Goal: Task Accomplishment & Management: Manage account settings

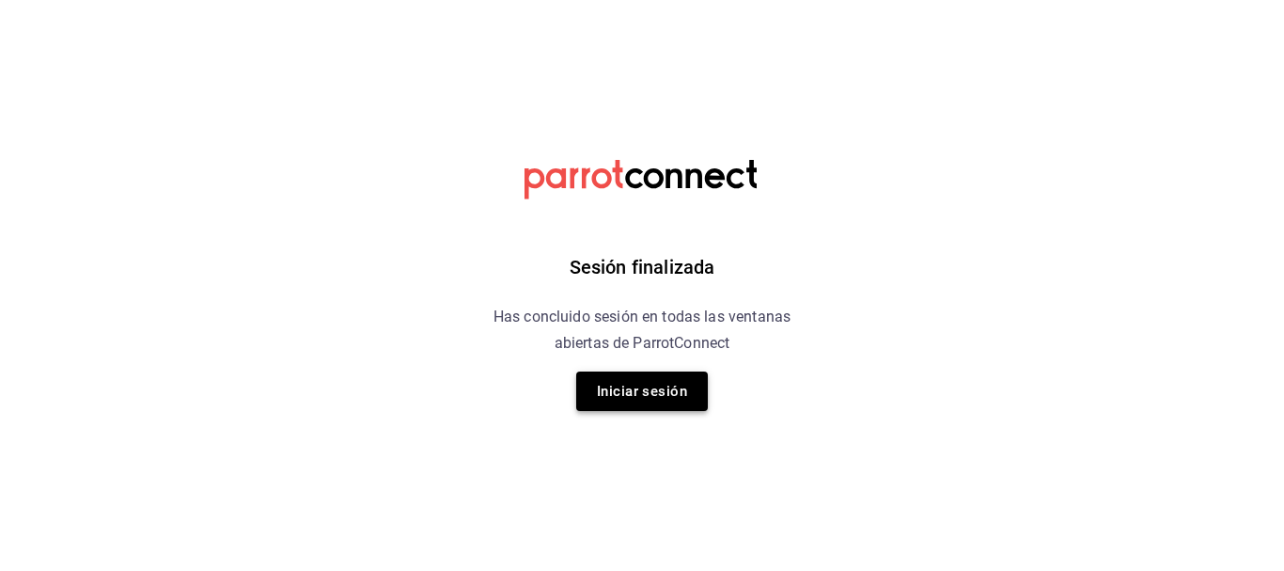
click at [675, 380] on button "Iniciar sesión" at bounding box center [642, 390] width 132 height 39
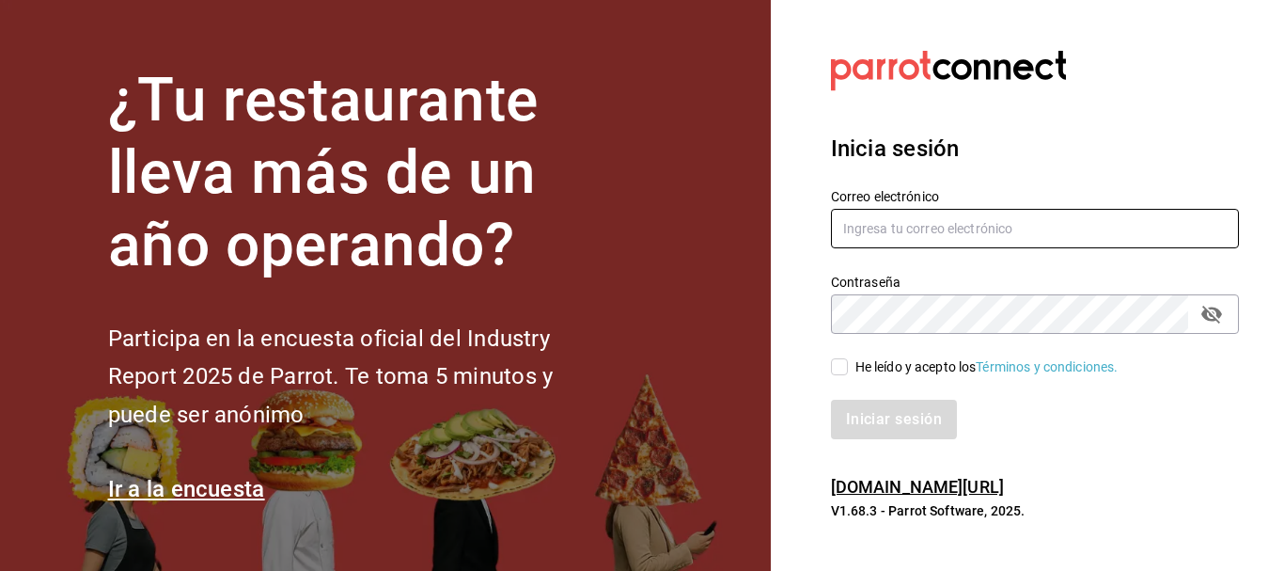
type input "lorsermo@gmail.com"
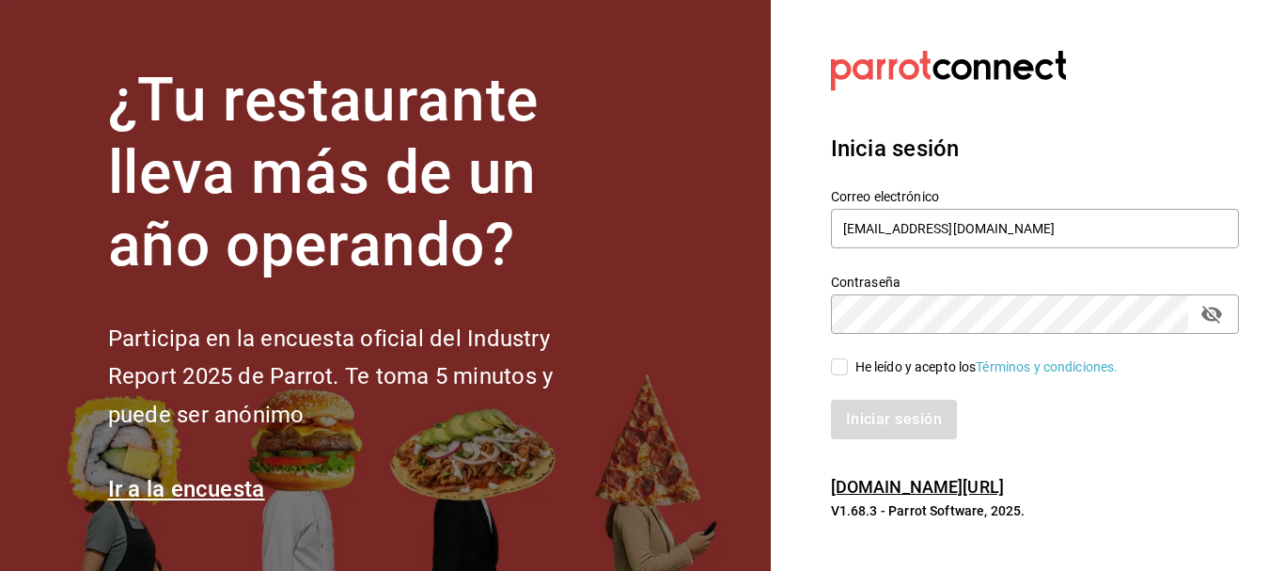
click at [842, 372] on input "He leído y acepto los Términos y condiciones." at bounding box center [839, 366] width 17 height 17
checkbox input "true"
click at [863, 416] on button "Iniciar sesión" at bounding box center [895, 419] width 128 height 39
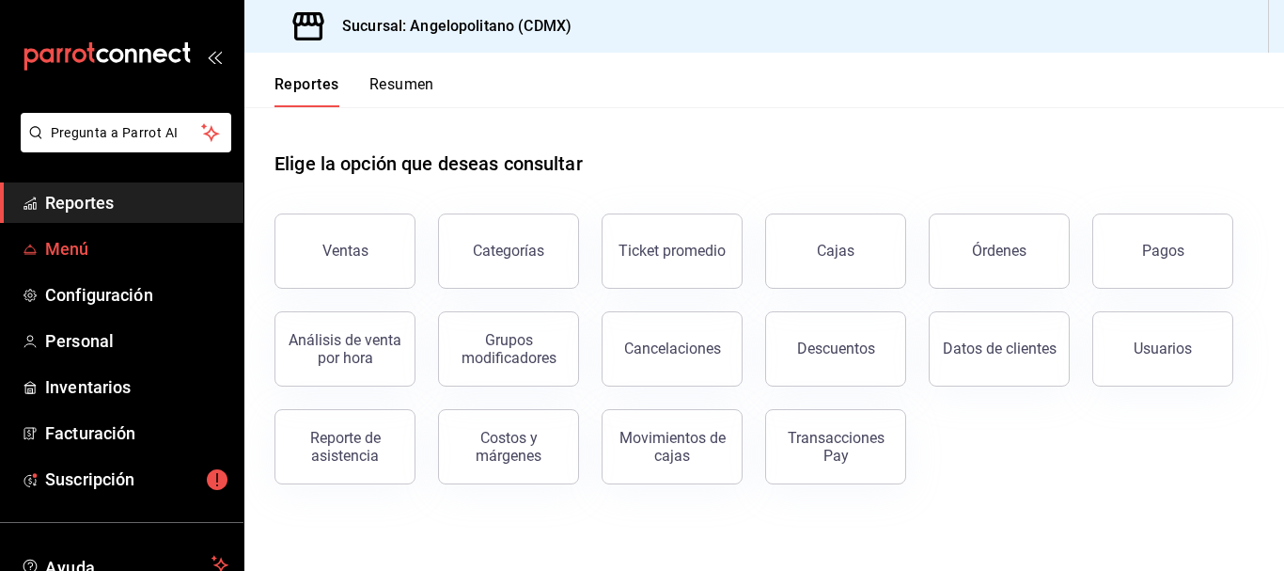
click at [89, 243] on span "Menú" at bounding box center [136, 248] width 183 height 25
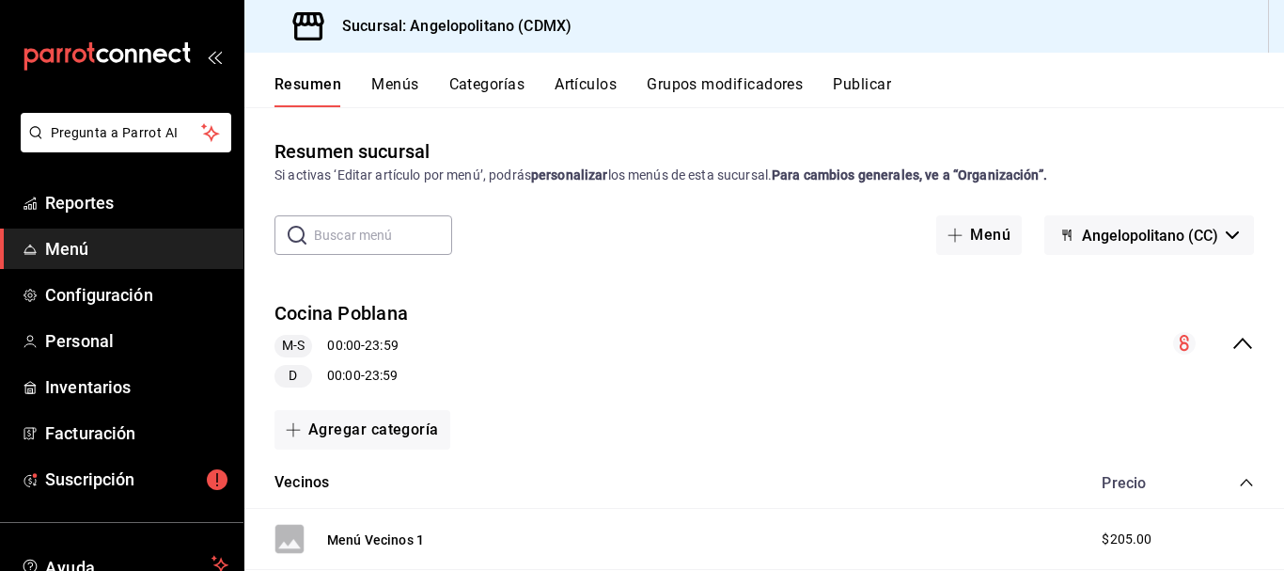
click at [505, 84] on button "Categorías" at bounding box center [487, 91] width 76 height 32
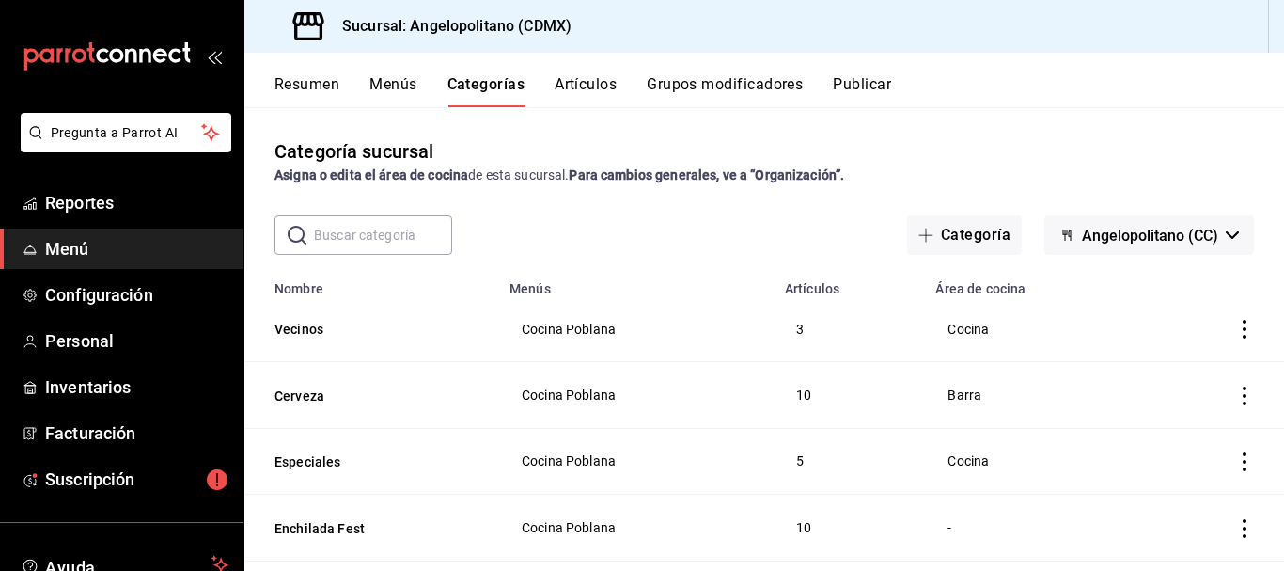
click at [603, 83] on button "Artículos" at bounding box center [586, 91] width 62 height 32
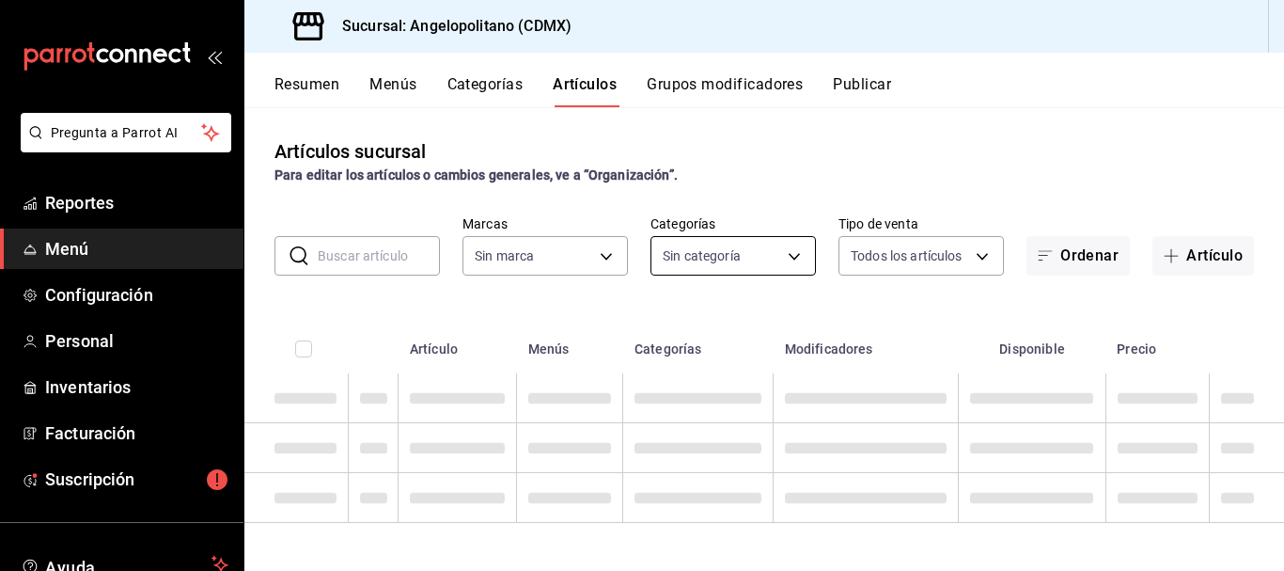
type input "e7b7265c-889c-41a5-bb0c-0e62bdb51750"
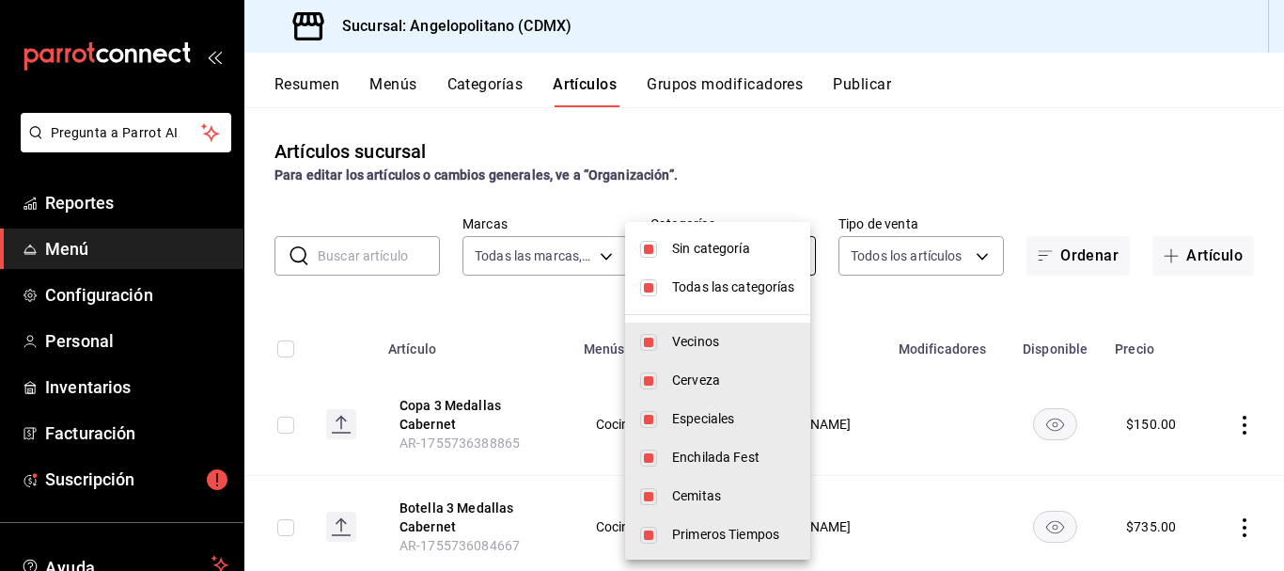
click at [797, 253] on body "Pregunta a Parrot AI Reportes Menú Configuración Personal Inventarios Facturaci…" at bounding box center [642, 285] width 1284 height 571
type input "9b3e670b-d35b-48cd-b152-01b4f6a647ae,c6b0c6e5-02ee-4925-a388-ae9d1ad7c6e4,170c0…"
click at [648, 251] on input "checkbox" at bounding box center [648, 249] width 17 height 17
checkbox input "false"
click at [653, 288] on input "checkbox" at bounding box center [648, 287] width 17 height 17
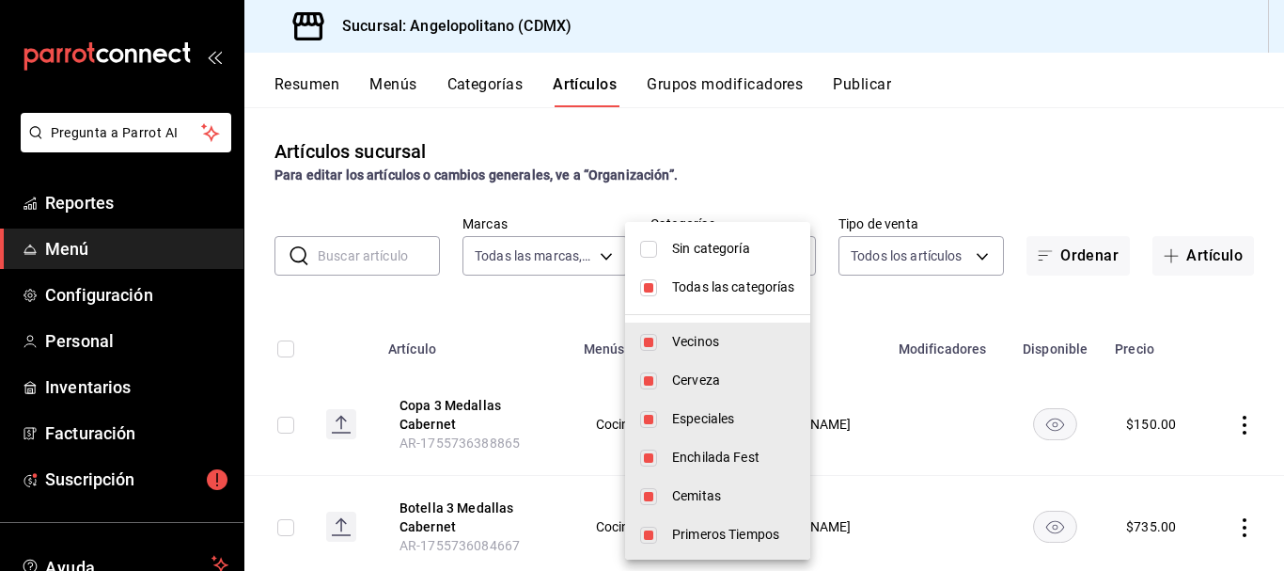
checkbox input "false"
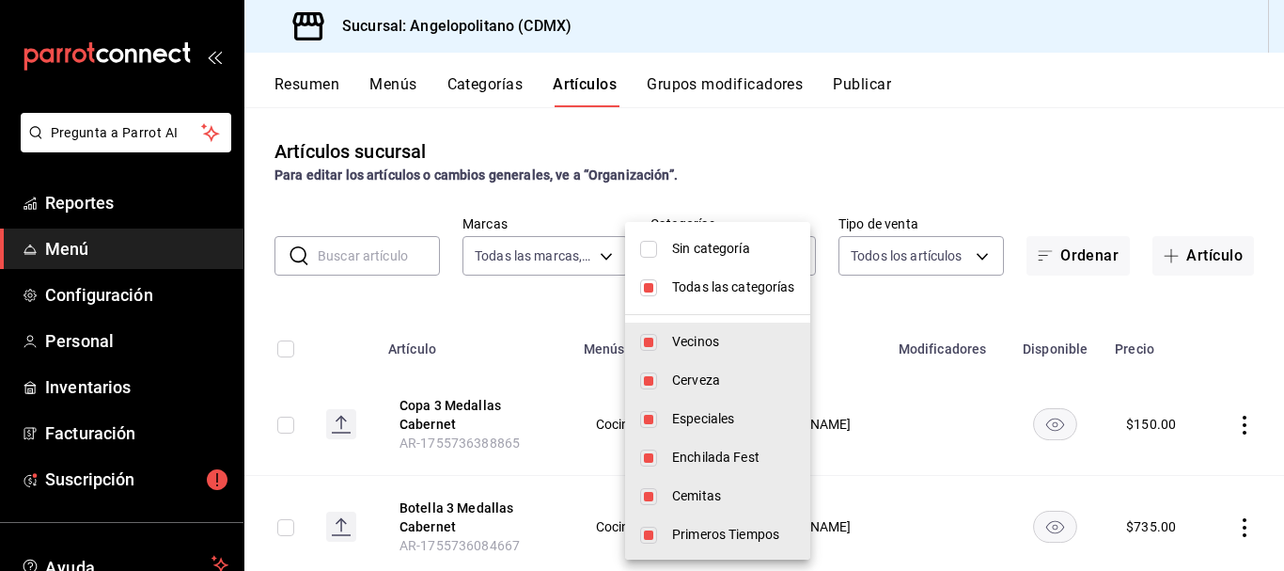
checkbox input "false"
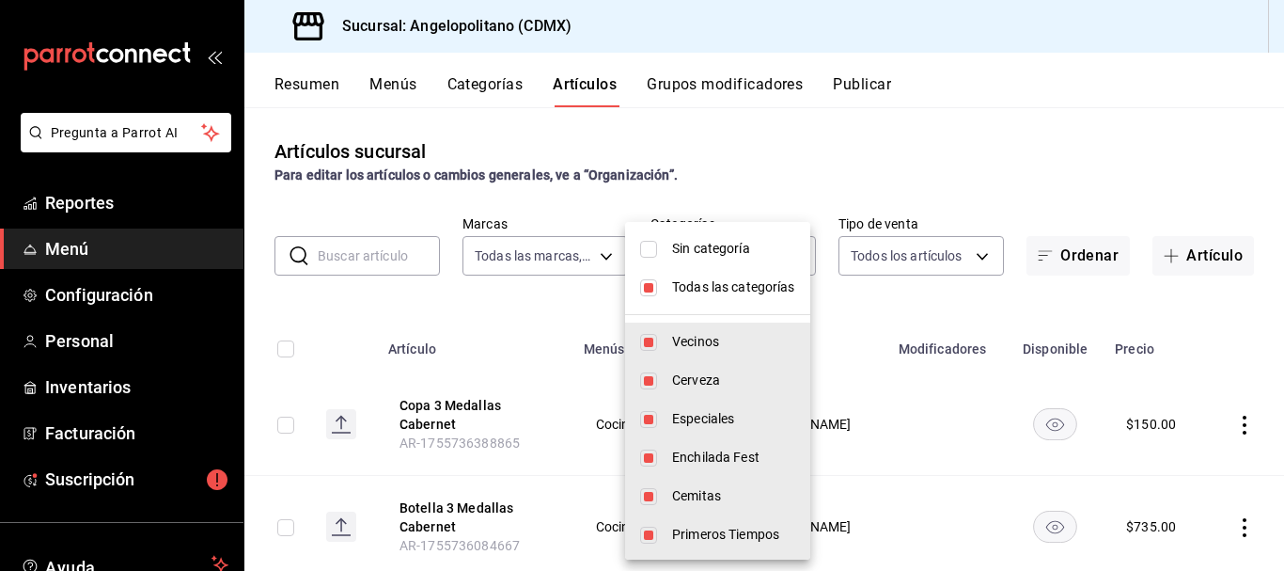
checkbox input "false"
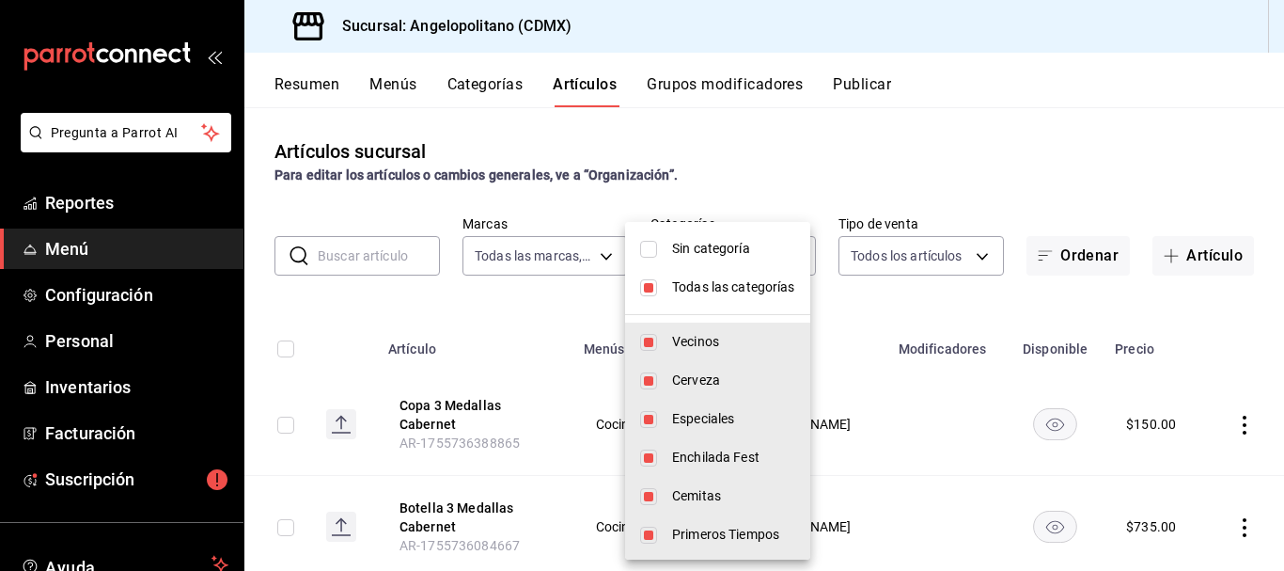
checkbox input "false"
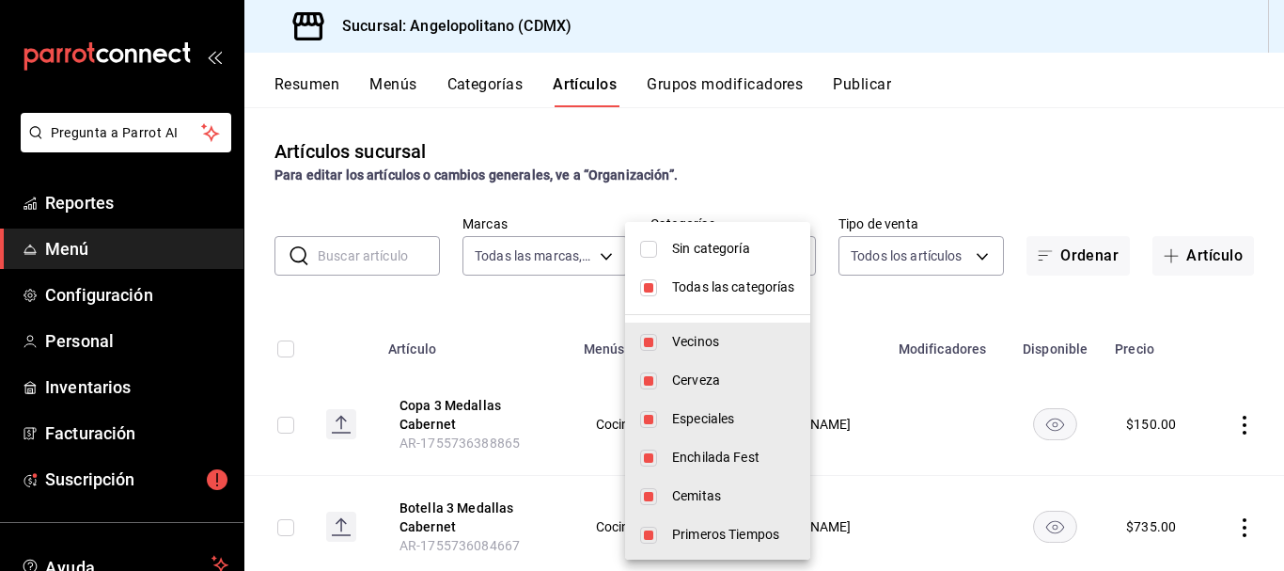
checkbox input "false"
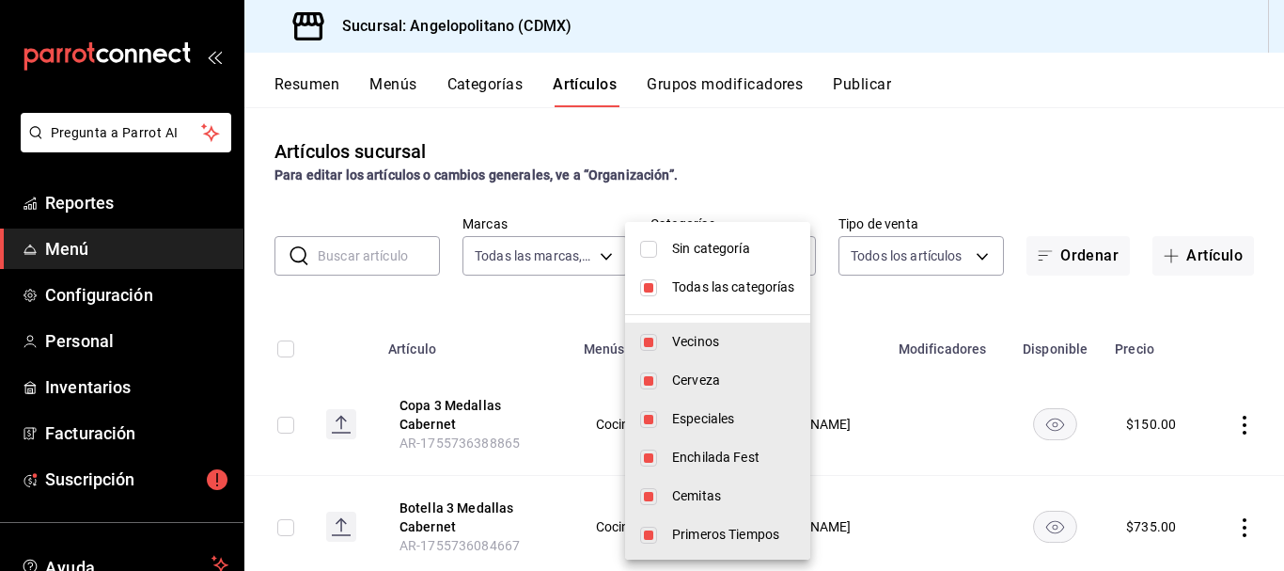
checkbox input "false"
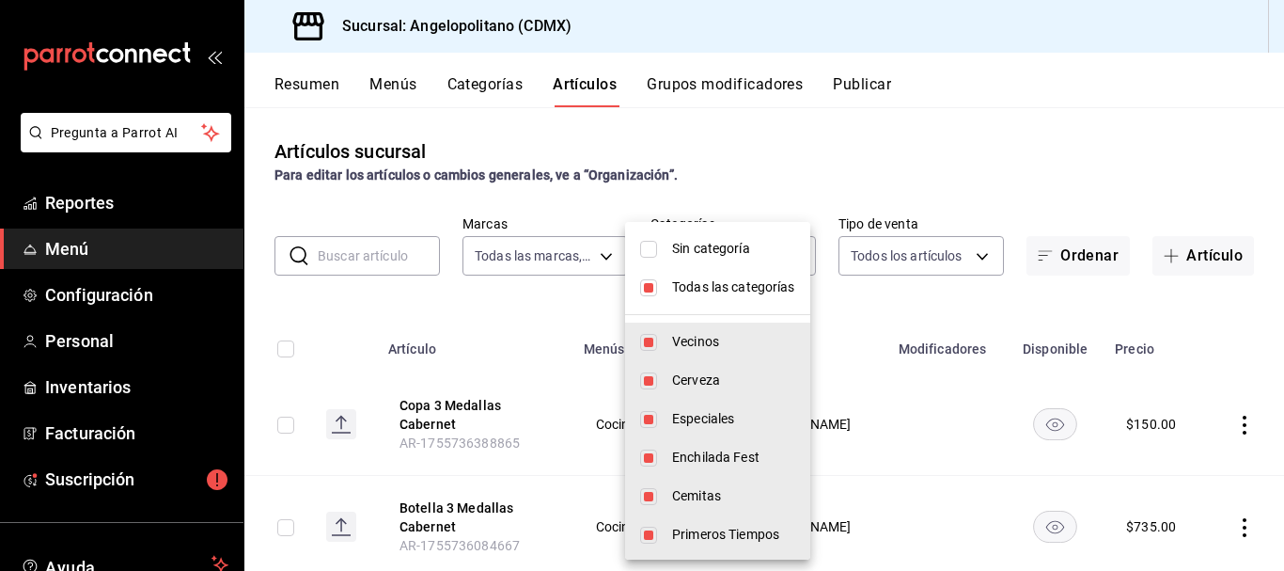
checkbox input "false"
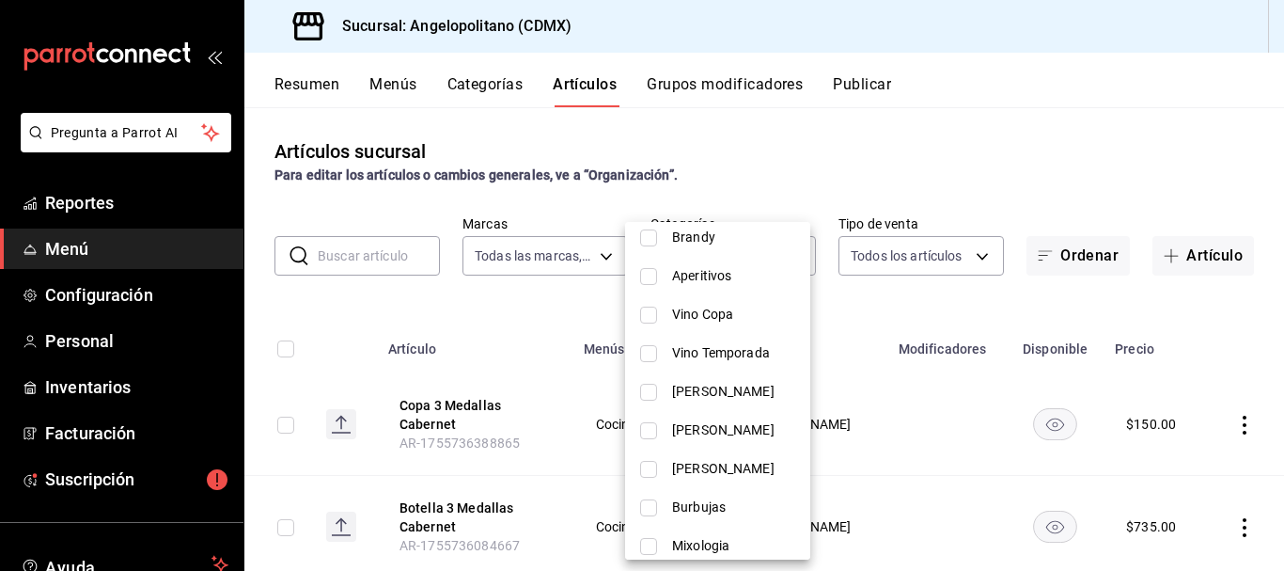
scroll to position [691, 0]
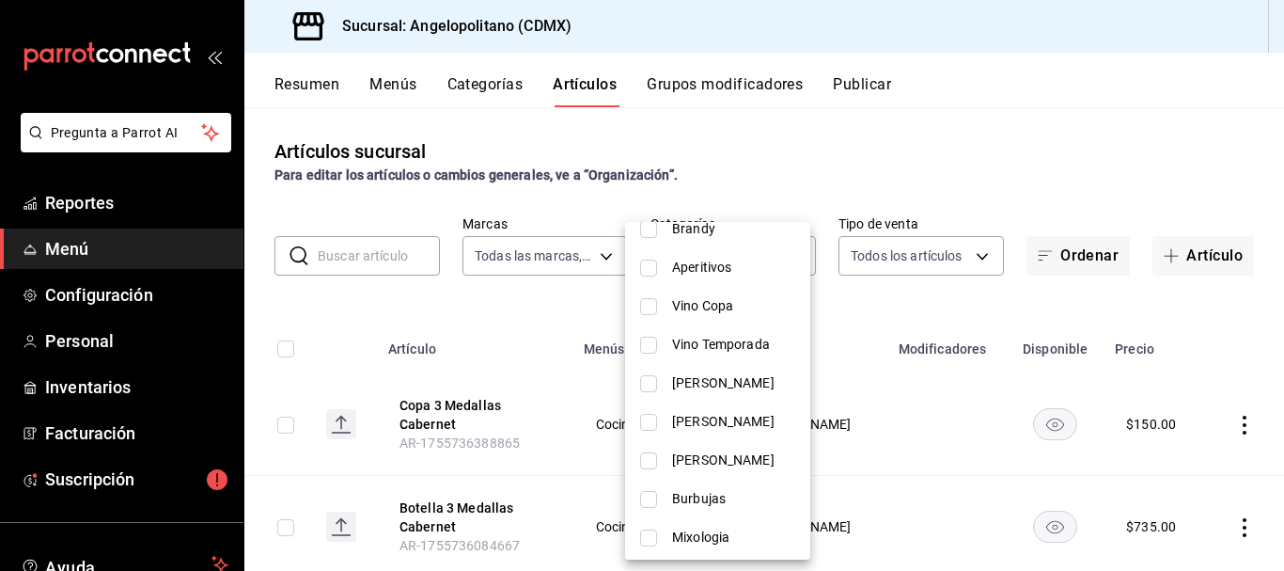
click at [660, 421] on li "[PERSON_NAME]" at bounding box center [717, 421] width 185 height 39
type input "a52b90e9-b6dd-46e7-8017-951638b7b3ef"
checkbox input "true"
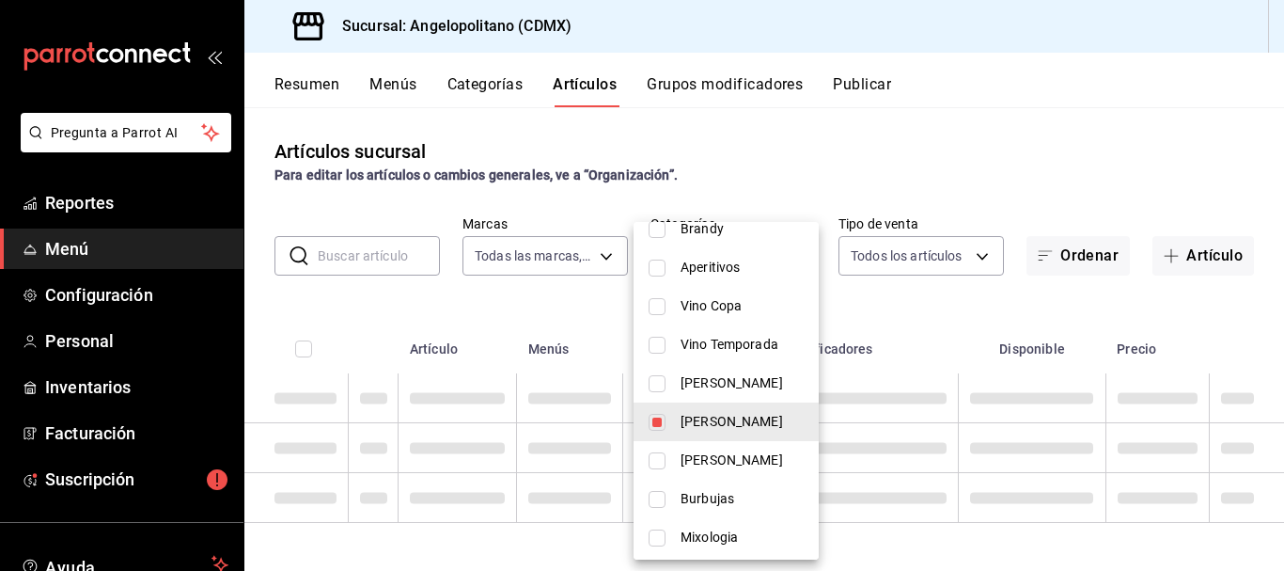
click at [1006, 137] on div at bounding box center [642, 285] width 1284 height 571
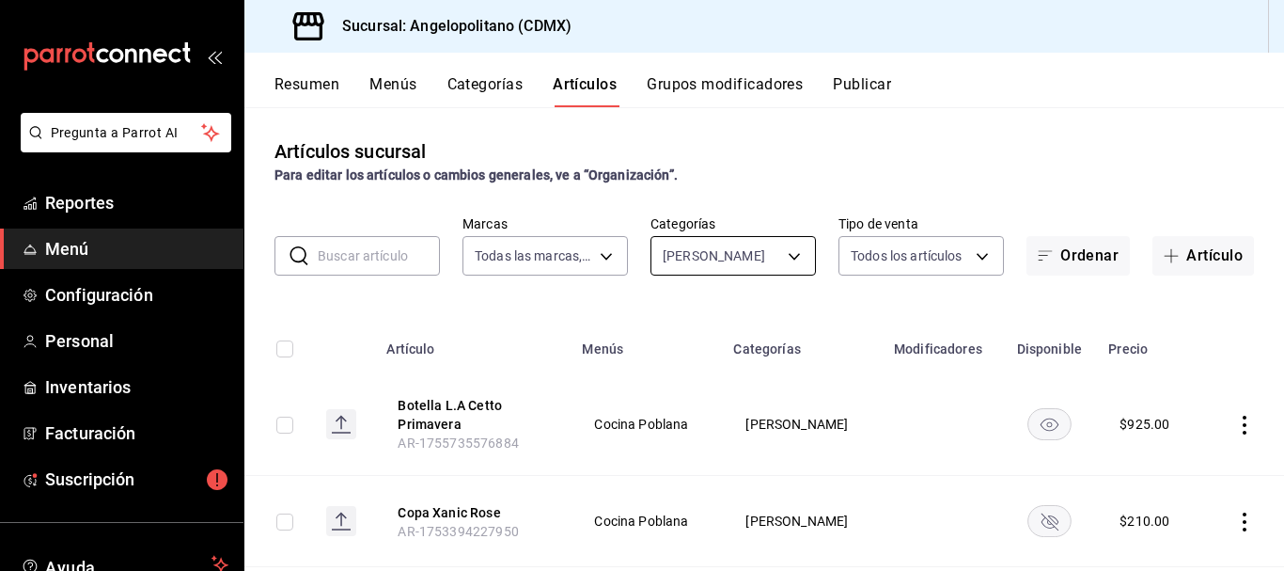
click at [786, 257] on body "Pregunta a Parrot AI Reportes Menú Configuración Personal Inventarios Facturaci…" at bounding box center [642, 285] width 1284 height 571
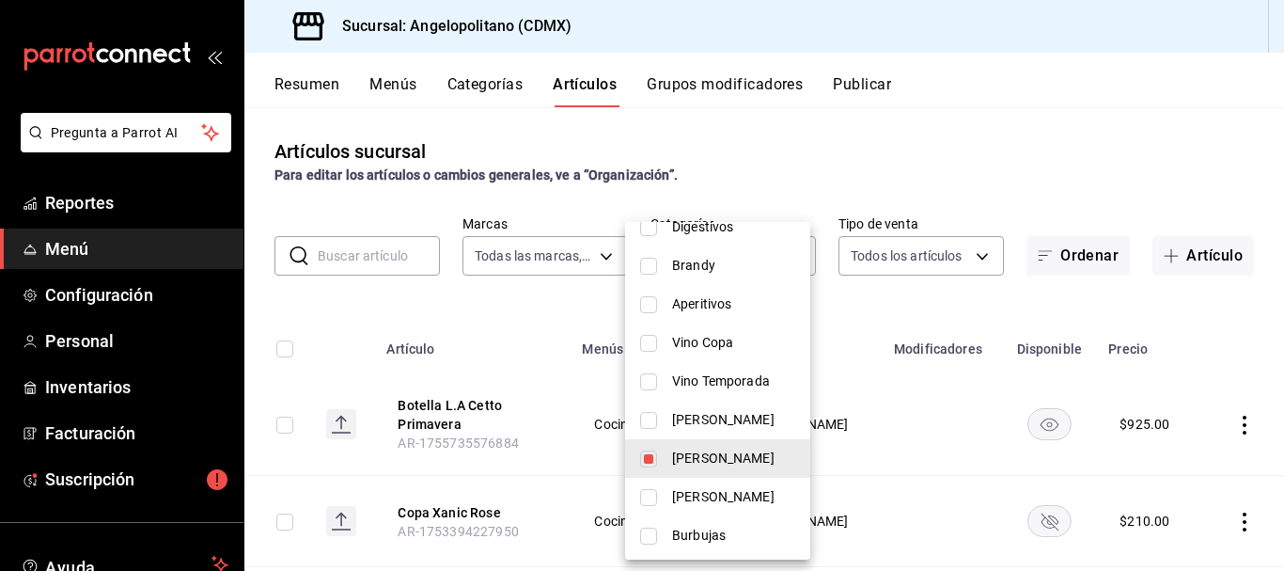
scroll to position [675, 0]
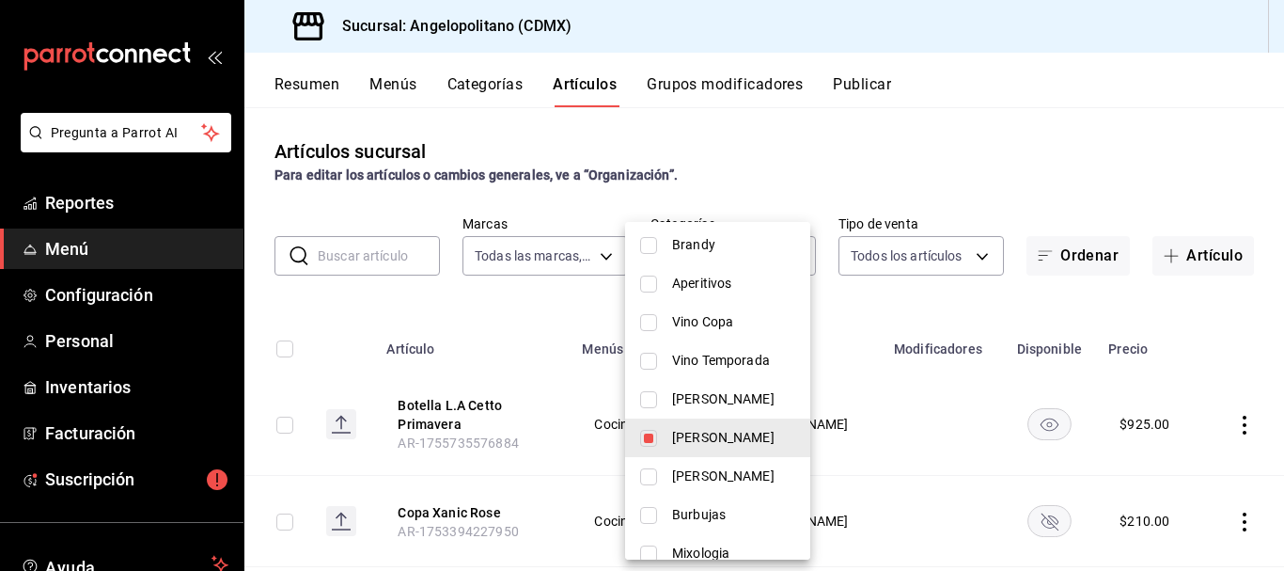
click at [645, 436] on input "checkbox" at bounding box center [648, 438] width 17 height 17
checkbox input "false"
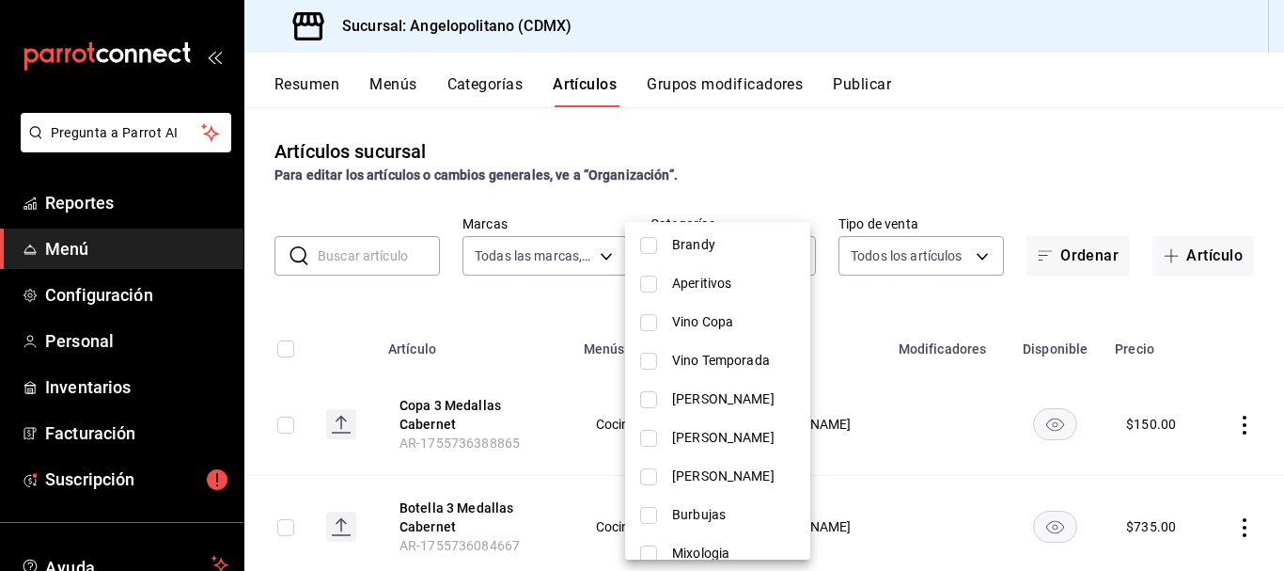
click at [653, 476] on input "checkbox" at bounding box center [648, 476] width 17 height 17
checkbox input "true"
type input "aa31c4b2-9925-4614-b466-953a4ec34413"
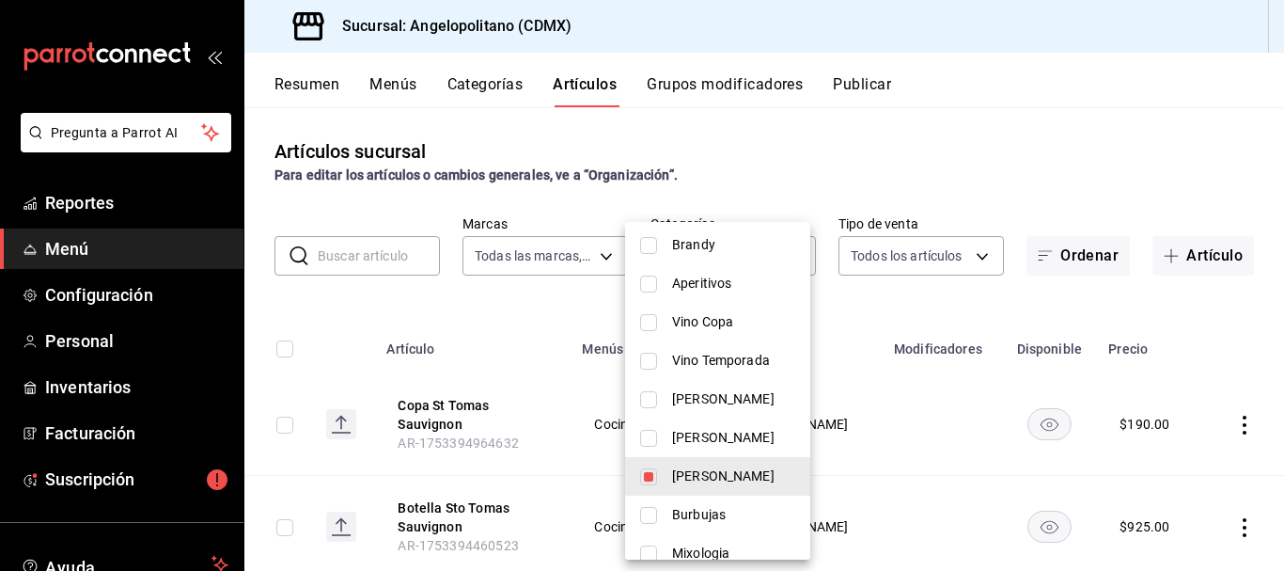
click at [996, 157] on div at bounding box center [642, 285] width 1284 height 571
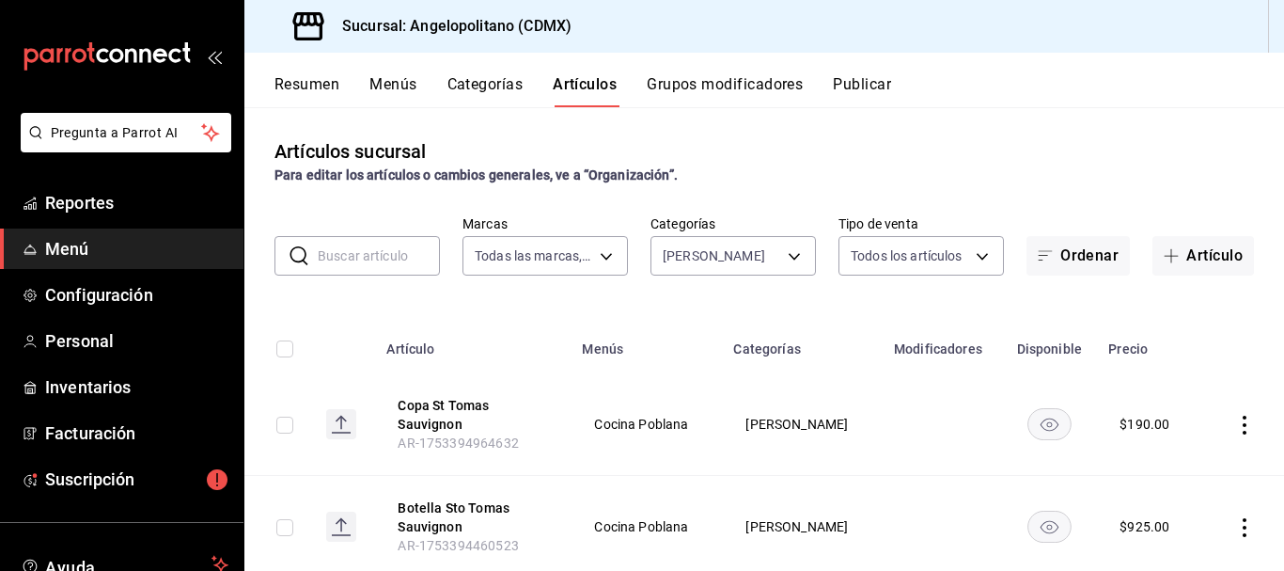
click at [396, 253] on input "text" at bounding box center [379, 256] width 122 height 38
type input "copa"
click at [960, 139] on div "Artículos sucursal Para editar los artículos o cambios generales, ve a “Organiz…" at bounding box center [764, 161] width 1040 height 48
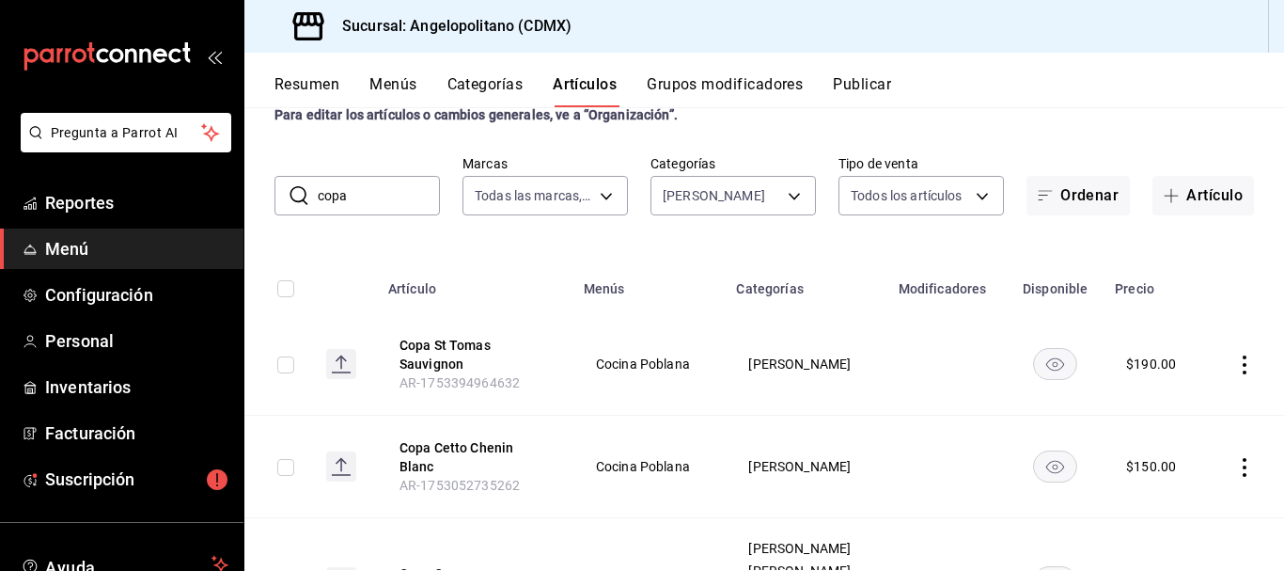
scroll to position [66, 0]
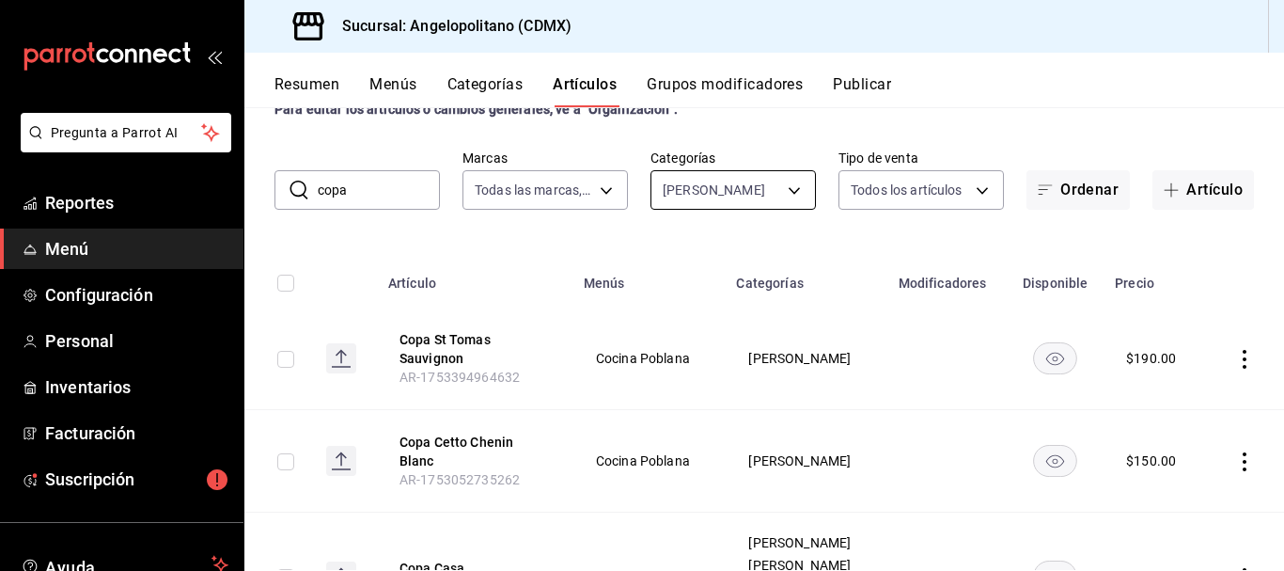
click at [782, 194] on body "Pregunta a Parrot AI Reportes Menú Configuración Personal Inventarios Facturaci…" at bounding box center [642, 285] width 1284 height 571
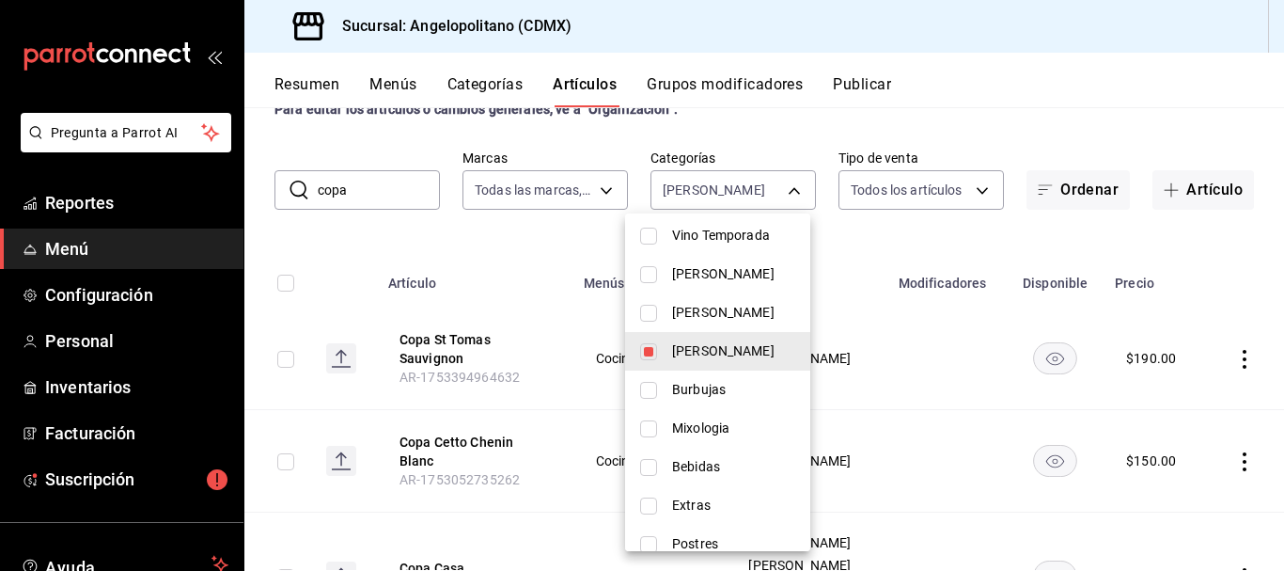
scroll to position [816, 0]
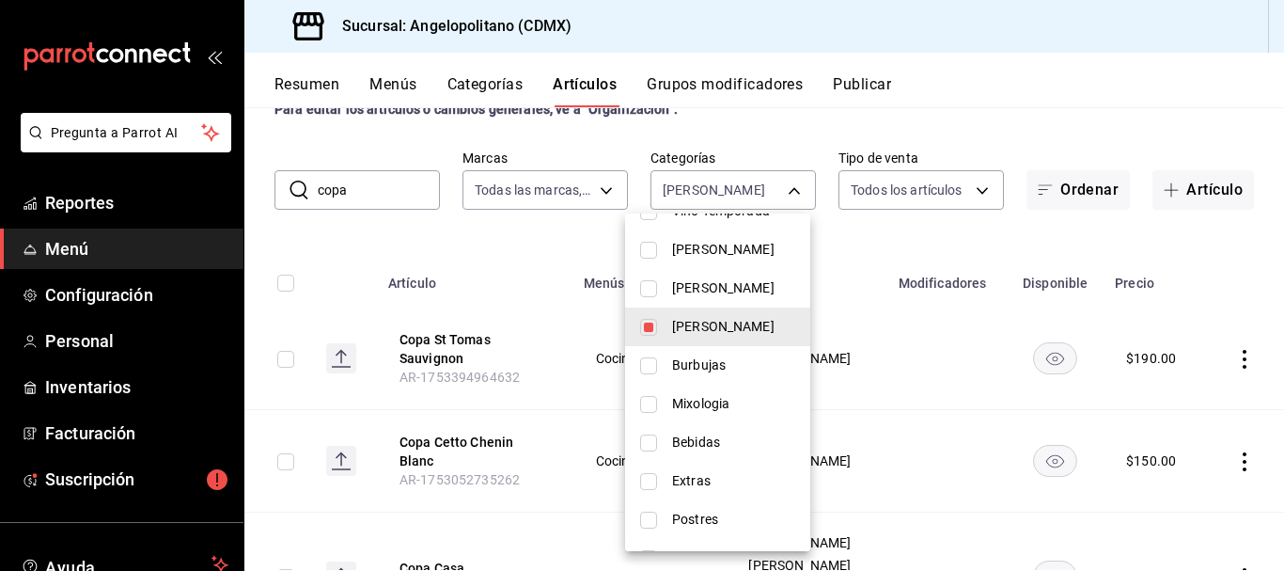
click at [648, 328] on input "checkbox" at bounding box center [648, 327] width 17 height 17
checkbox input "false"
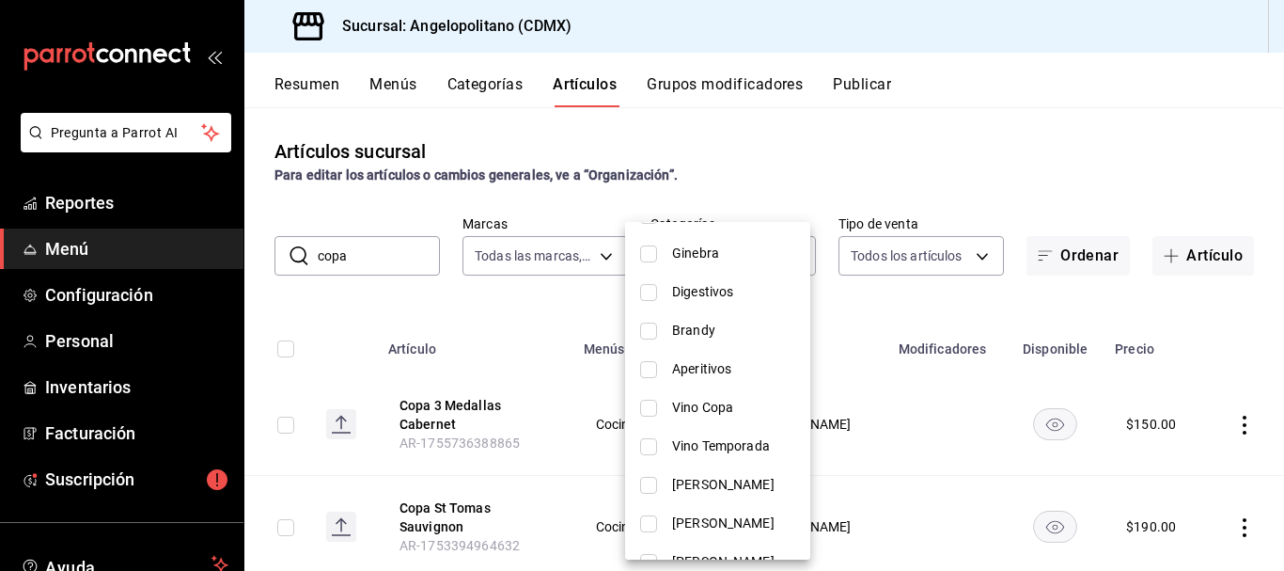
scroll to position [541, 0]
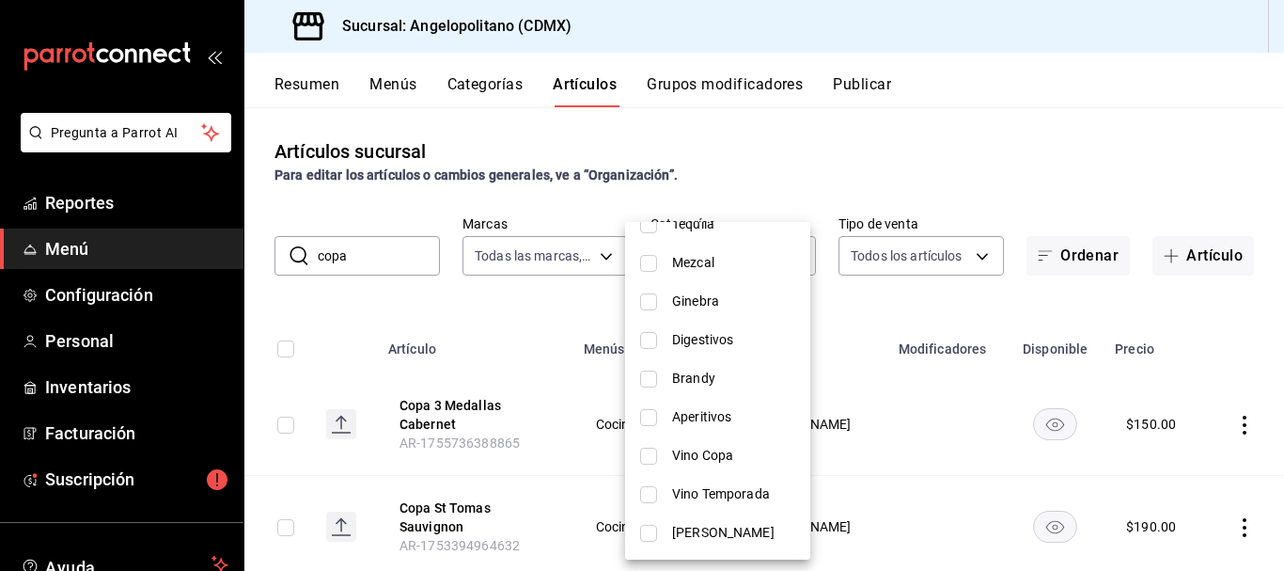
click at [697, 346] on span "Digestivos" at bounding box center [733, 340] width 123 height 20
type input "a33c1402-69b4-46e4-8889-6774a03a54e1"
checkbox input "true"
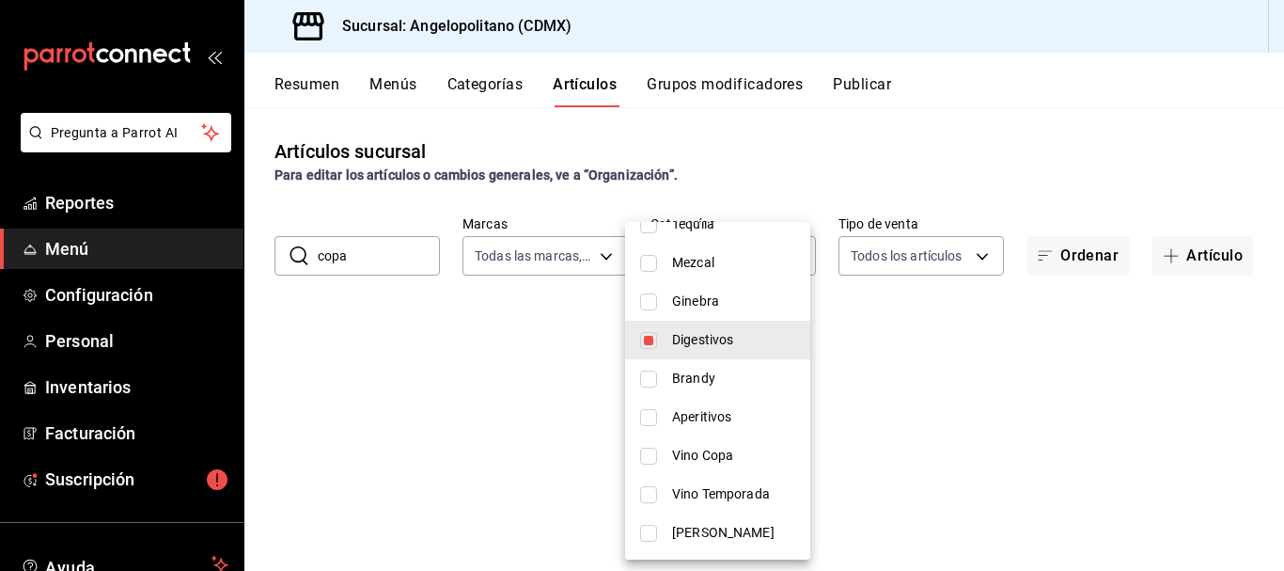
click at [953, 161] on div at bounding box center [642, 285] width 1284 height 571
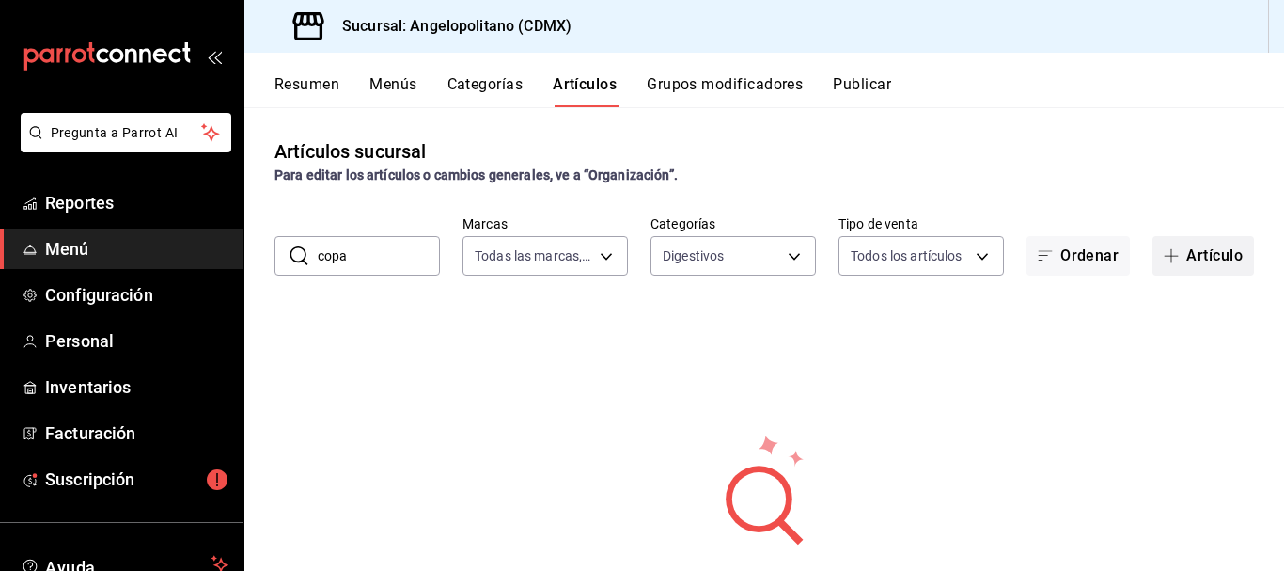
click at [1189, 253] on button "Artículo" at bounding box center [1203, 255] width 102 height 39
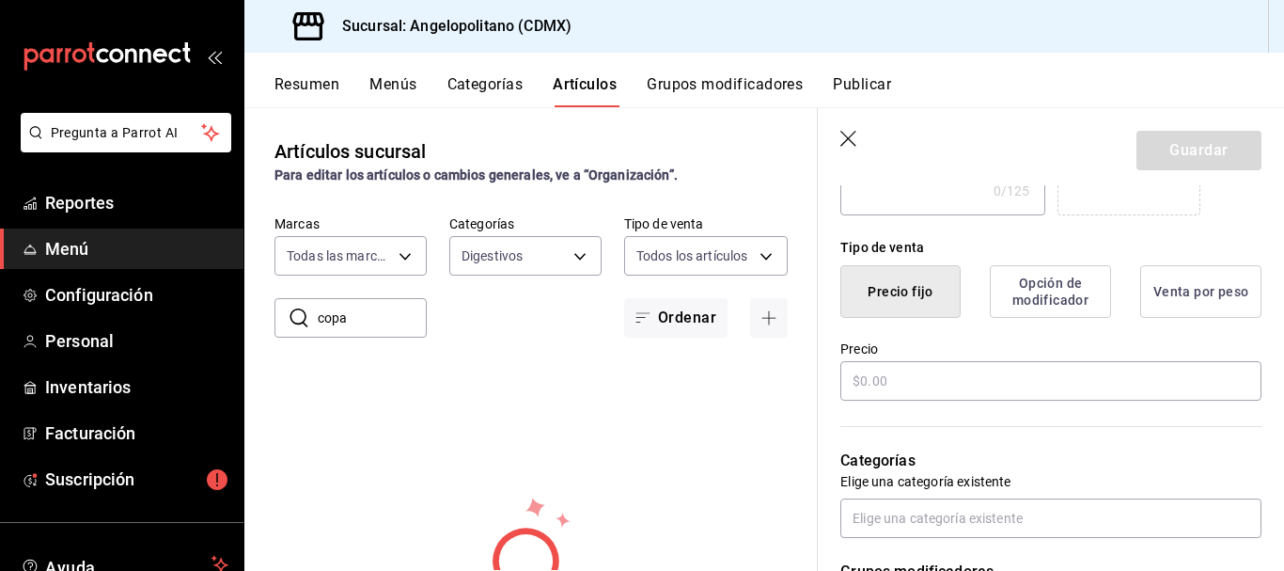
scroll to position [410, 0]
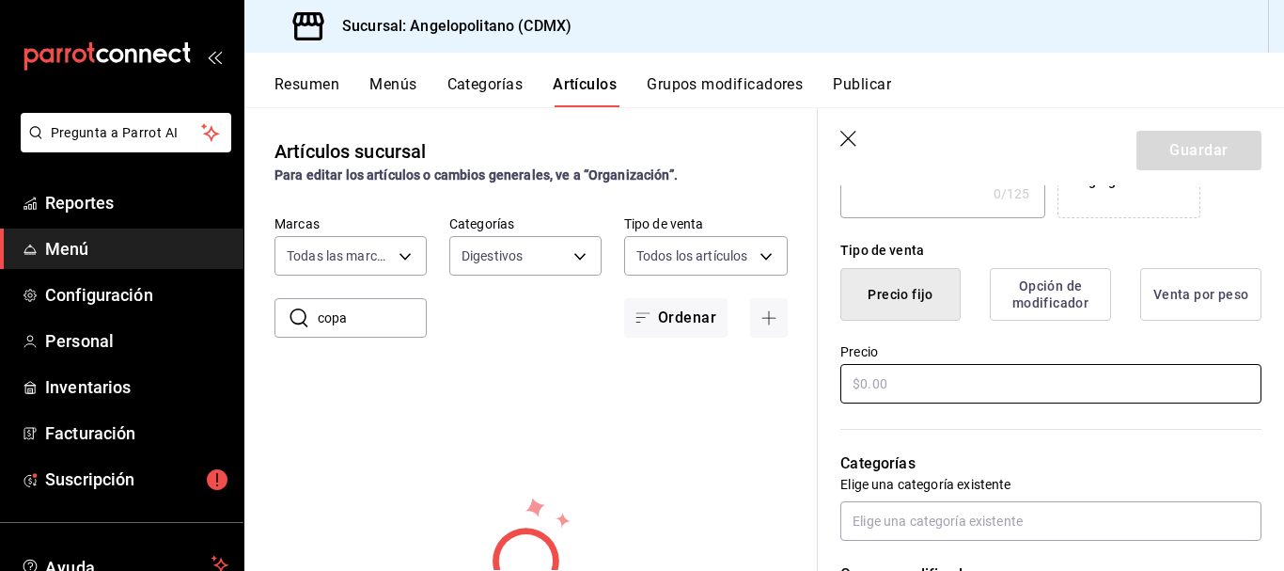
type input "Rompope"
click at [881, 386] on input "text" at bounding box center [1050, 383] width 421 height 39
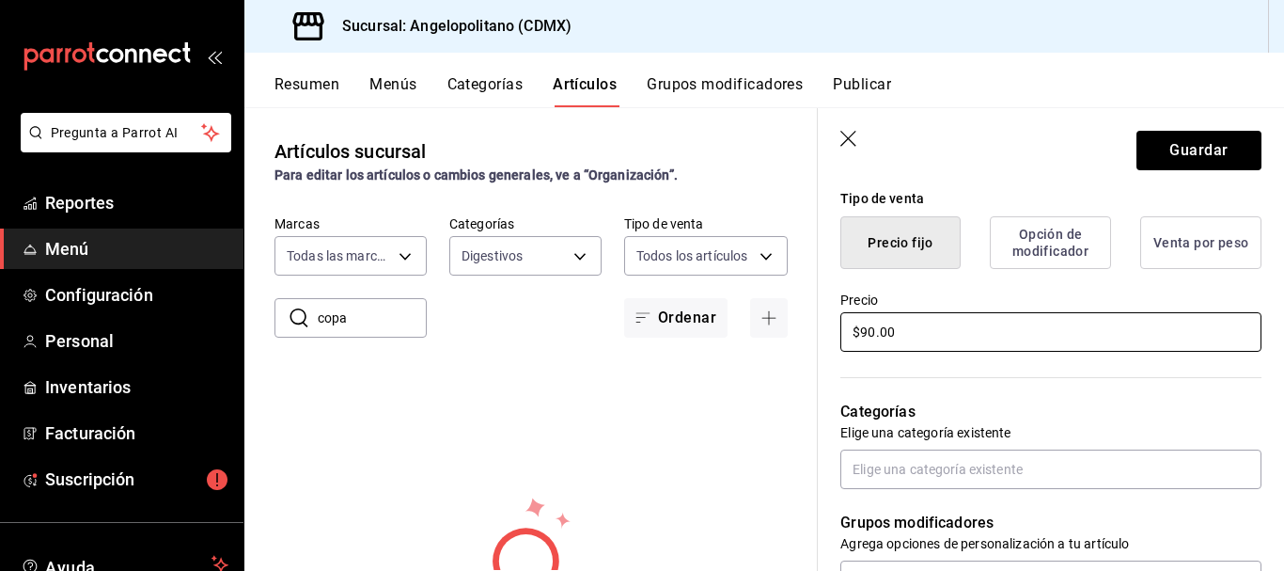
scroll to position [505, 0]
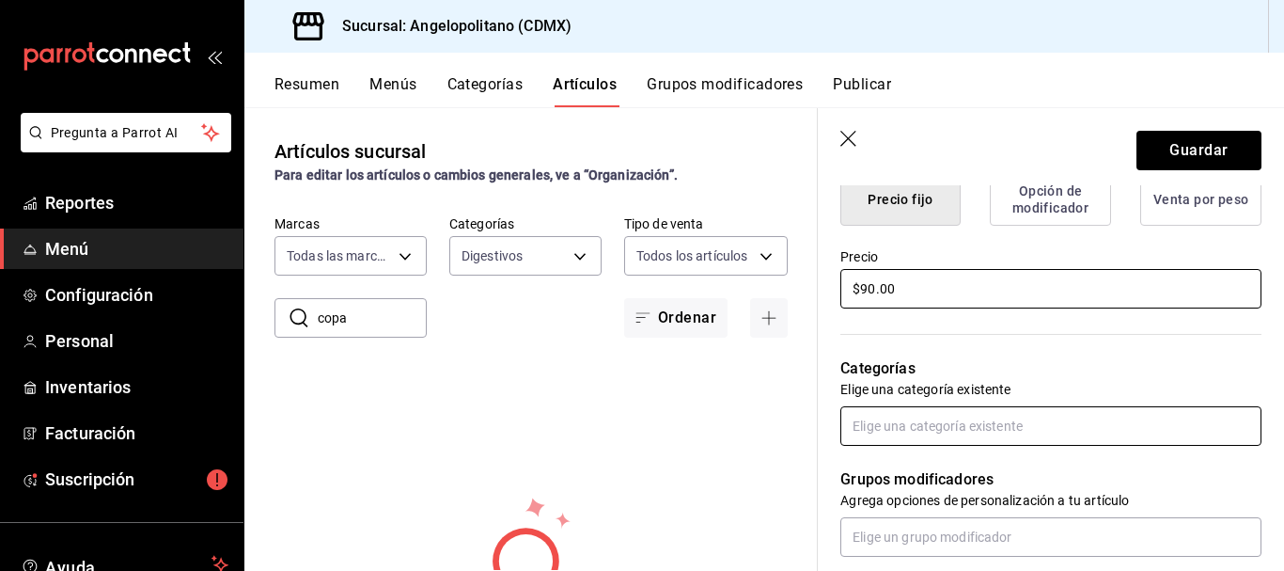
type input "$90.00"
click at [1043, 434] on input "text" at bounding box center [1050, 425] width 421 height 39
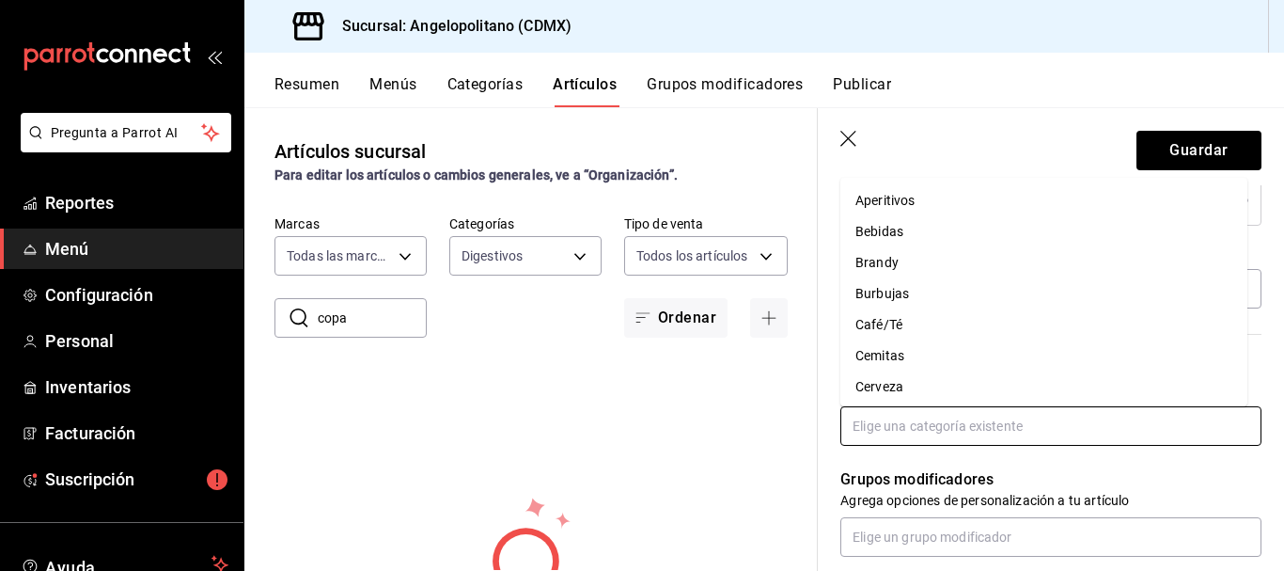
type input "d"
click at [922, 326] on li "Digestivos" at bounding box center [1043, 324] width 407 height 31
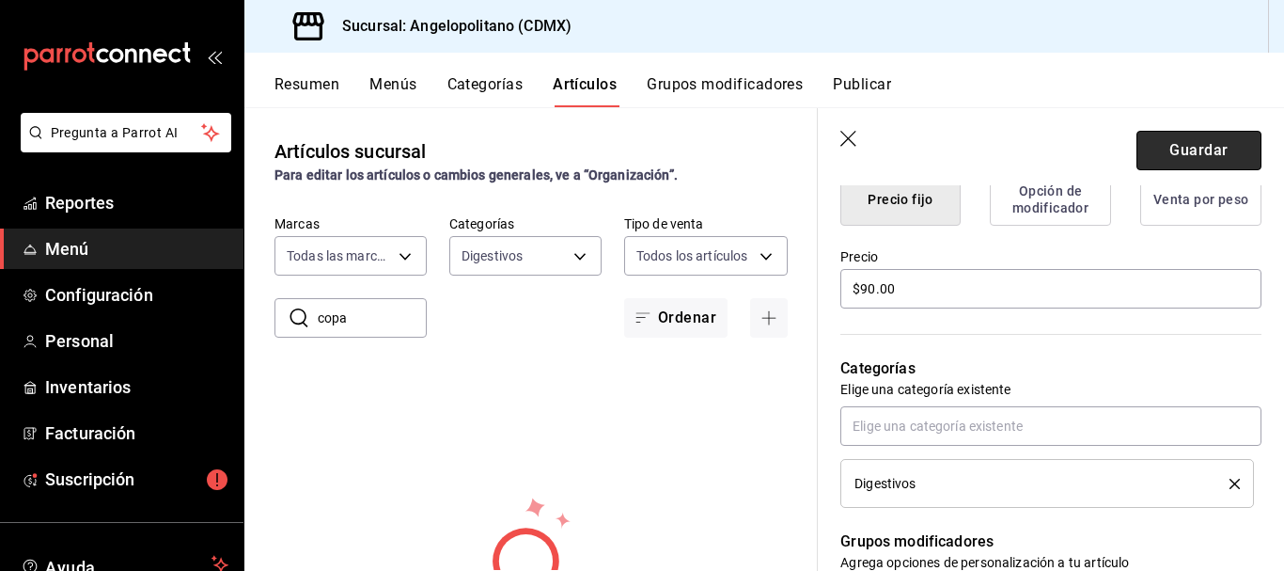
click at [1199, 146] on button "Guardar" at bounding box center [1199, 150] width 125 height 39
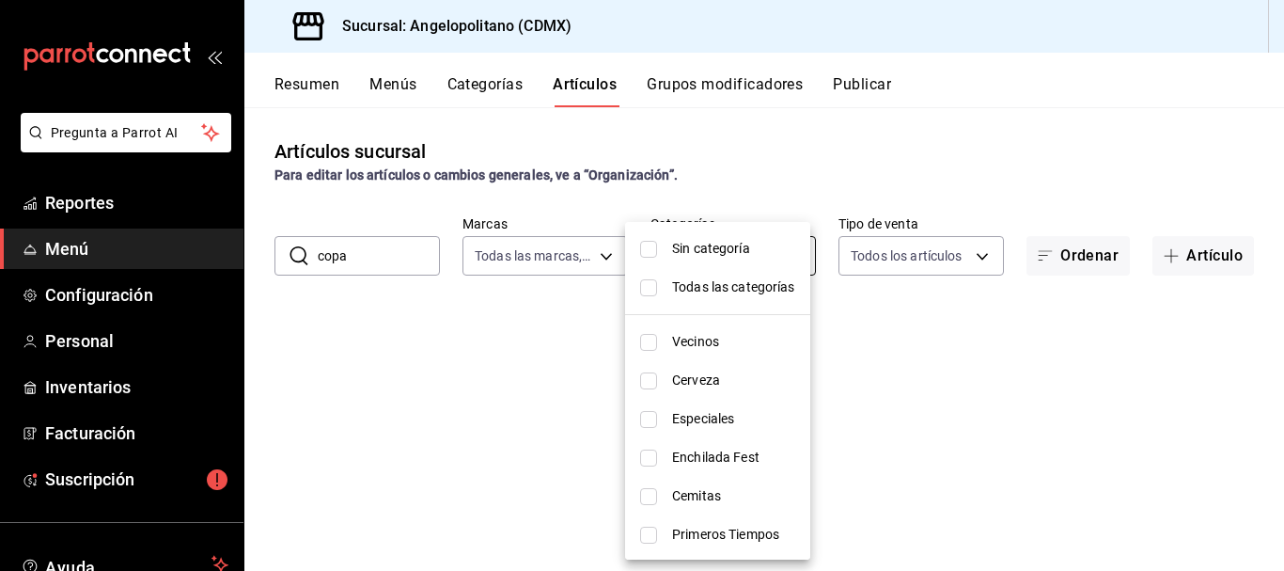
click at [788, 260] on body "Pregunta a Parrot AI Reportes Menú Configuración Personal Inventarios Facturaci…" at bounding box center [642, 285] width 1284 height 571
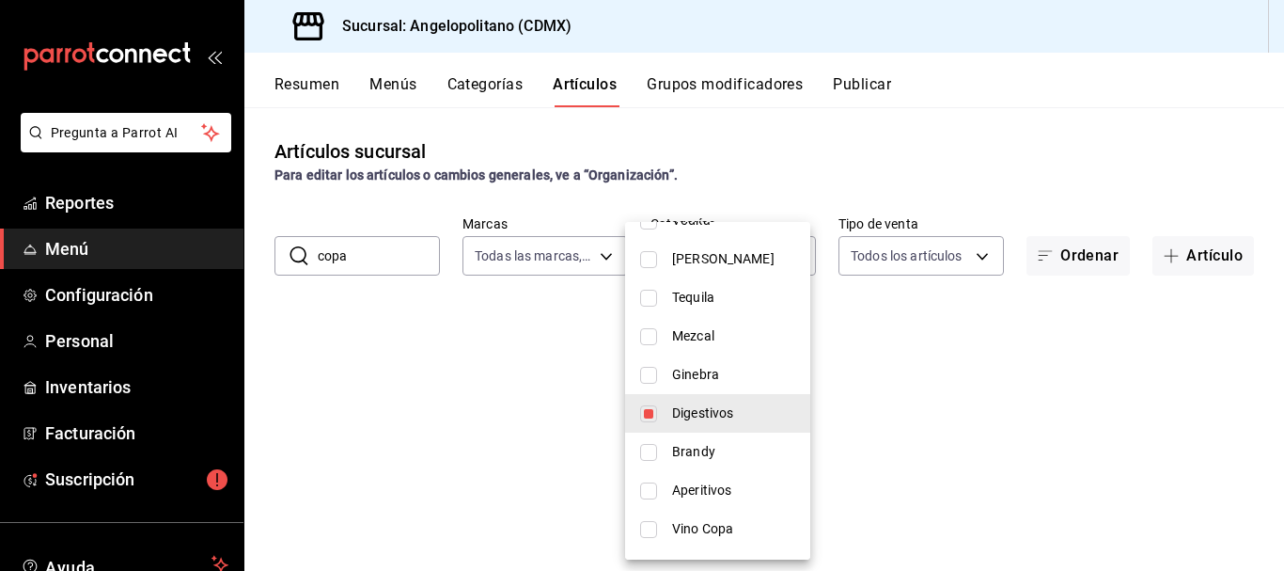
scroll to position [517, 0]
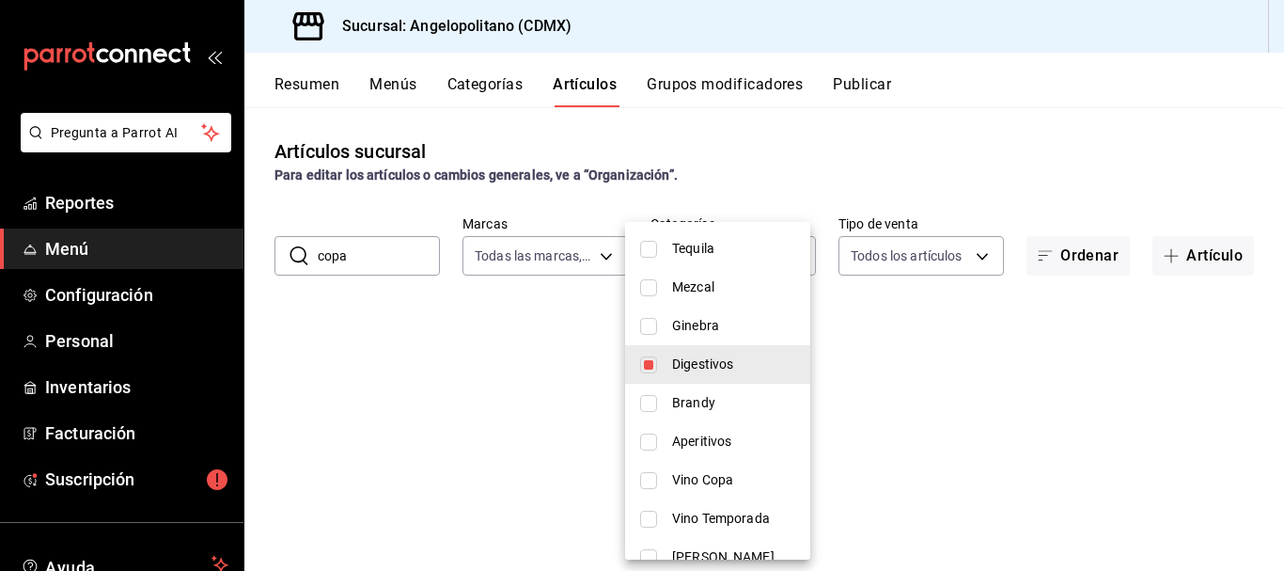
click at [685, 356] on span "Digestivos" at bounding box center [733, 364] width 123 height 20
checkbox input "false"
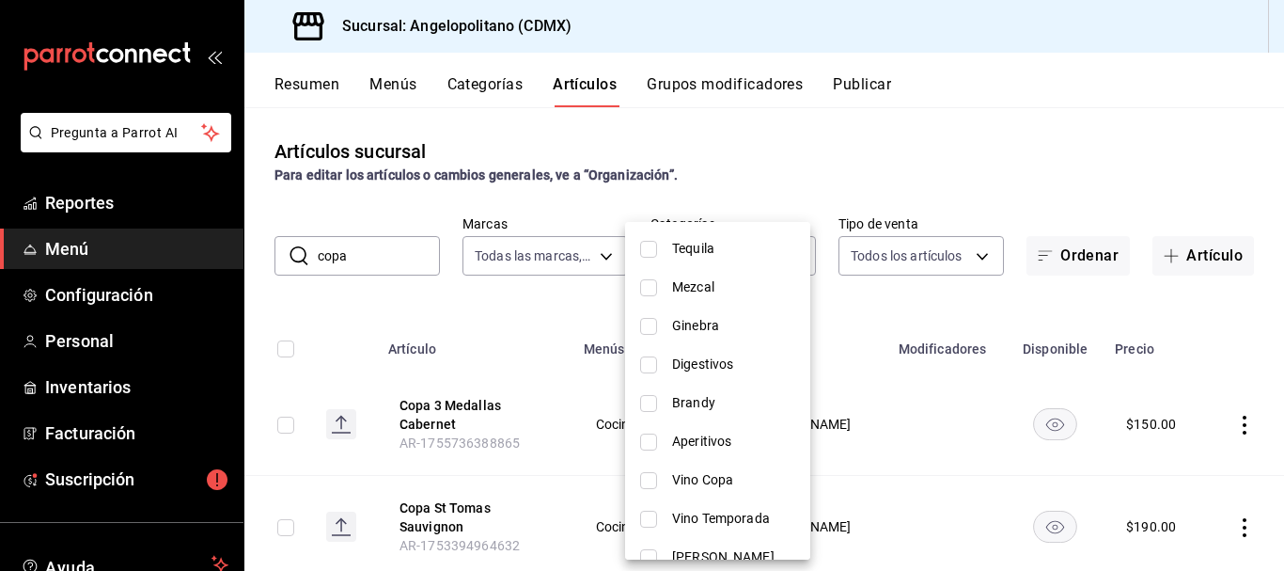
click at [1278, 150] on div at bounding box center [642, 285] width 1284 height 571
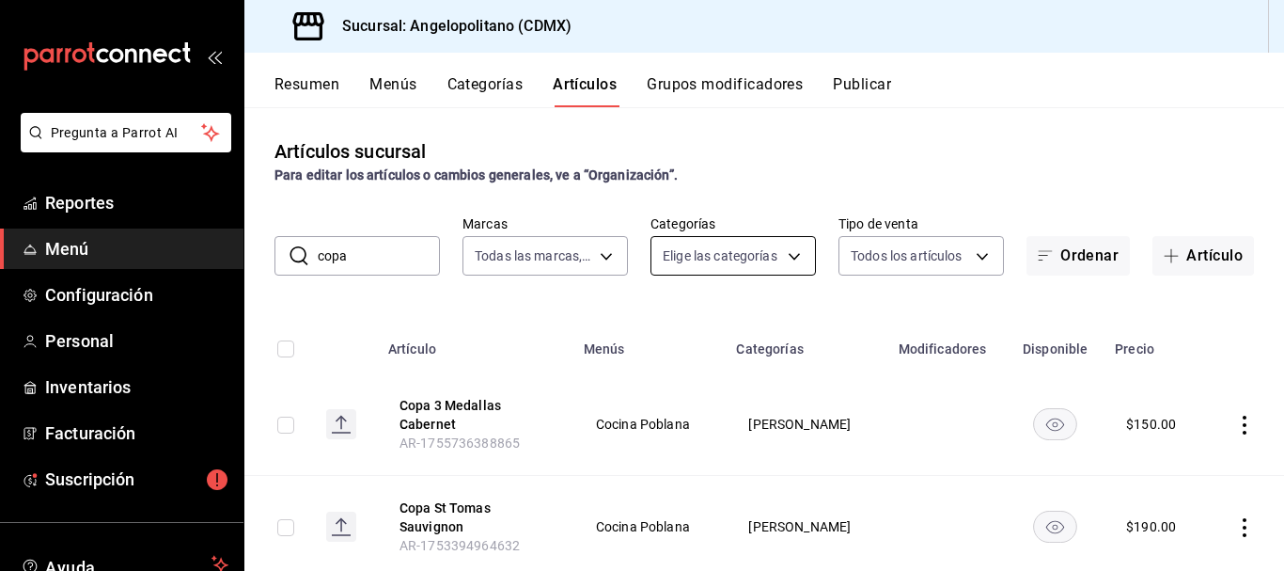
click at [781, 262] on body "Pregunta a Parrot AI Reportes Menú Configuración Personal Inventarios Facturaci…" at bounding box center [642, 285] width 1284 height 571
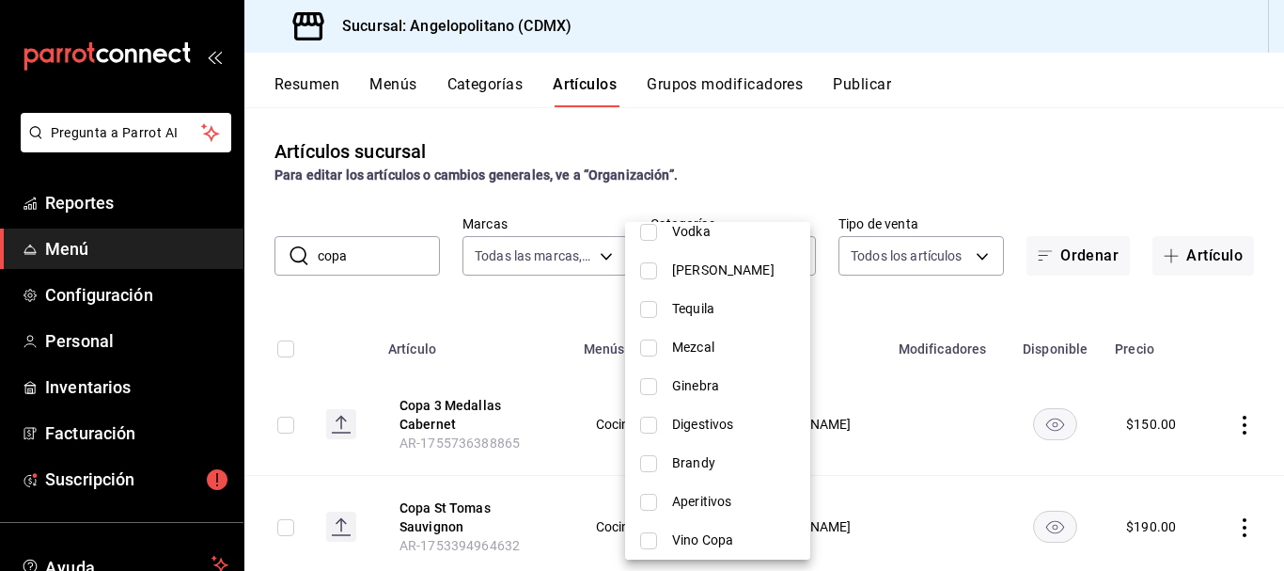
scroll to position [461, 0]
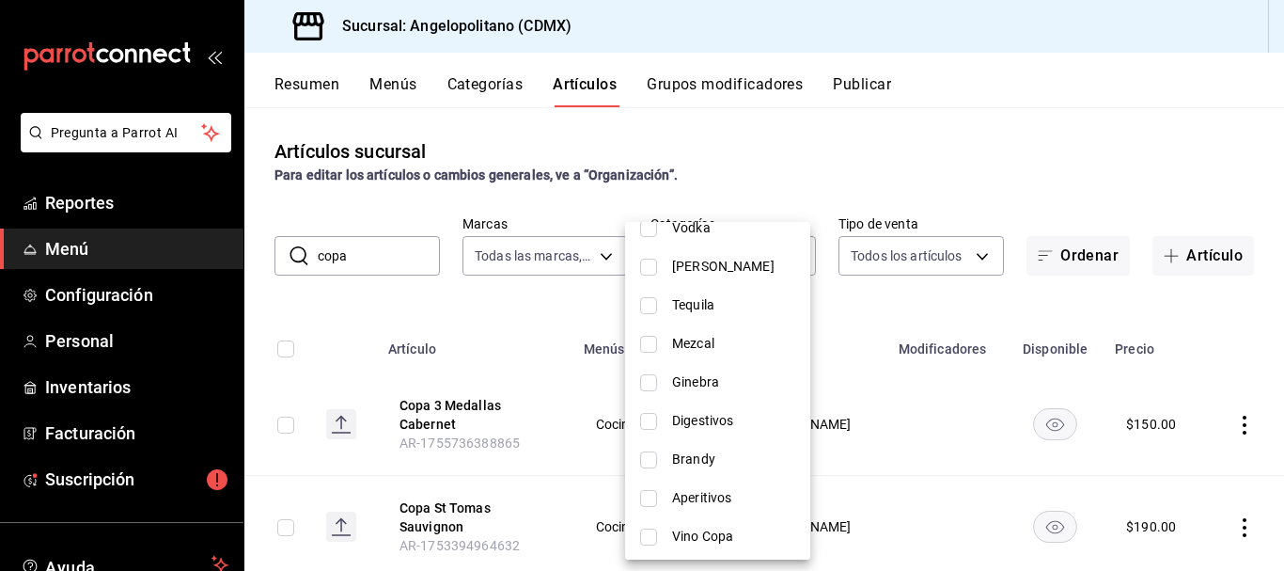
click at [722, 418] on span "Digestivos" at bounding box center [733, 421] width 123 height 20
type input "a33c1402-69b4-46e4-8889-6774a03a54e1"
checkbox input "true"
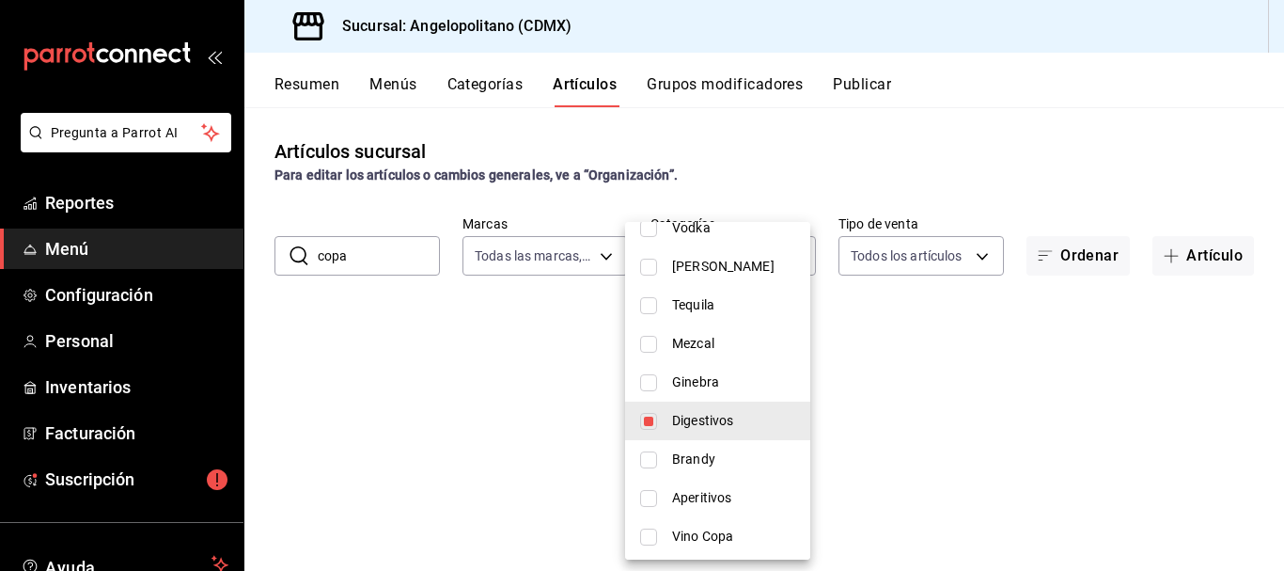
click at [1071, 195] on div at bounding box center [642, 285] width 1284 height 571
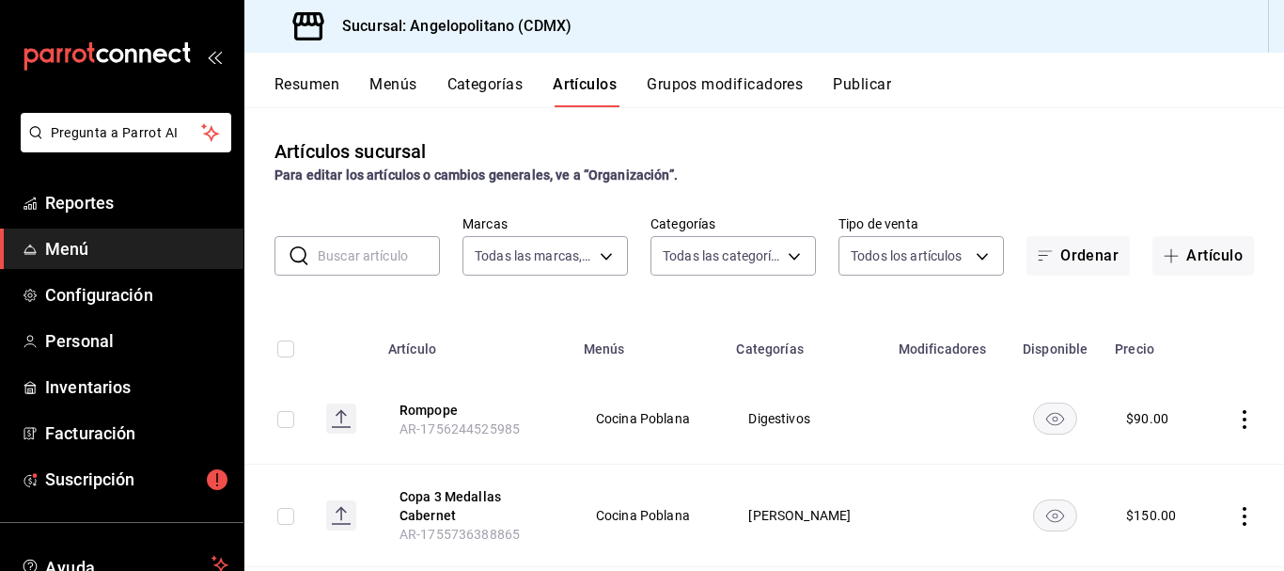
type input "e7b7265c-889c-41a5-bb0c-0e62bdb51750"
type input "9b3e670b-d35b-48cd-b152-01b4f6a647ae,c6b0c6e5-02ee-4925-a388-ae9d1ad7c6e4,170c0…"
click at [783, 255] on body "Pregunta a Parrot AI Reportes Menú Configuración Personal Inventarios Facturaci…" at bounding box center [642, 285] width 1284 height 571
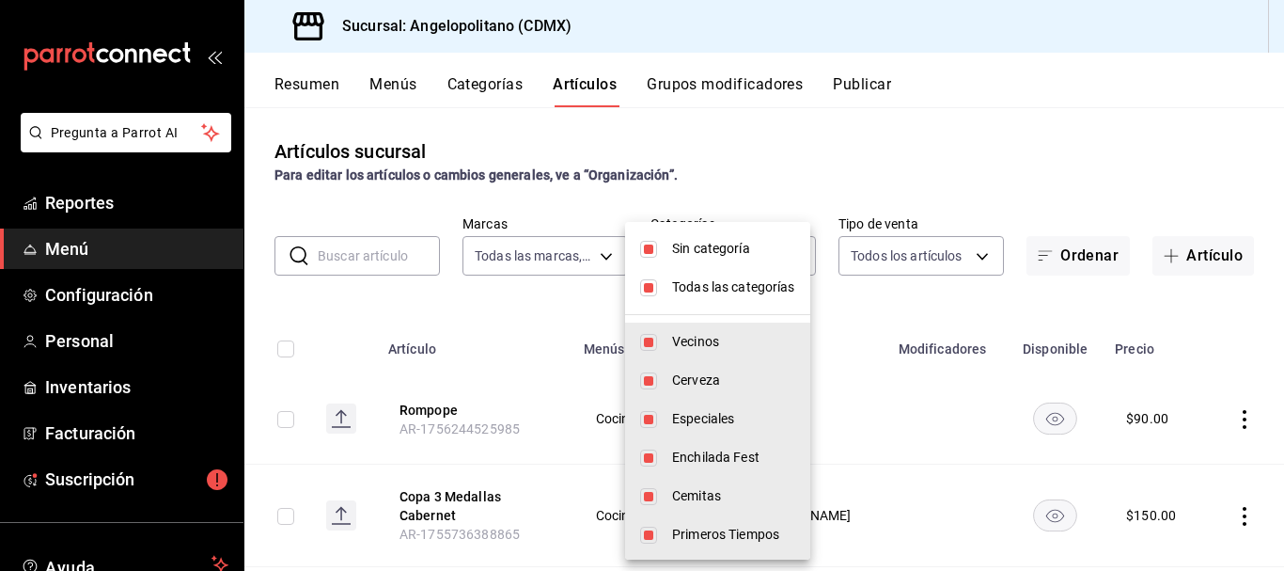
click at [654, 288] on input "checkbox" at bounding box center [648, 287] width 17 height 17
checkbox input "false"
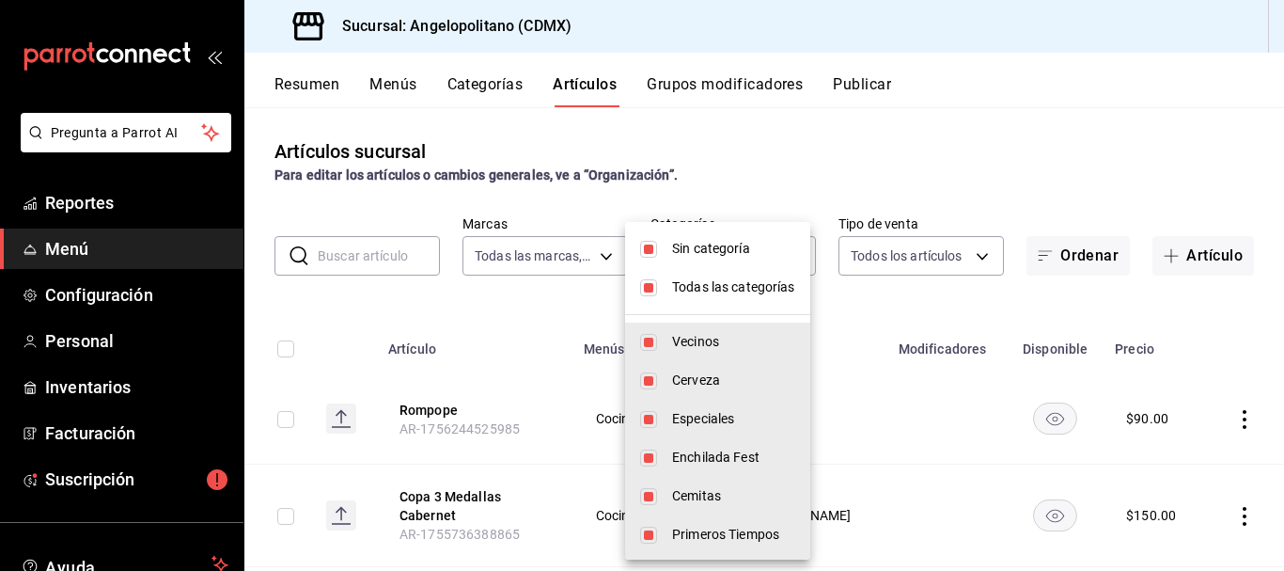
checkbox input "false"
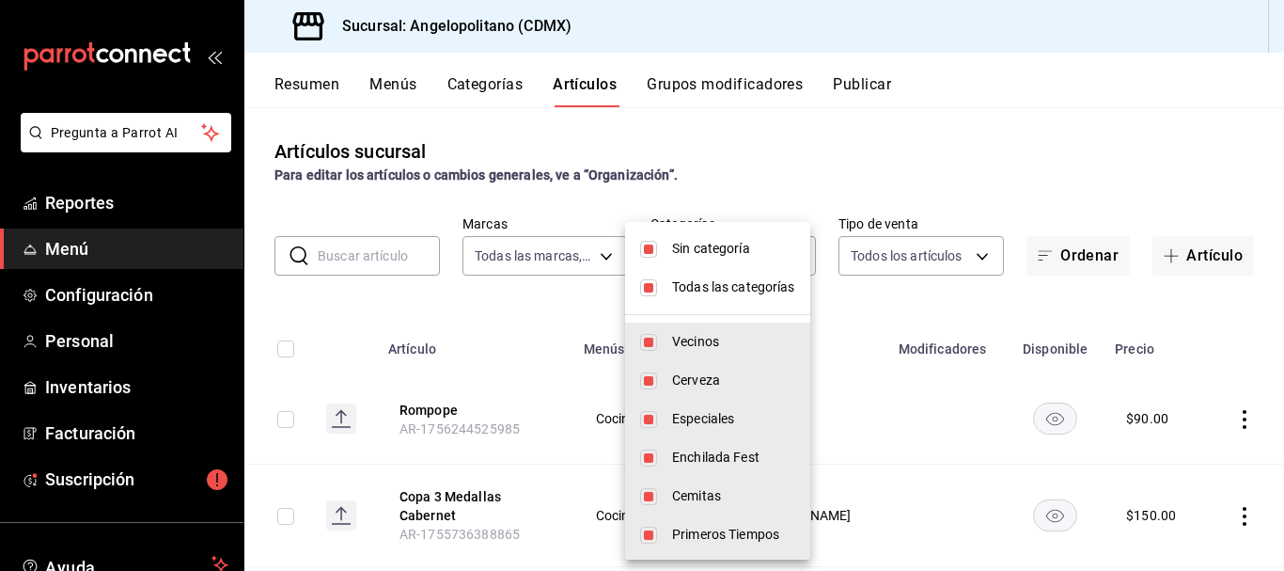
checkbox input "false"
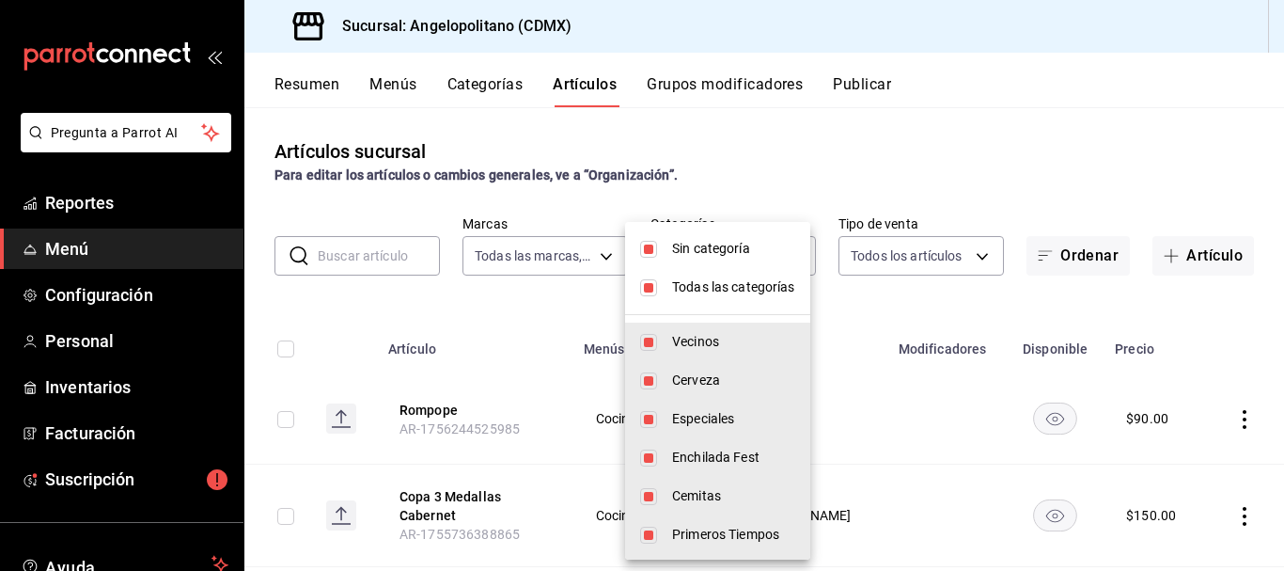
checkbox input "false"
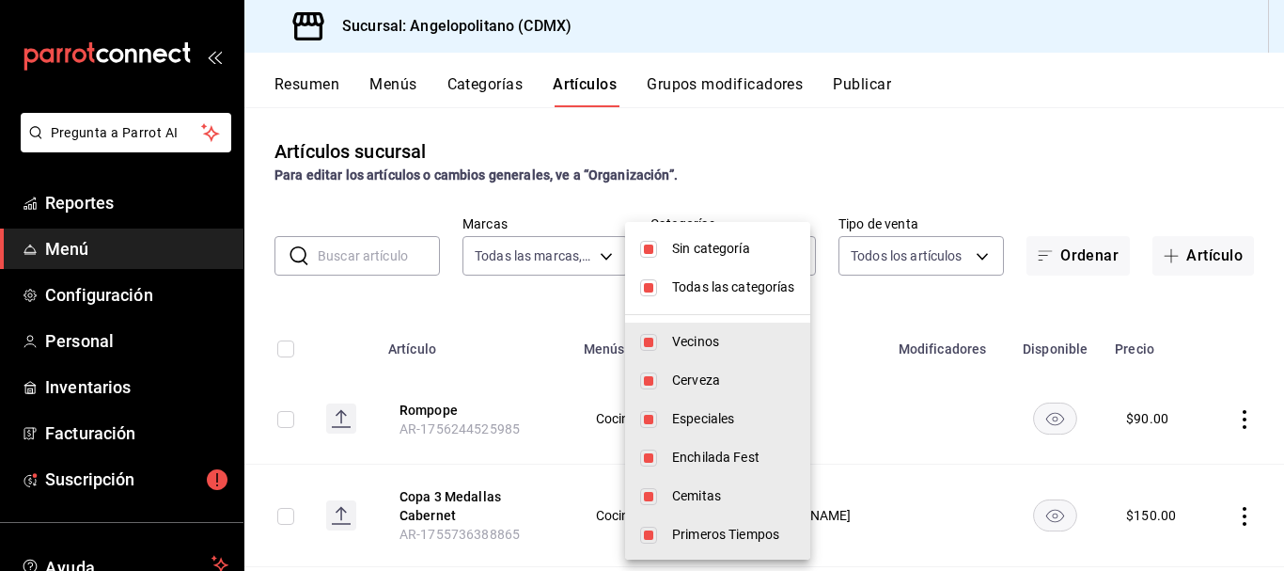
checkbox input "false"
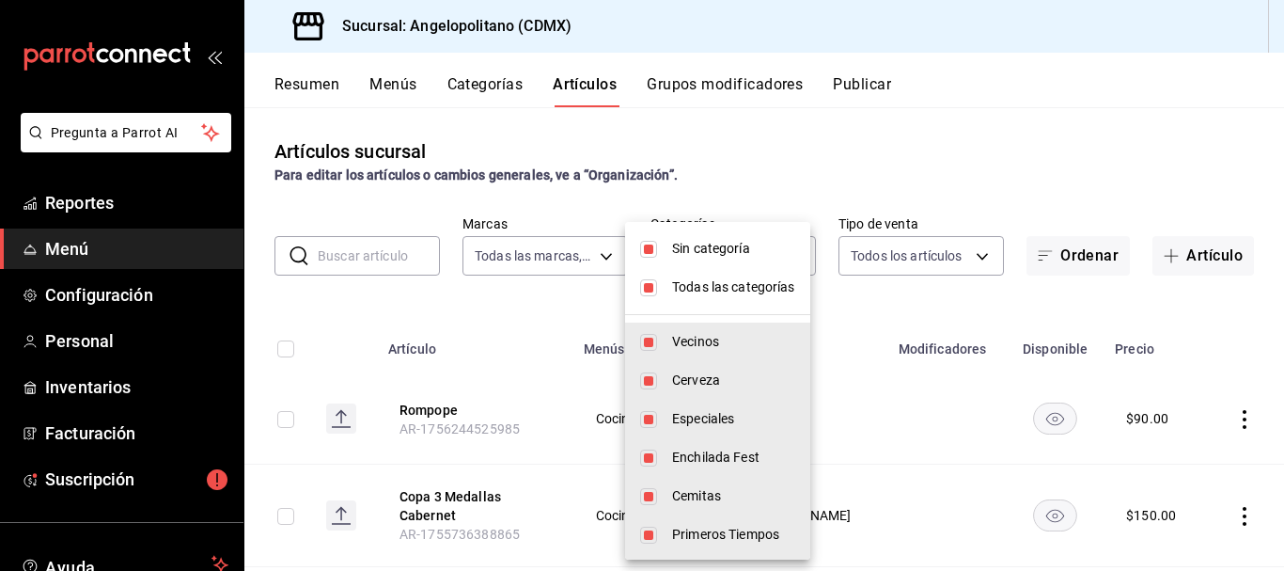
checkbox input "false"
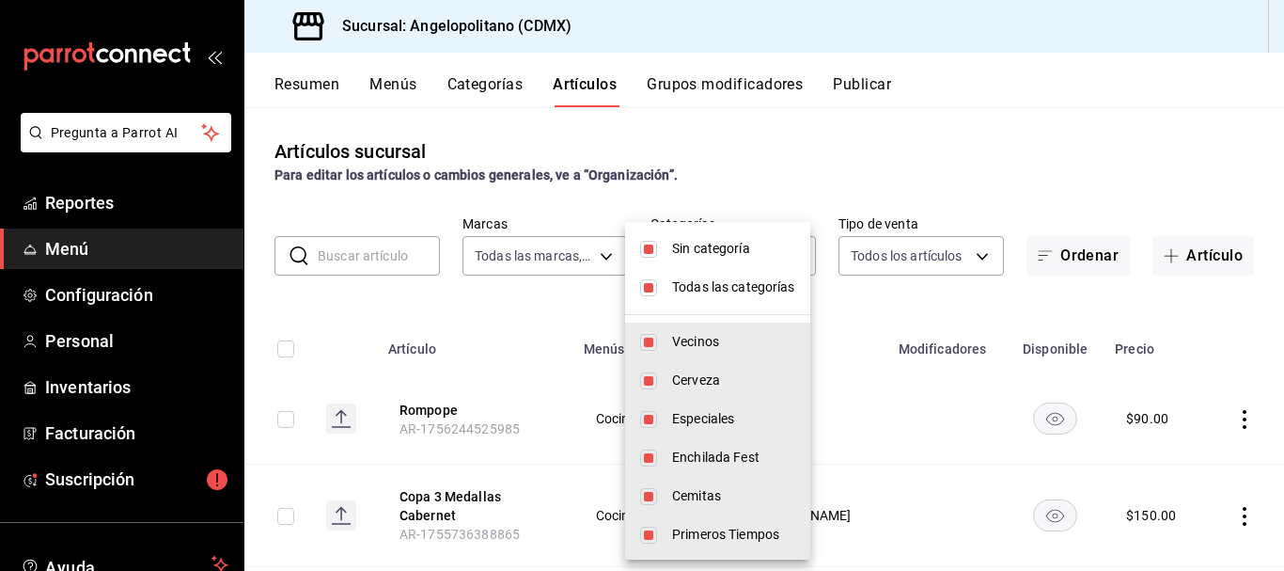
checkbox input "false"
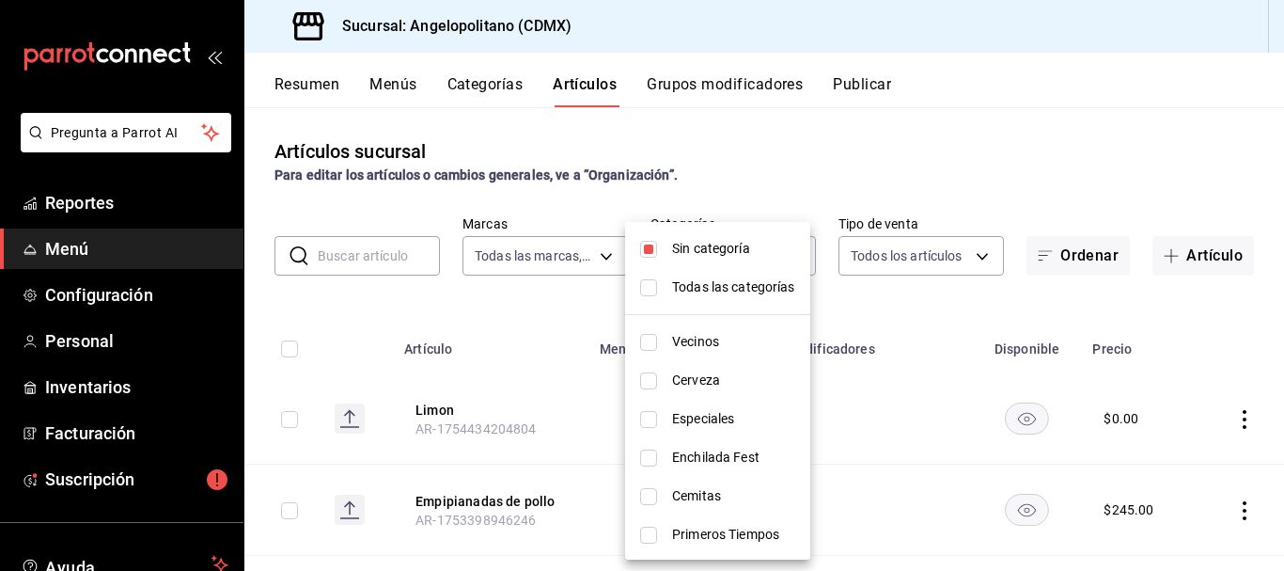
click at [654, 259] on li "Sin categoría" at bounding box center [717, 248] width 185 height 39
checkbox input "false"
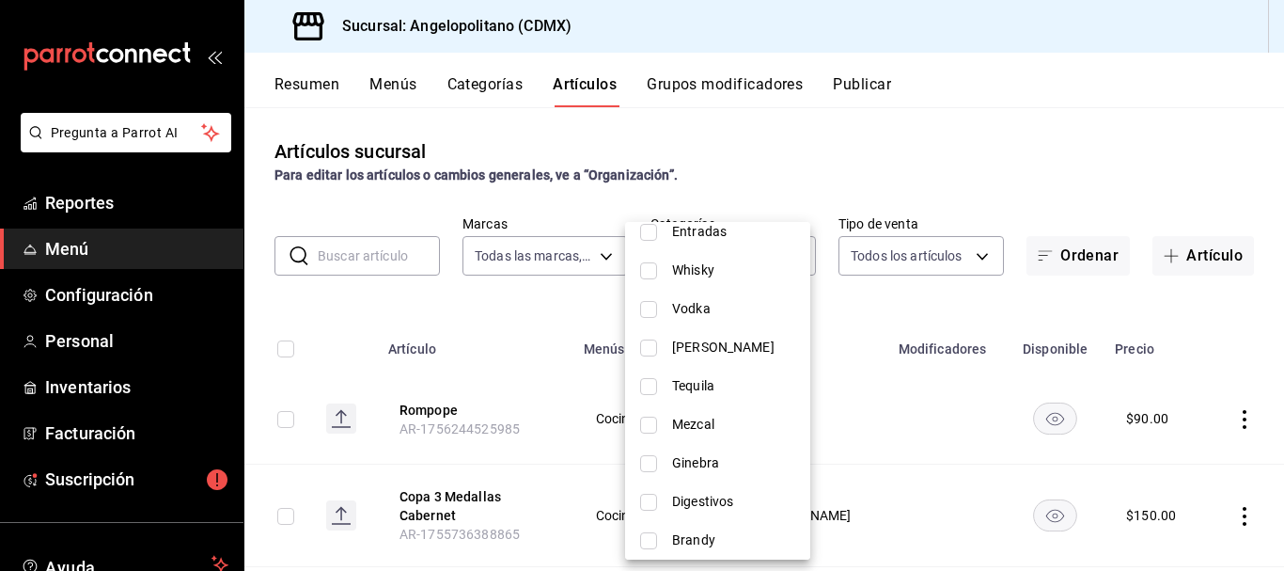
scroll to position [432, 0]
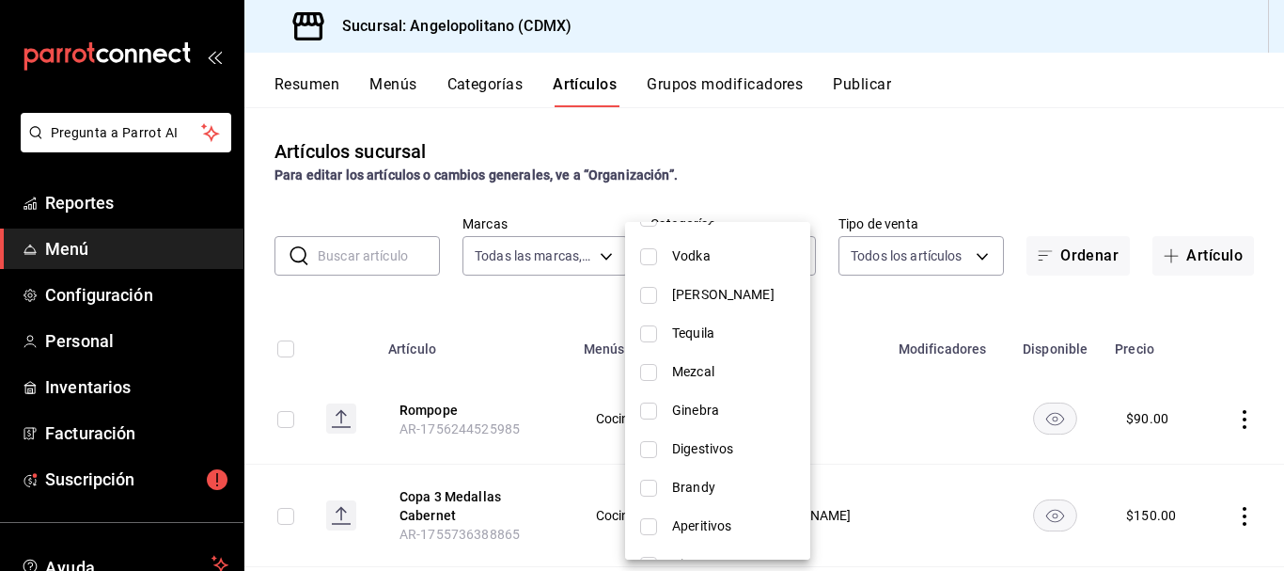
click at [649, 443] on input "checkbox" at bounding box center [648, 449] width 17 height 17
checkbox input "true"
type input "a33c1402-69b4-46e4-8889-6774a03a54e1"
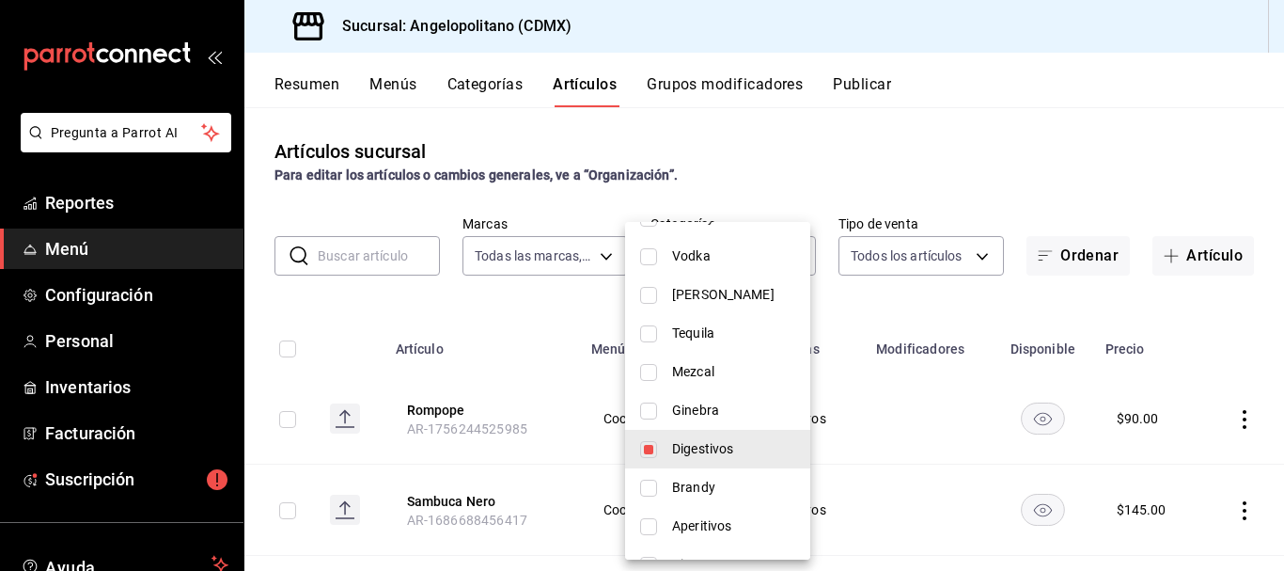
click at [1082, 164] on div at bounding box center [642, 285] width 1284 height 571
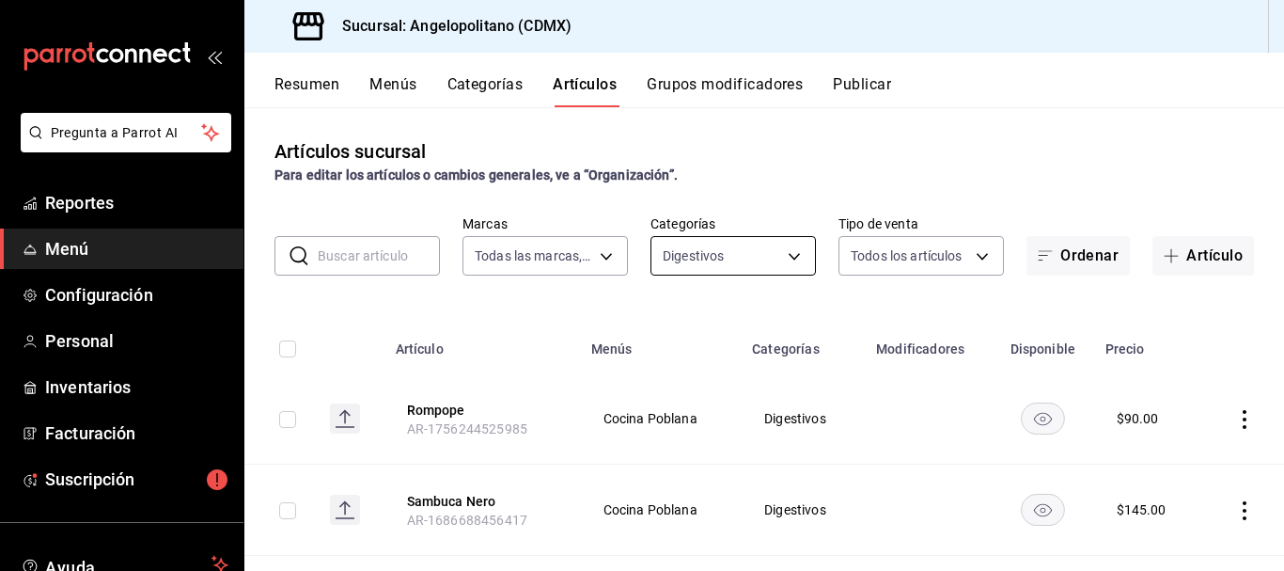
click at [781, 253] on body "Pregunta a Parrot AI Reportes Menú Configuración Personal Inventarios Facturaci…" at bounding box center [642, 285] width 1284 height 571
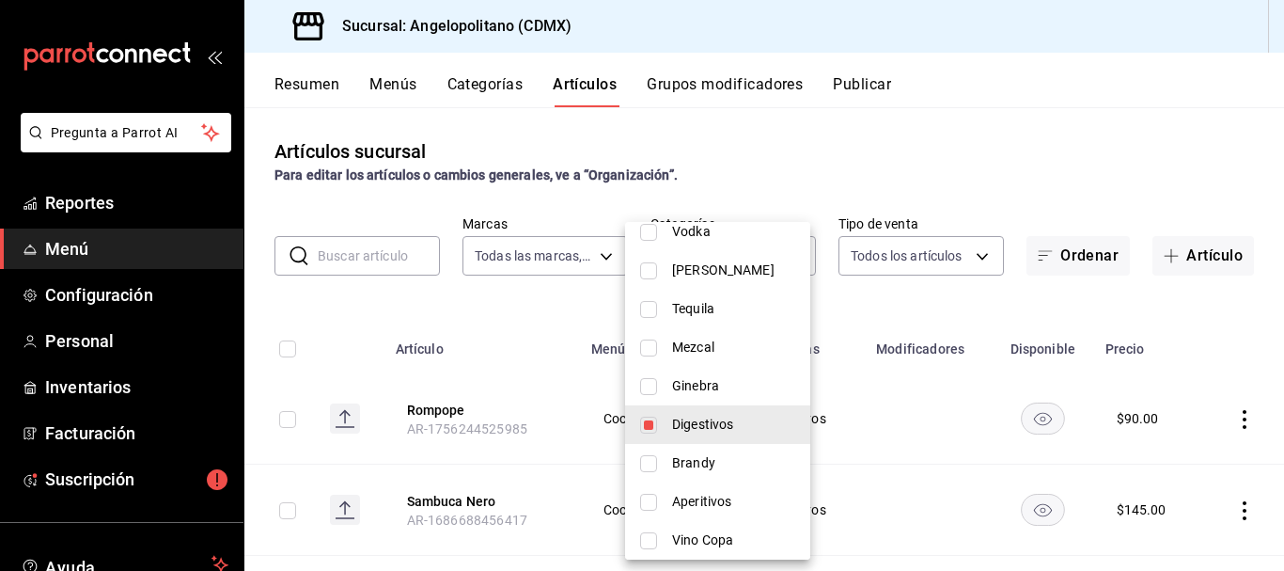
scroll to position [493, 0]
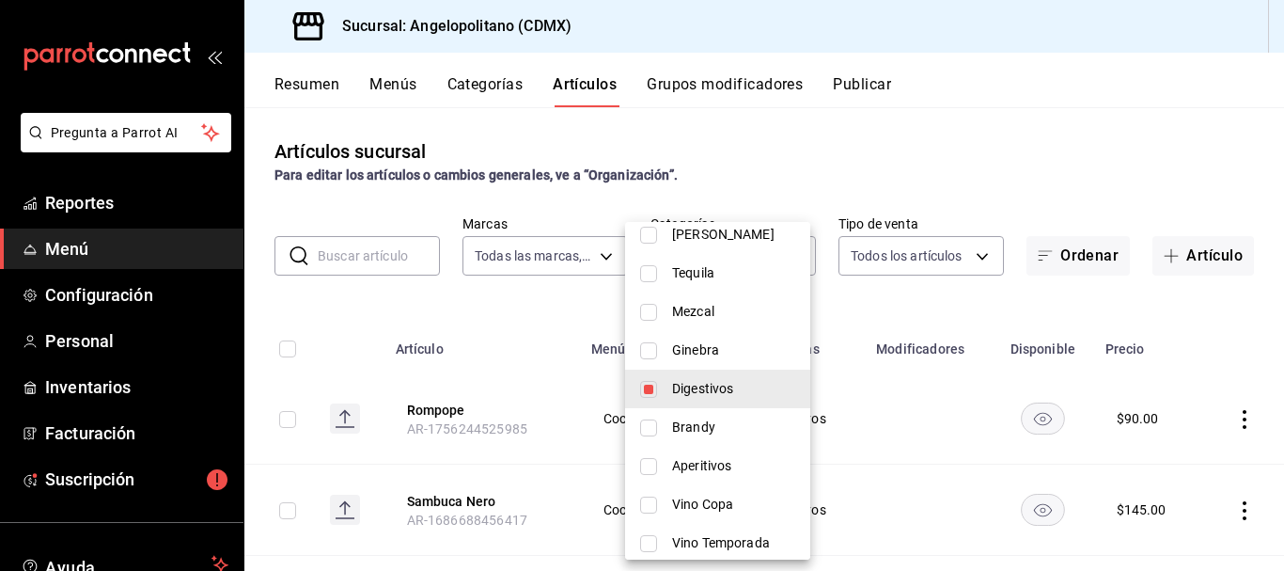
click at [647, 387] on input "checkbox" at bounding box center [648, 389] width 17 height 17
checkbox input "false"
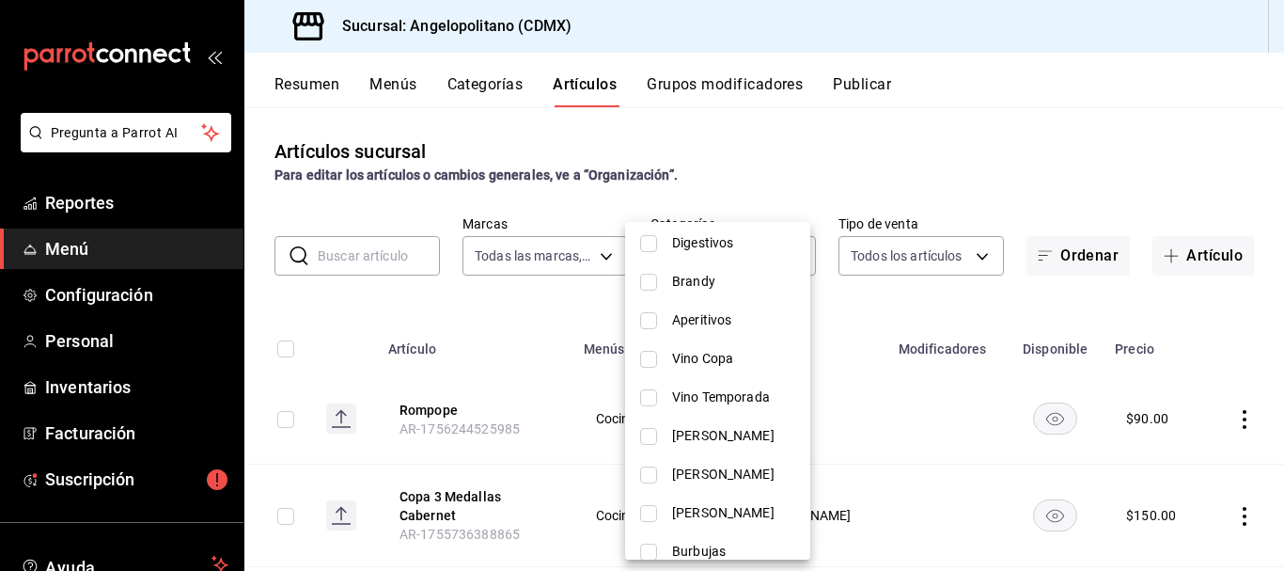
scroll to position [698, 0]
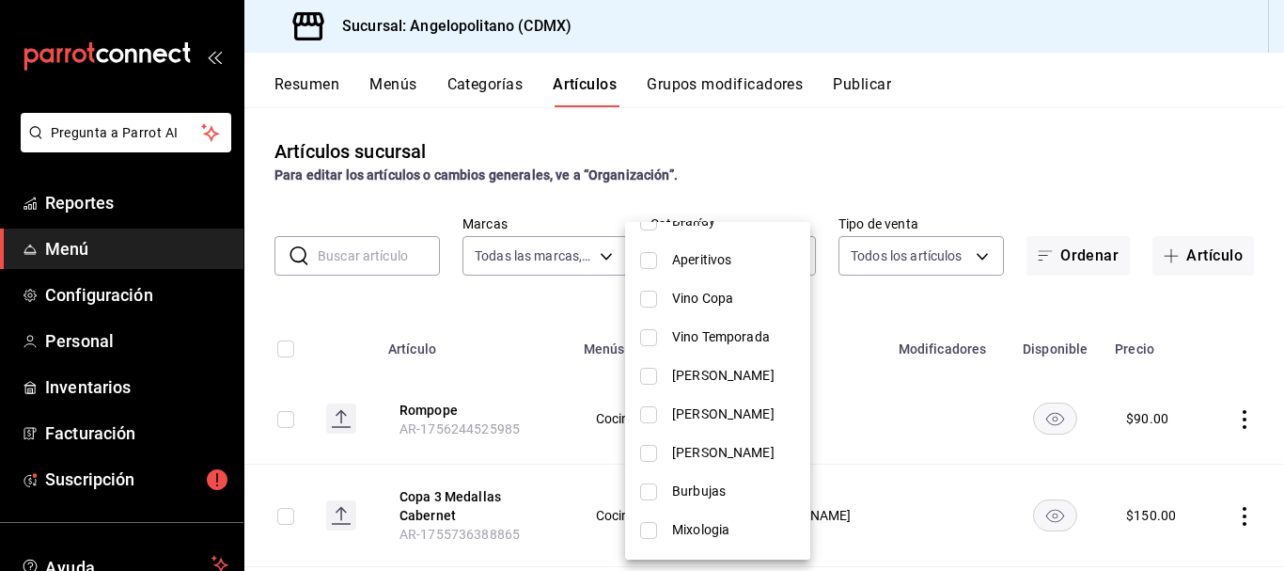
click at [640, 377] on input "checkbox" at bounding box center [648, 376] width 17 height 17
checkbox input "true"
type input "c1748d21-3478-4bcf-9886-b8ff9990e376"
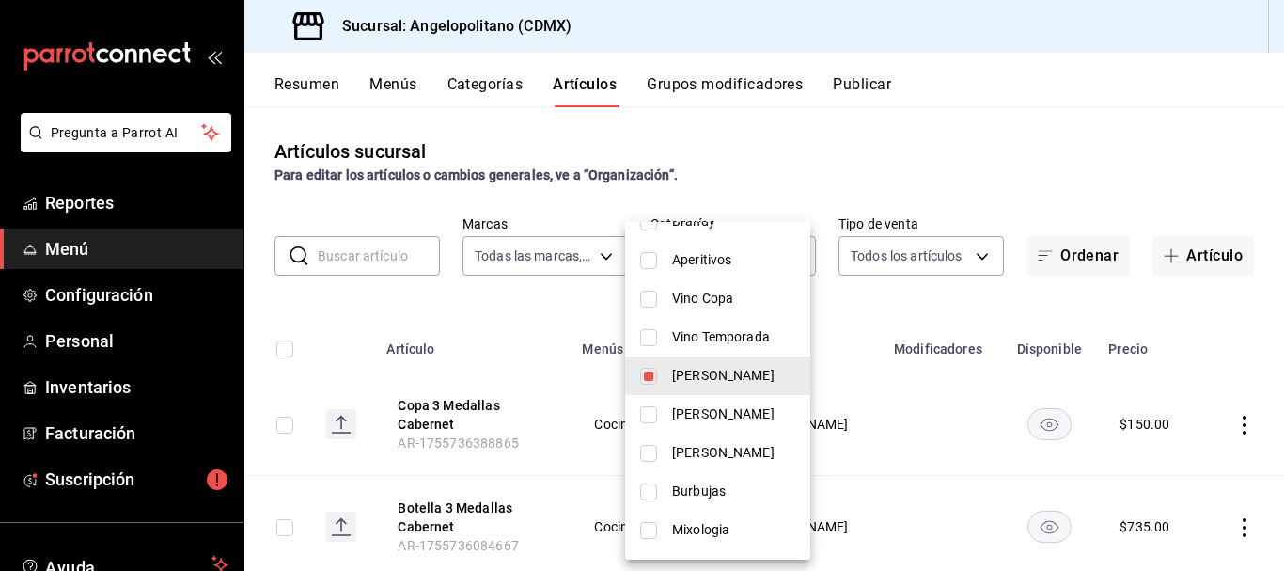
click at [990, 155] on div at bounding box center [642, 285] width 1284 height 571
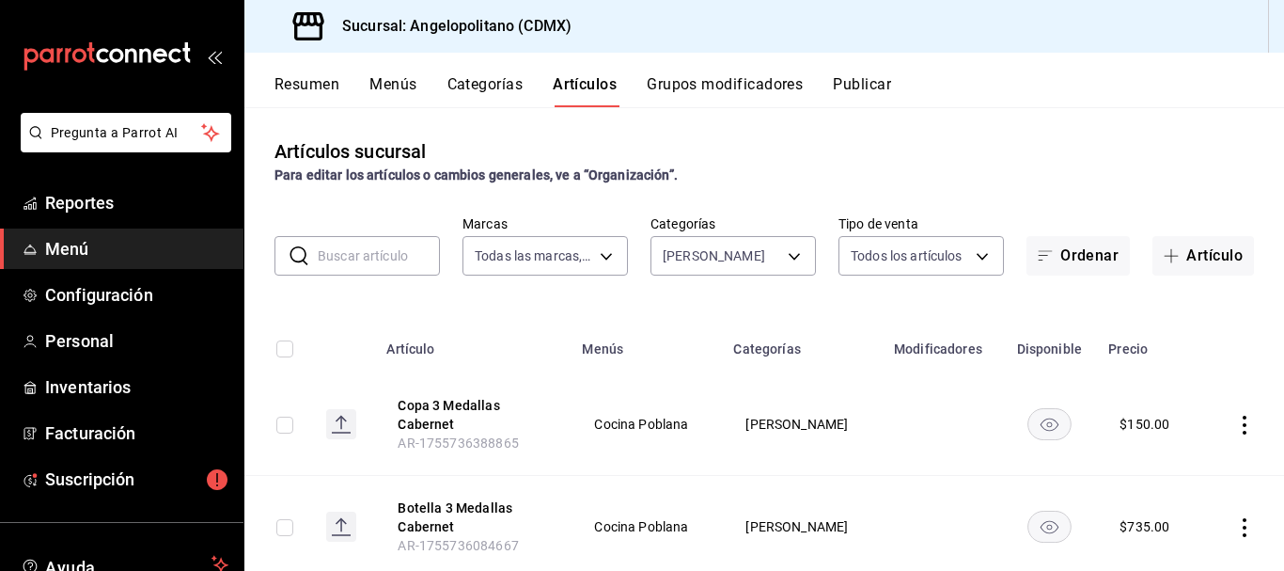
click at [395, 265] on input "text" at bounding box center [379, 256] width 122 height 38
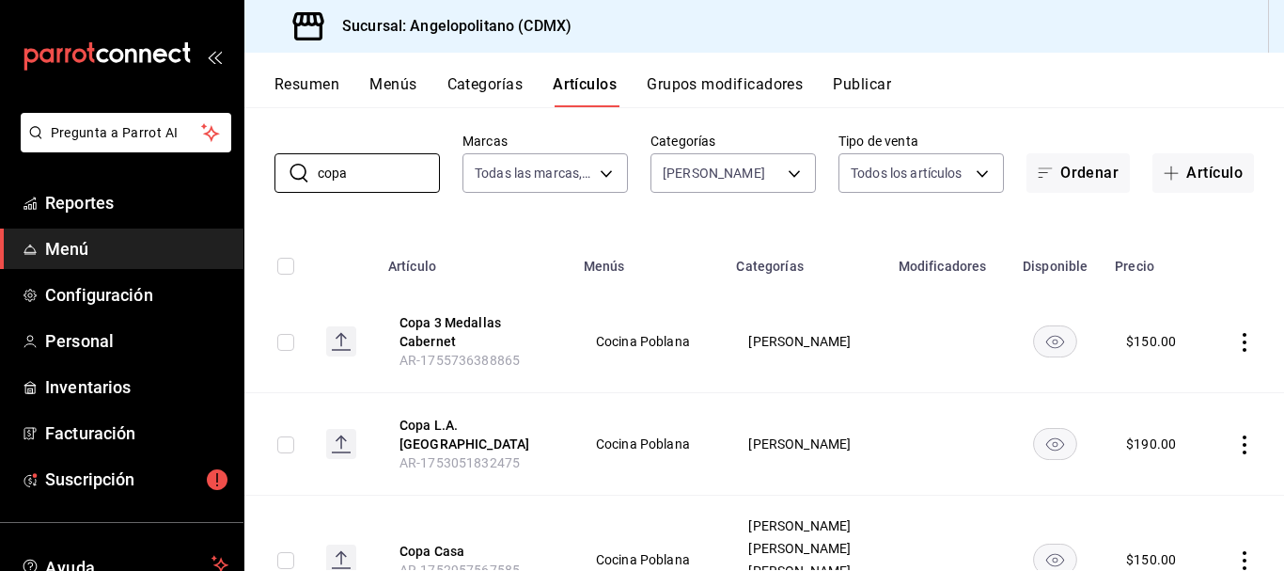
scroll to position [0, 0]
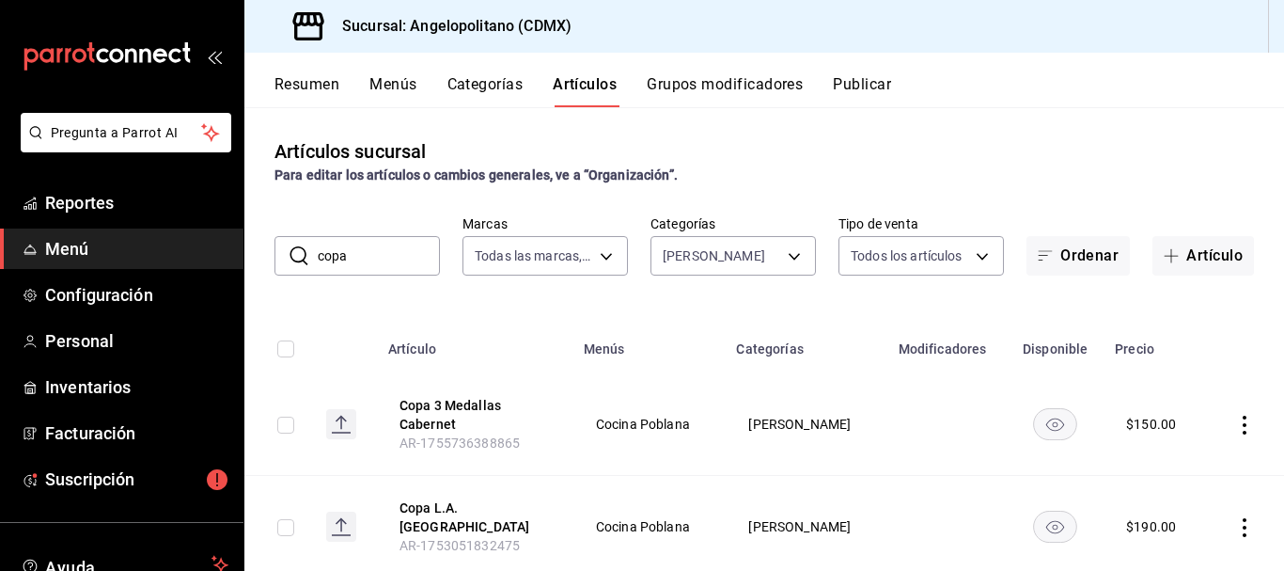
click at [375, 250] on input "copa" at bounding box center [379, 256] width 122 height 38
type input "c"
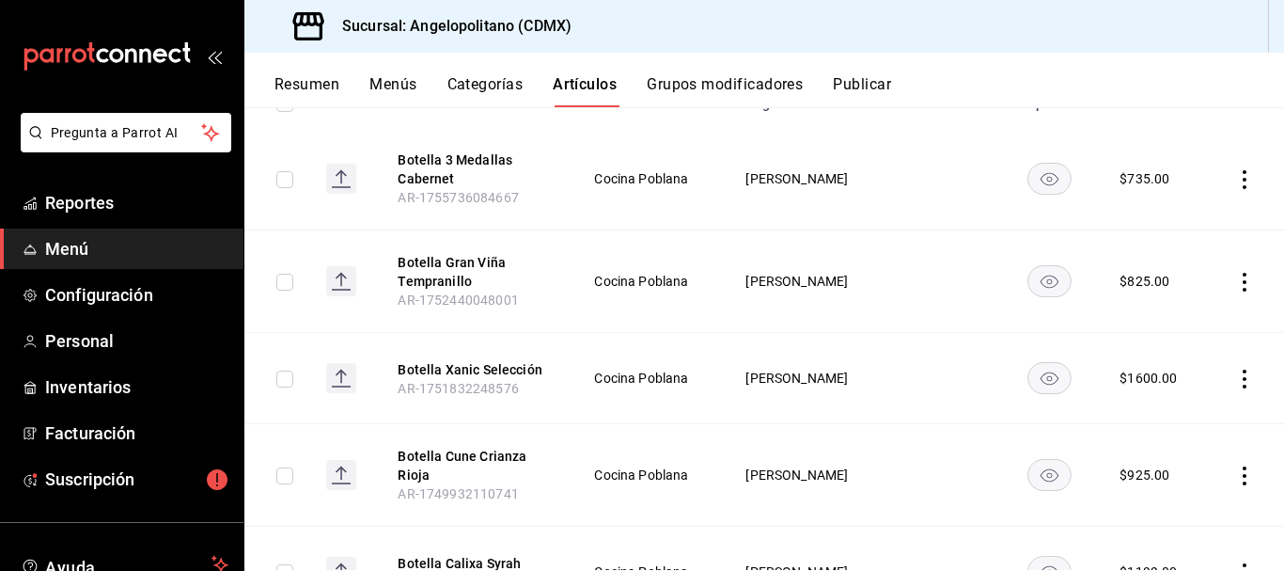
scroll to position [247, 0]
type input "botella"
click at [1040, 370] on rect "availability-product" at bounding box center [1048, 376] width 43 height 31
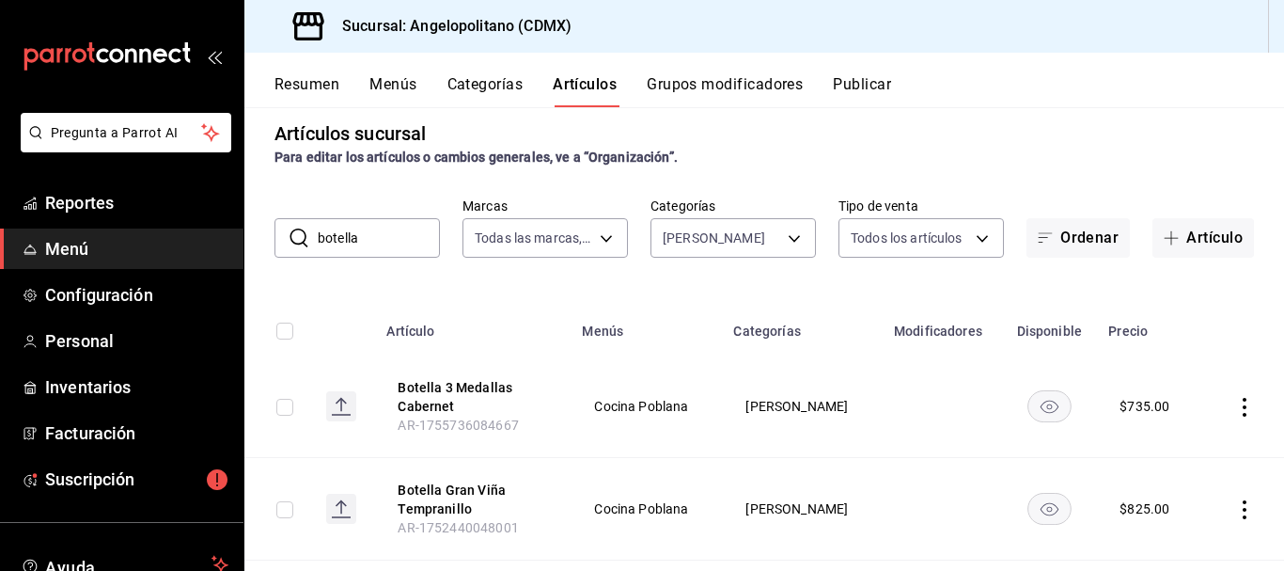
scroll to position [0, 0]
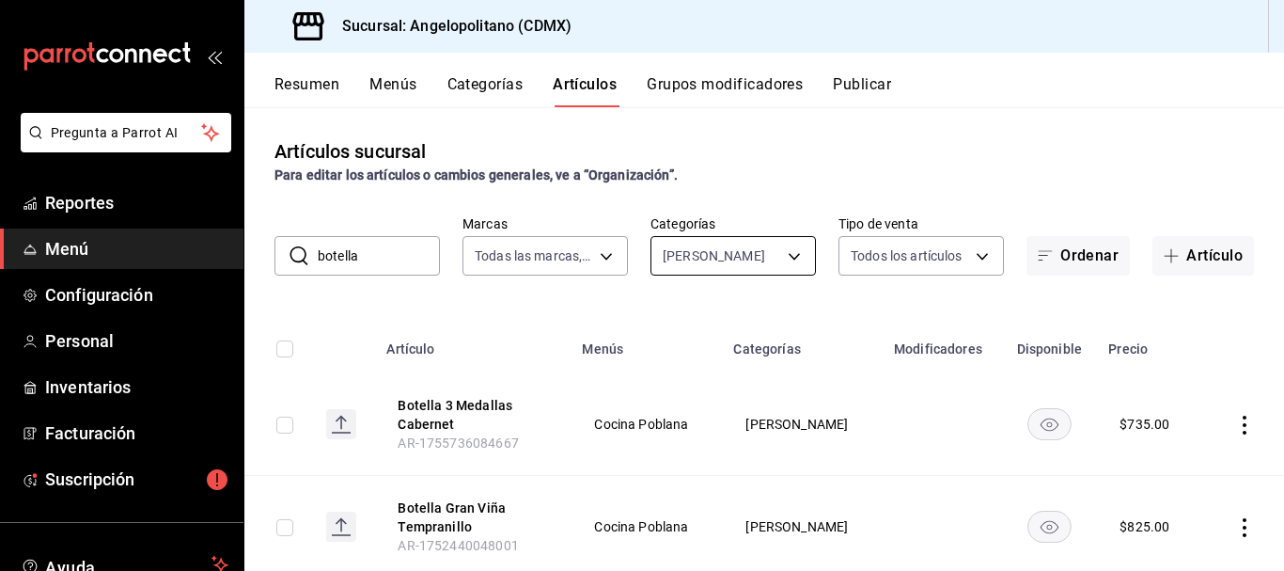
click at [784, 256] on body "Pregunta a Parrot AI Reportes Menú Configuración Personal Inventarios Facturaci…" at bounding box center [642, 285] width 1284 height 571
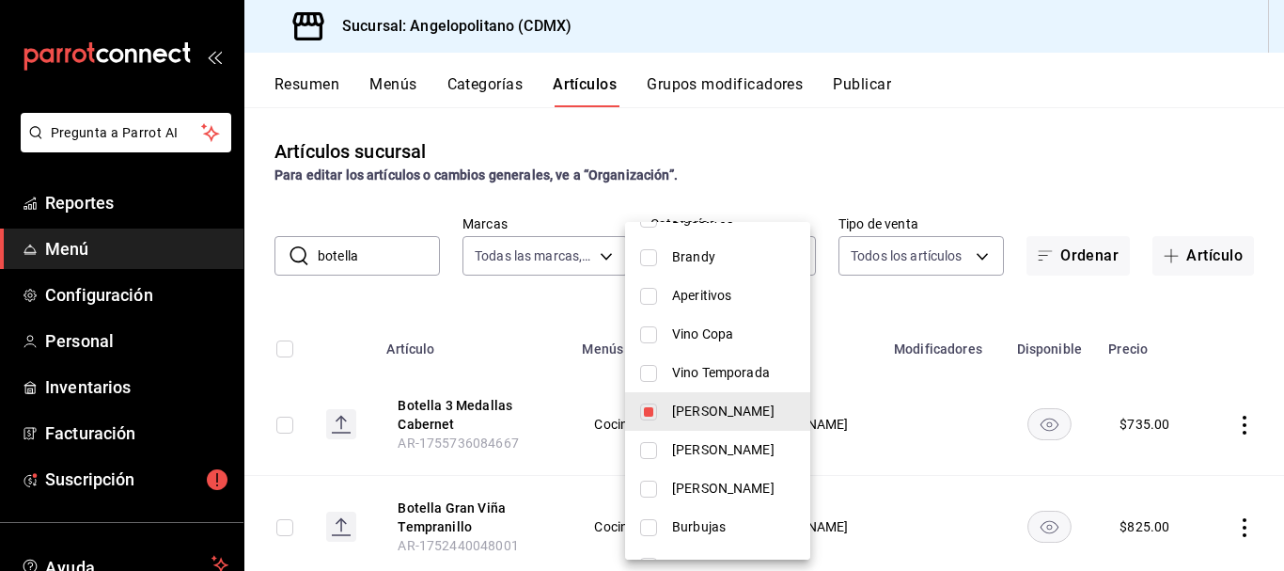
scroll to position [698, 0]
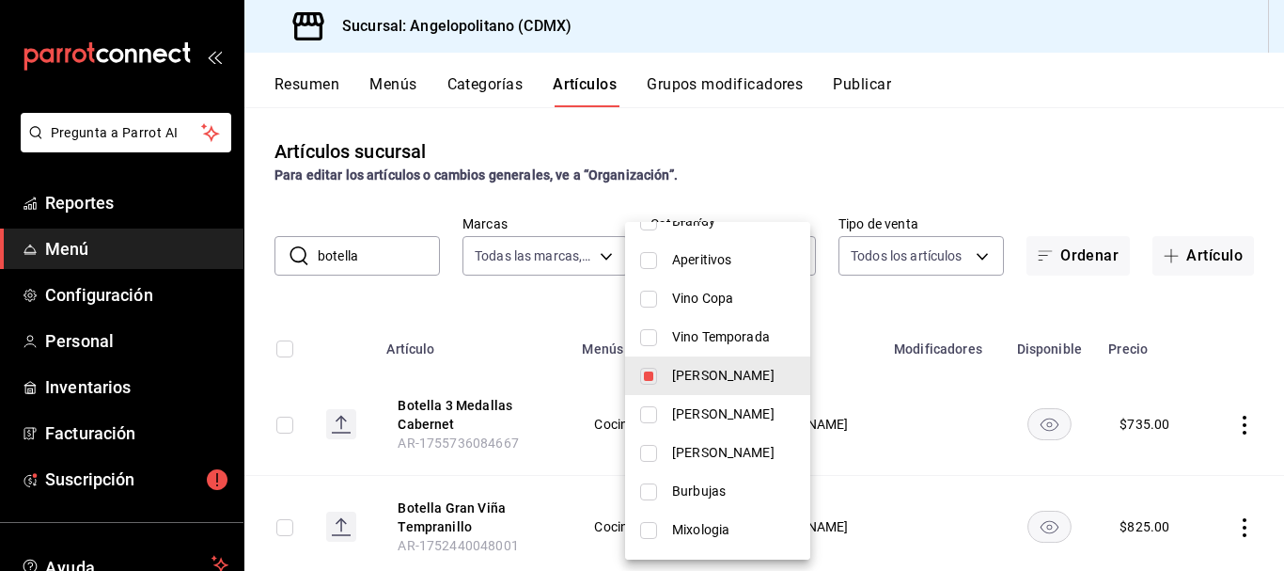
click at [648, 419] on input "checkbox" at bounding box center [648, 414] width 17 height 17
checkbox input "true"
type input "c1748d21-3478-4bcf-9886-b8ff9990e376,a52b90e9-b6dd-46e7-8017-951638b7b3ef"
click at [654, 376] on input "checkbox" at bounding box center [648, 376] width 17 height 17
checkbox input "false"
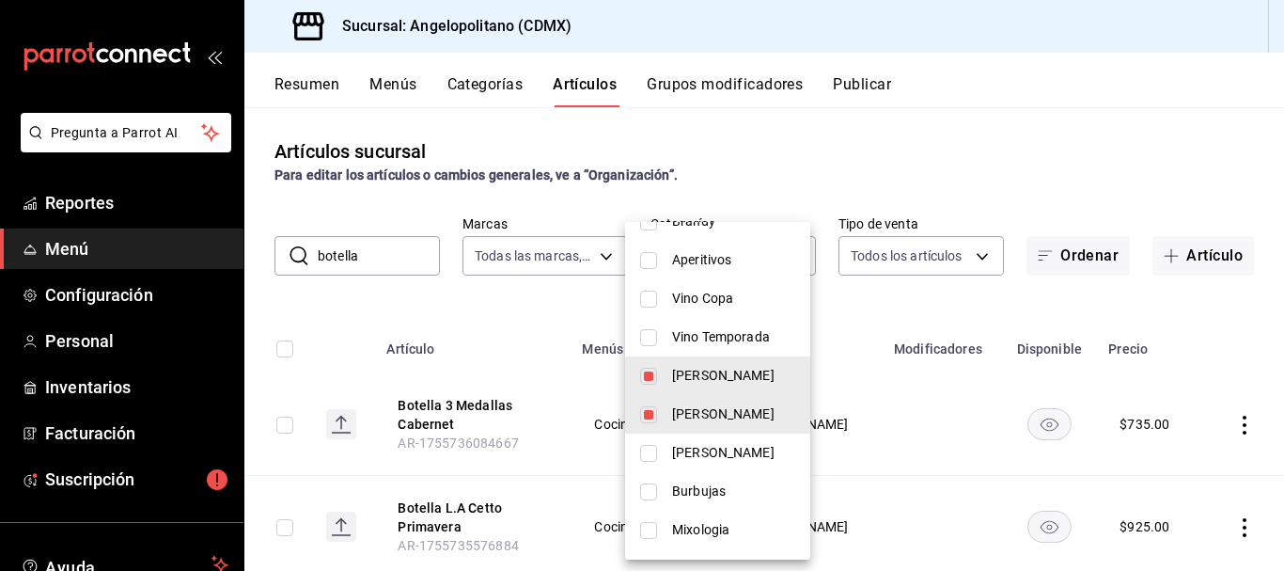
type input "a52b90e9-b6dd-46e7-8017-951638b7b3ef"
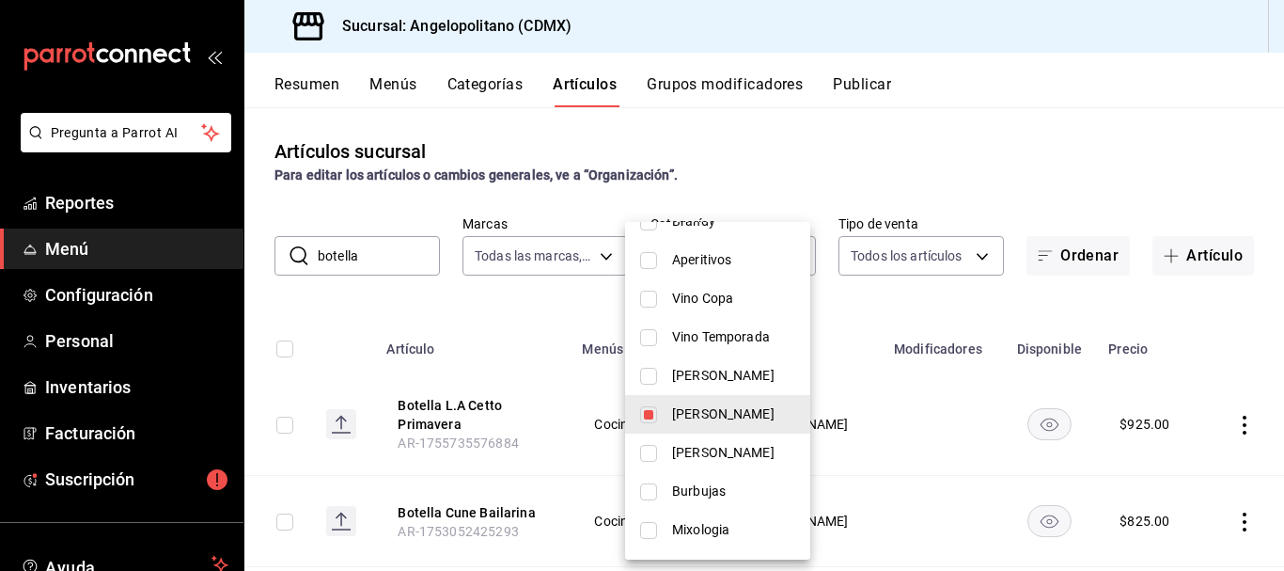
click at [1079, 178] on div at bounding box center [642, 285] width 1284 height 571
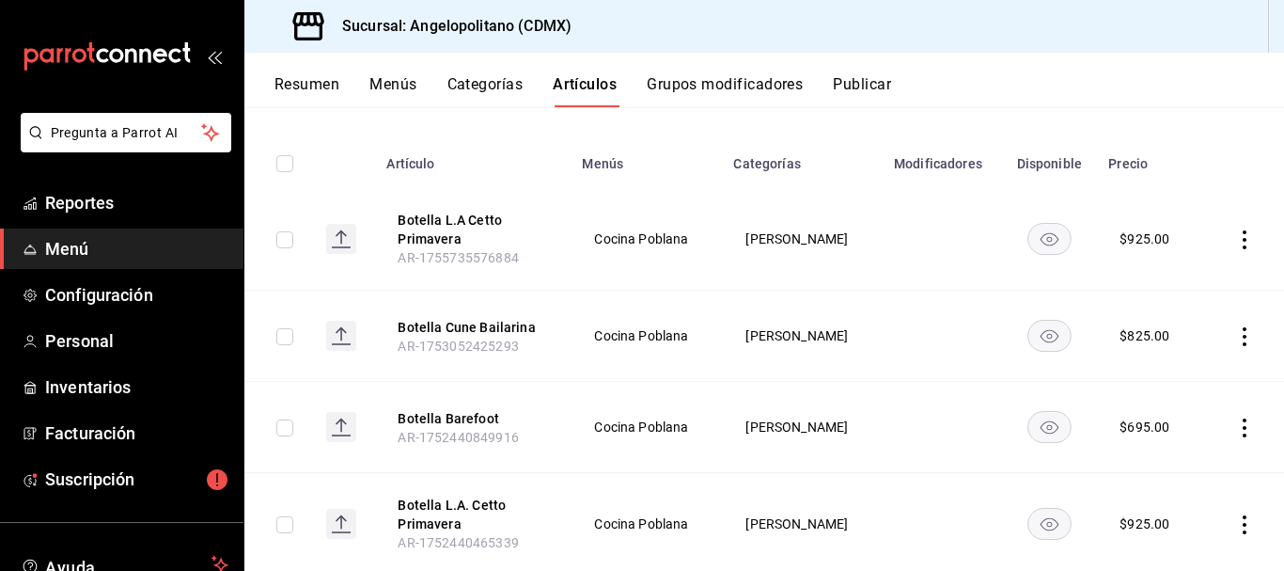
scroll to position [166, 0]
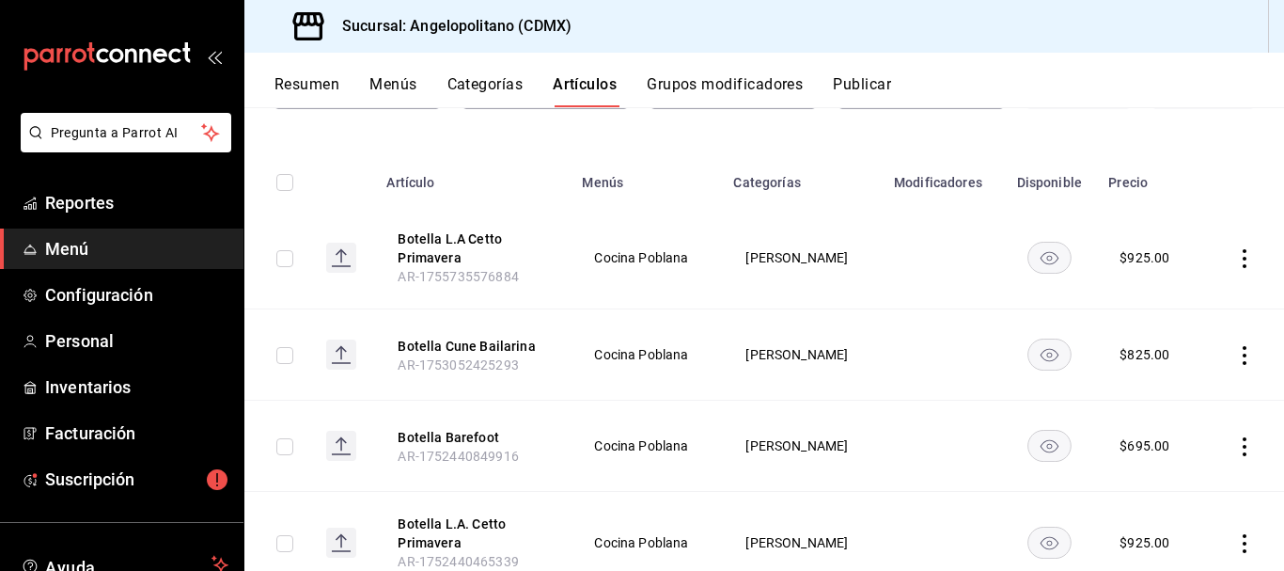
click at [1235, 541] on icon "actions" at bounding box center [1244, 543] width 19 height 19
click at [1175, 516] on span "Eliminar" at bounding box center [1174, 520] width 48 height 15
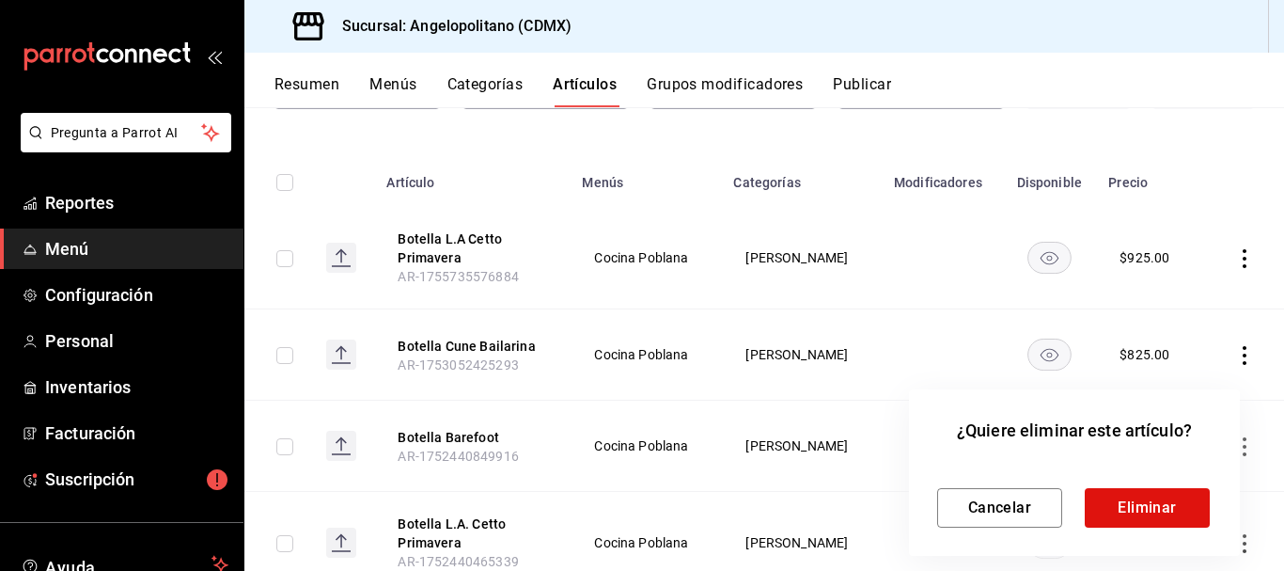
click at [1181, 484] on div "Cancelar Eliminar" at bounding box center [1074, 493] width 274 height 70
click at [1183, 496] on button "Eliminar" at bounding box center [1147, 507] width 125 height 39
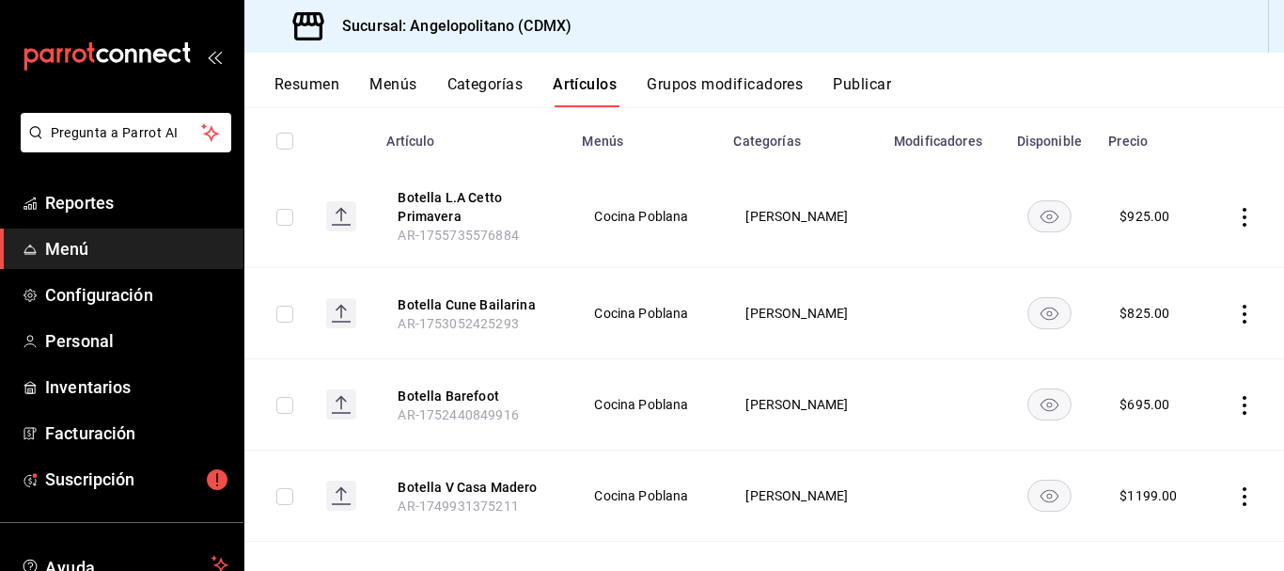
scroll to position [0, 0]
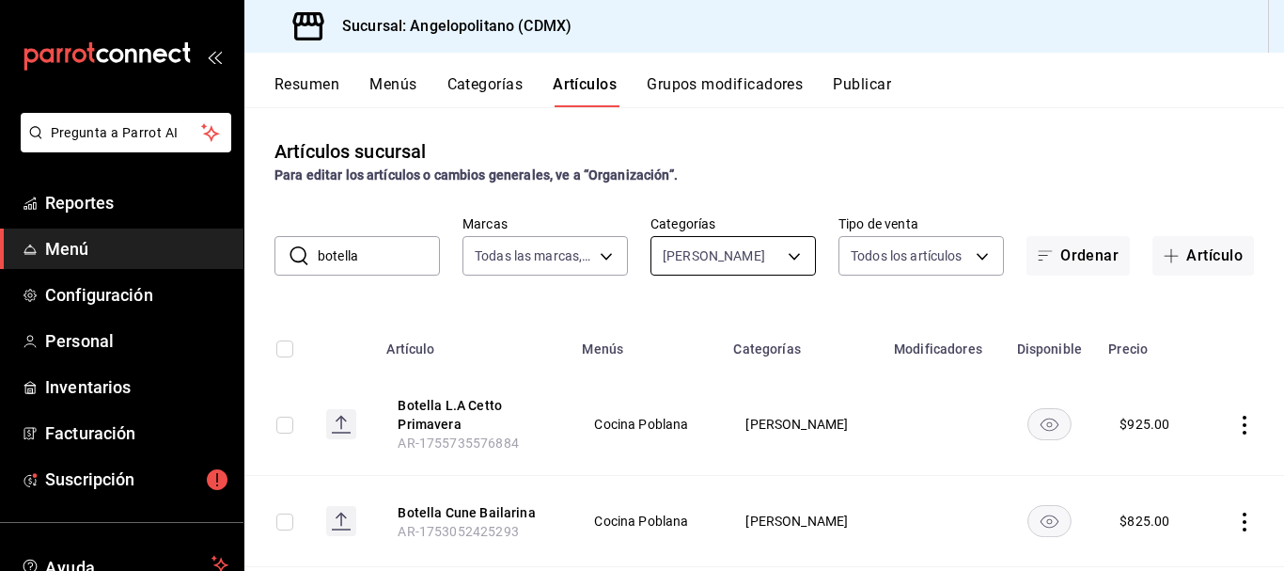
click at [789, 255] on body "Pregunta a Parrot AI Reportes Menú Configuración Personal Inventarios Facturaci…" at bounding box center [642, 285] width 1284 height 571
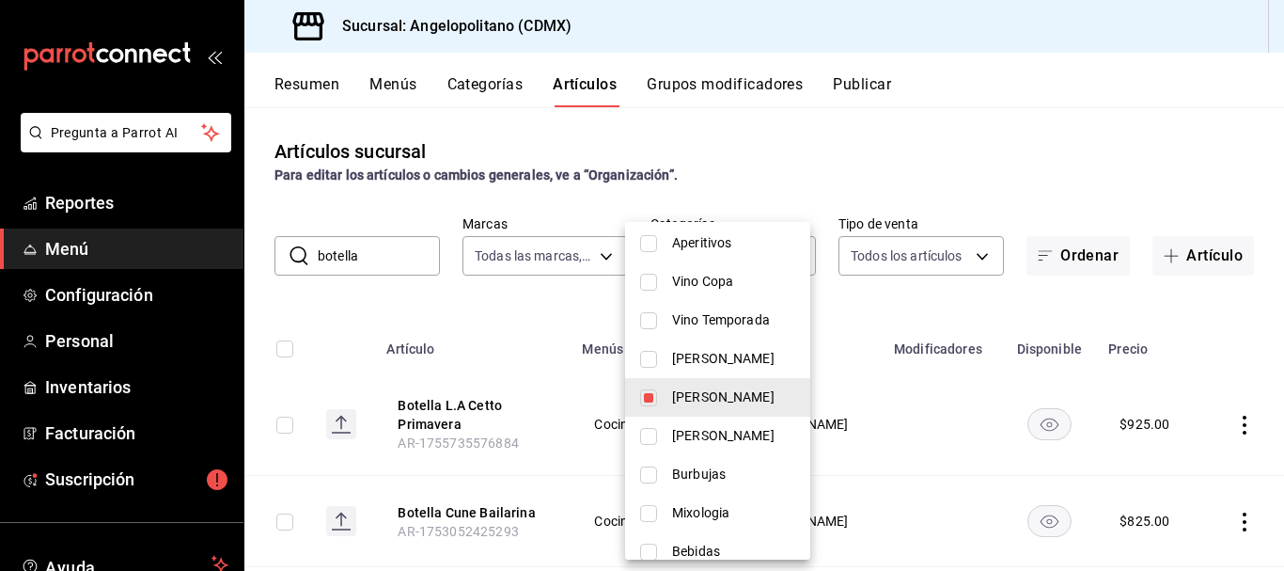
scroll to position [731, 0]
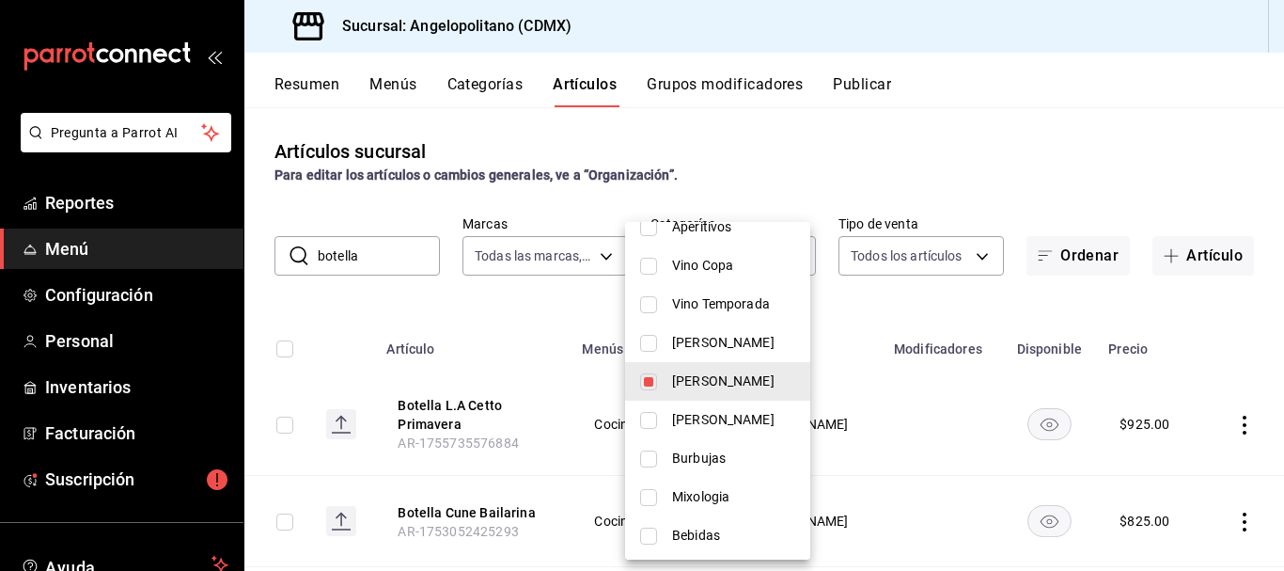
click at [650, 386] on input "checkbox" at bounding box center [648, 381] width 17 height 17
checkbox input "false"
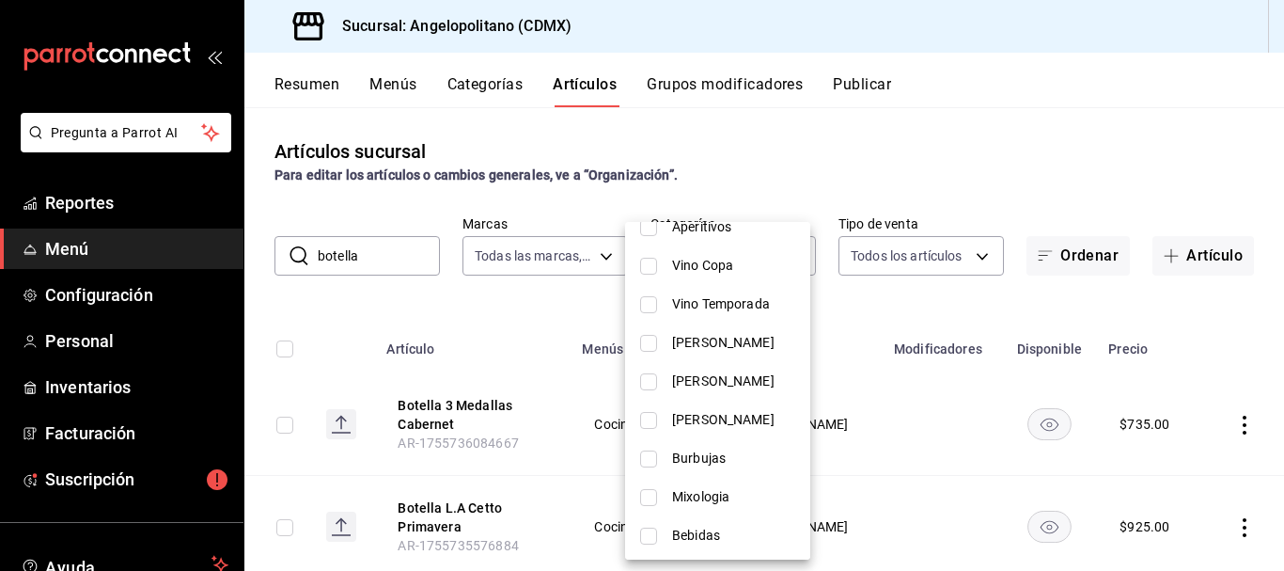
click at [654, 424] on input "checkbox" at bounding box center [648, 420] width 17 height 17
checkbox input "true"
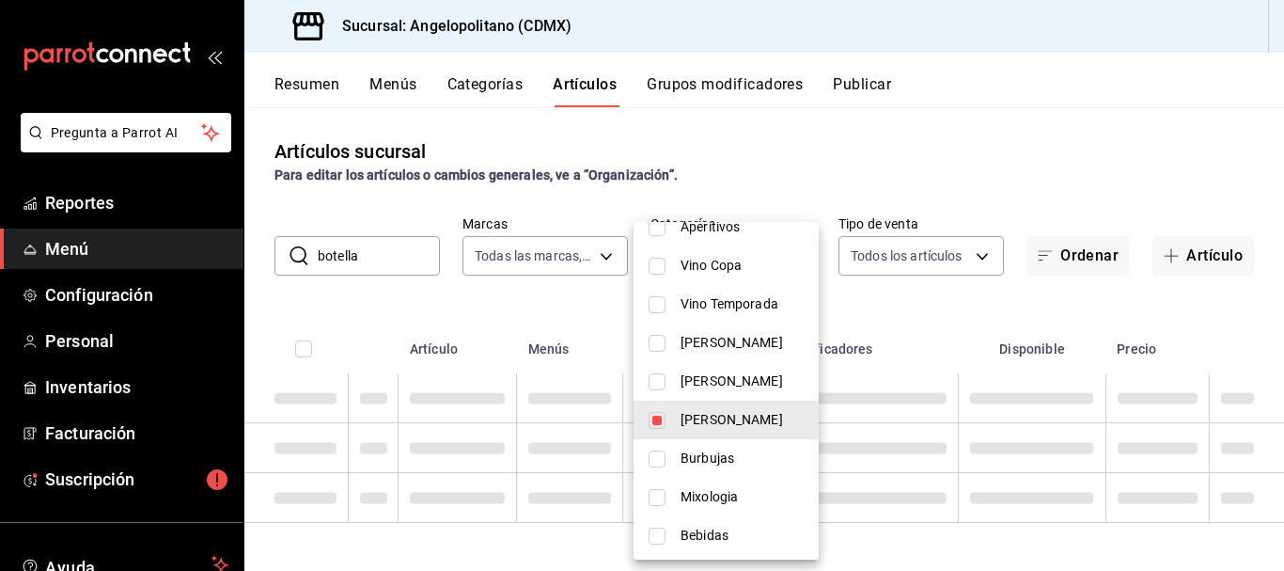
type input "aa31c4b2-9925-4614-b466-953a4ec34413"
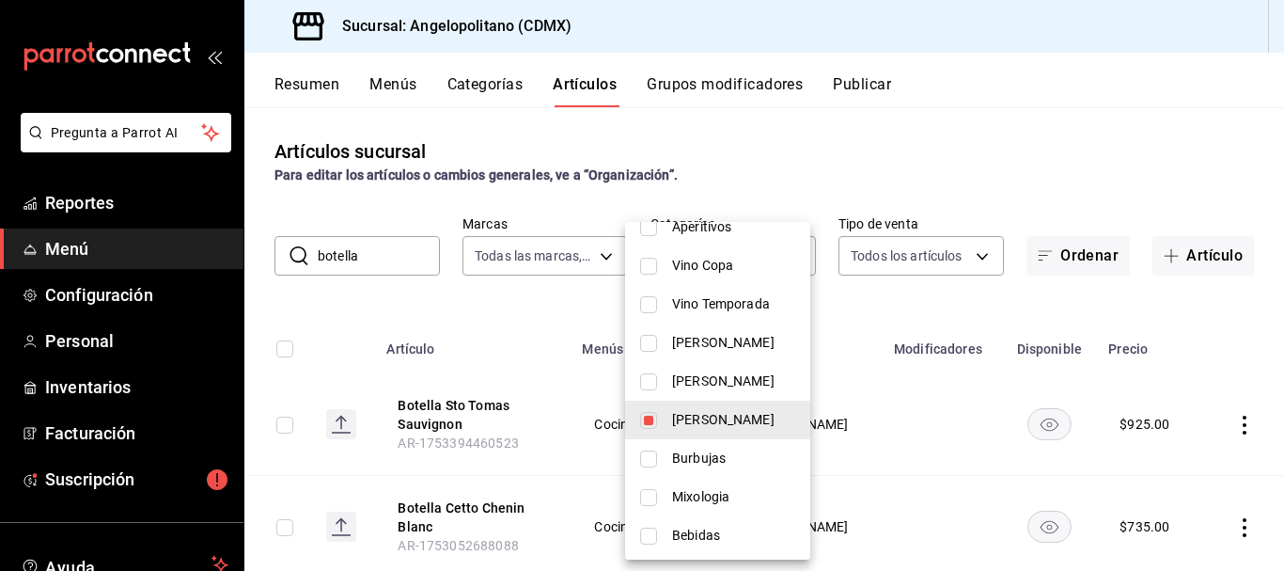
click at [653, 384] on input "checkbox" at bounding box center [648, 381] width 17 height 17
checkbox input "true"
type input "aa31c4b2-9925-4614-b466-953a4ec34413,a52b90e9-b6dd-46e7-8017-951638b7b3ef"
click at [651, 417] on input "checkbox" at bounding box center [648, 420] width 17 height 17
checkbox input "false"
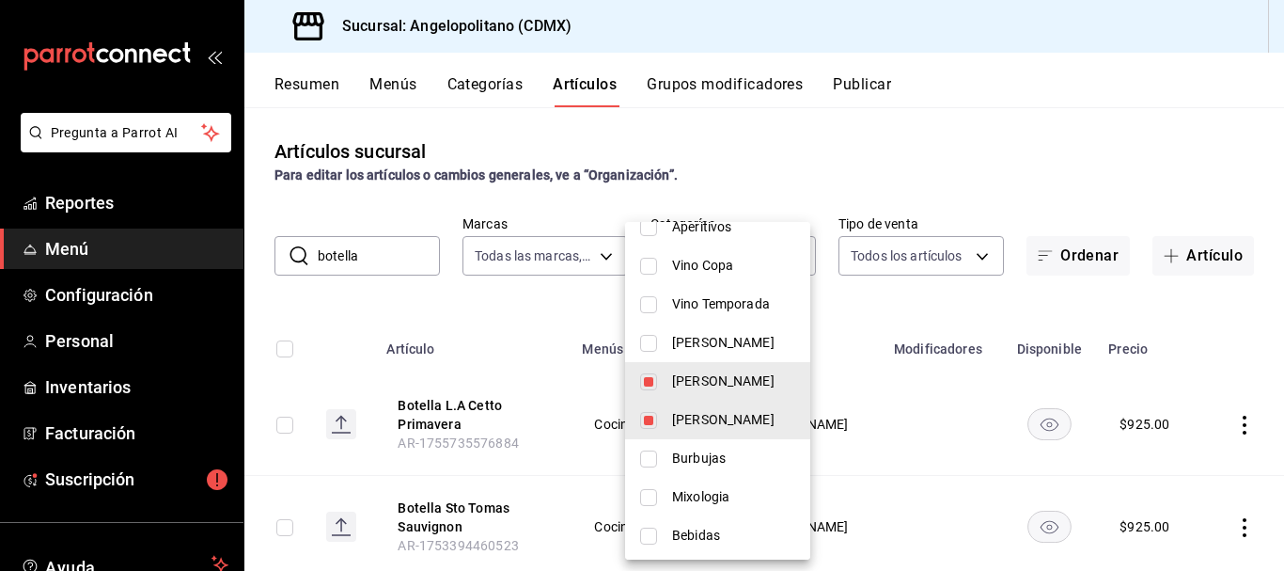
type input "a52b90e9-b6dd-46e7-8017-951638b7b3ef"
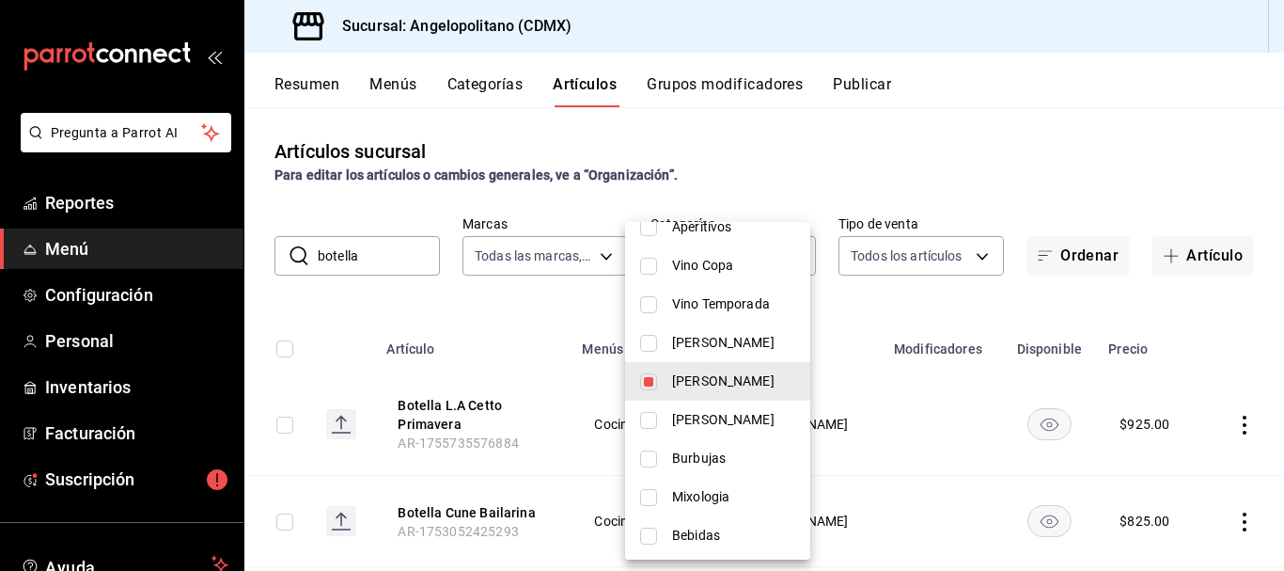
click at [1024, 168] on div at bounding box center [642, 285] width 1284 height 571
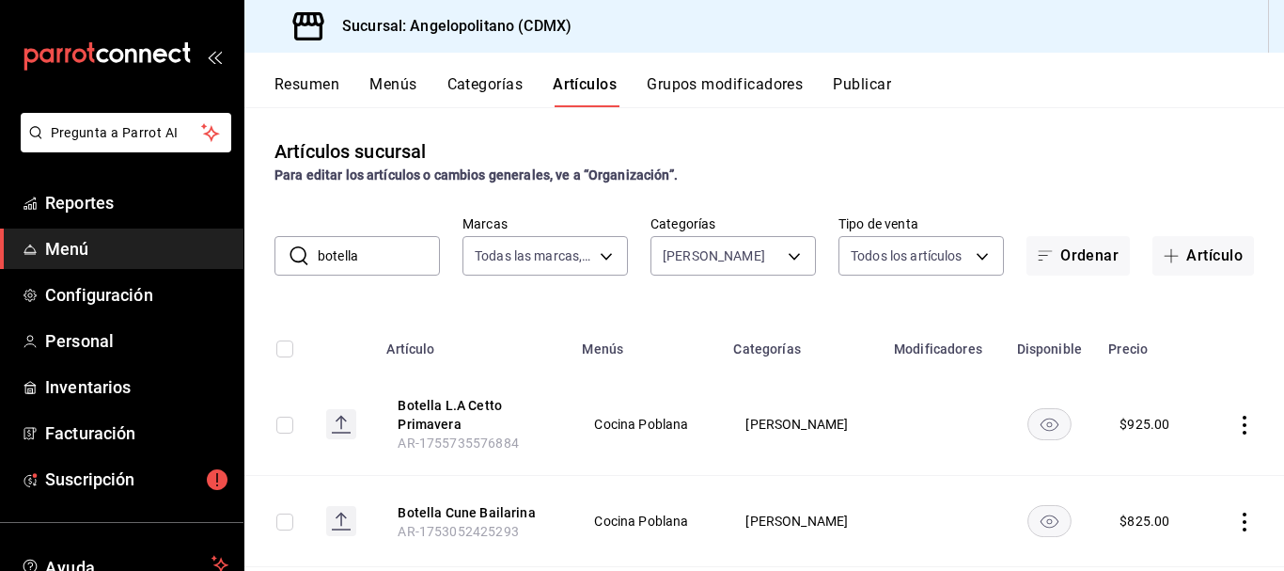
drag, startPoint x: 377, startPoint y: 252, endPoint x: 296, endPoint y: 261, distance: 81.4
click at [296, 261] on div "​ botella ​" at bounding box center [356, 255] width 165 height 39
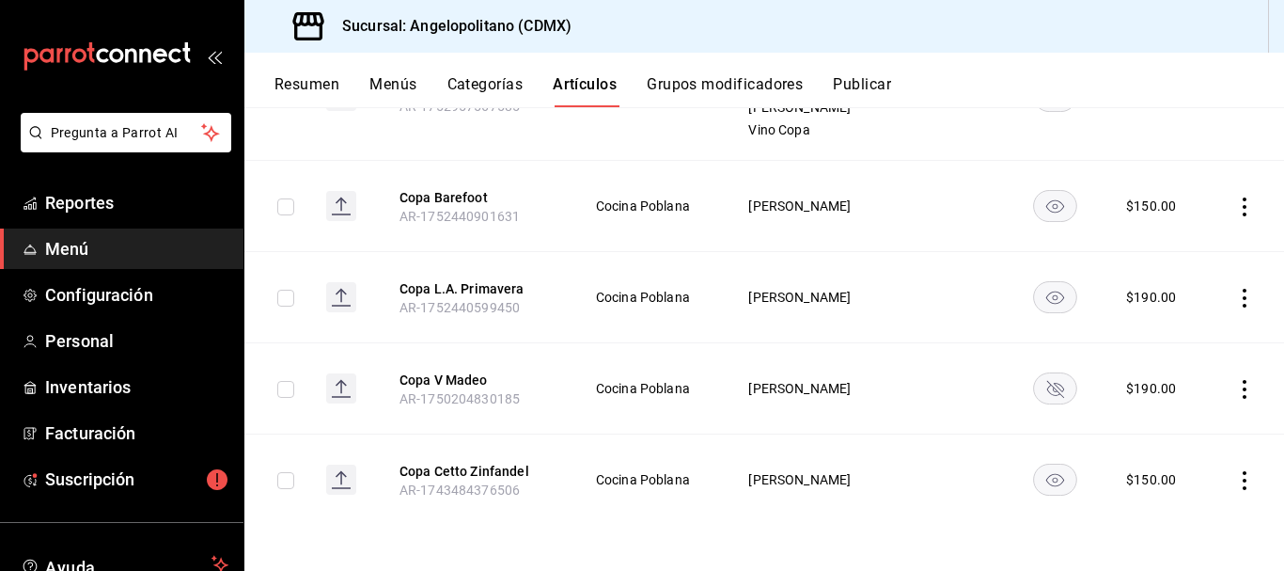
scroll to position [0, 0]
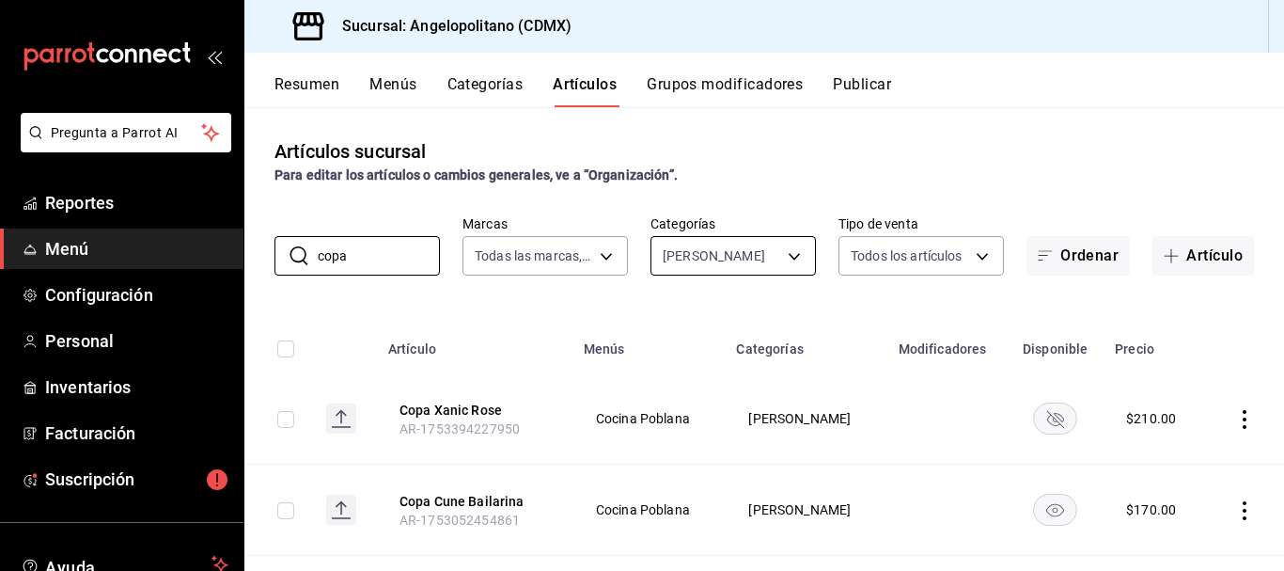
type input "copa"
click at [776, 256] on body "Pregunta a Parrot AI Reportes Menú Configuración Personal Inventarios Facturaci…" at bounding box center [642, 285] width 1284 height 571
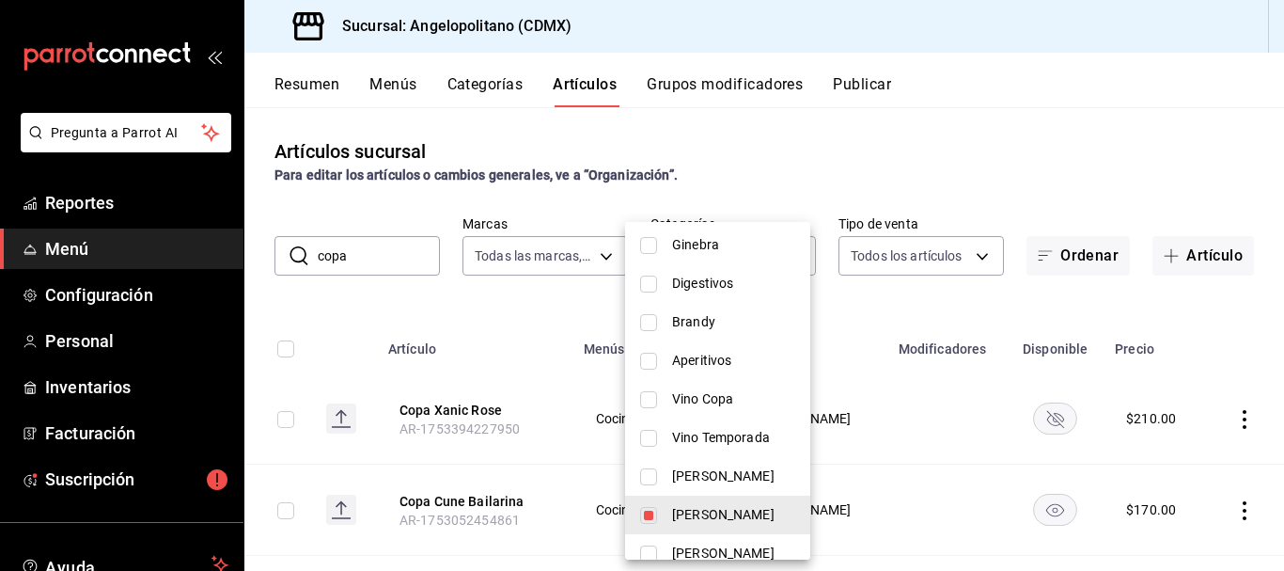
scroll to position [698, 0]
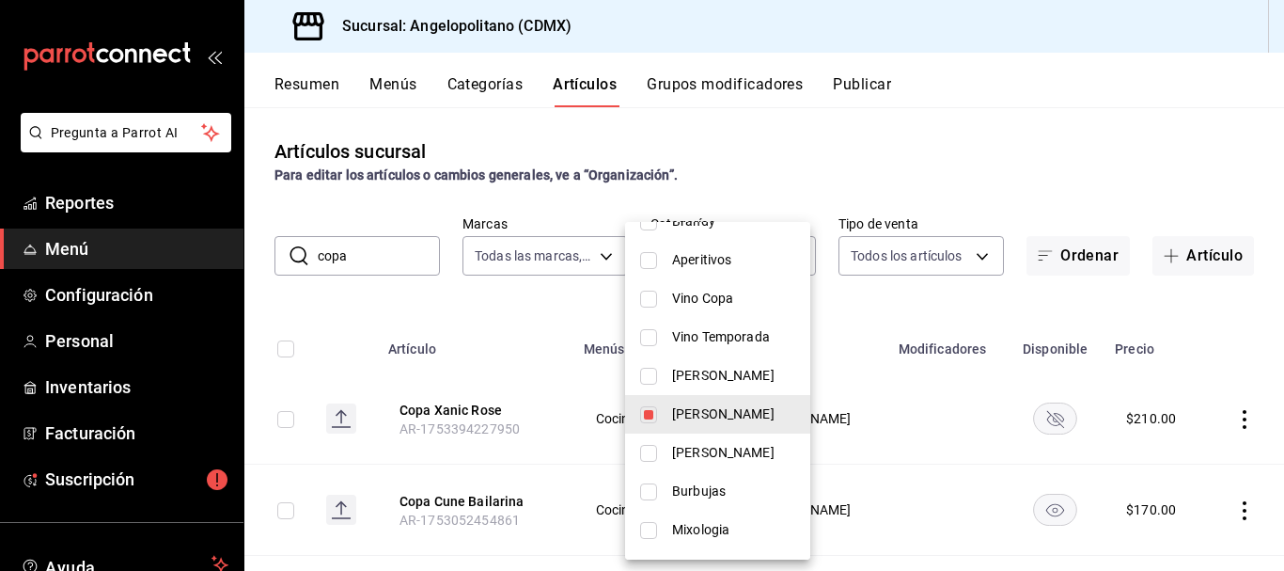
click at [646, 457] on input "checkbox" at bounding box center [648, 453] width 17 height 17
checkbox input "true"
type input "a52b90e9-b6dd-46e7-8017-951638b7b3ef,aa31c4b2-9925-4614-b466-953a4ec34413"
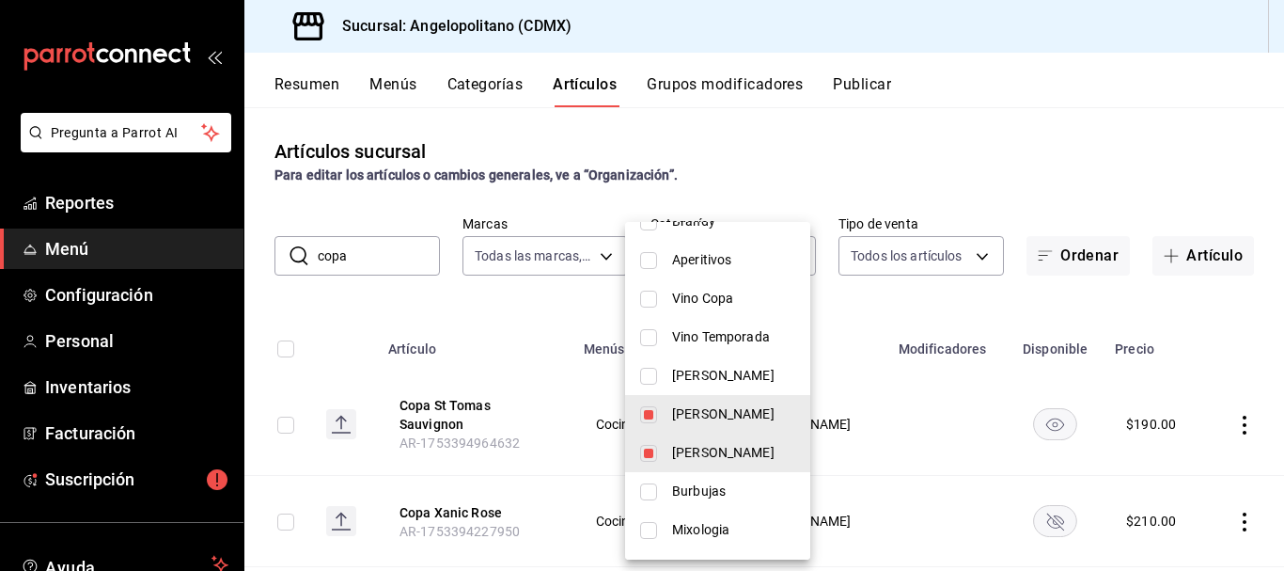
click at [651, 419] on input "checkbox" at bounding box center [648, 414] width 17 height 17
checkbox input "false"
type input "aa31c4b2-9925-4614-b466-953a4ec34413"
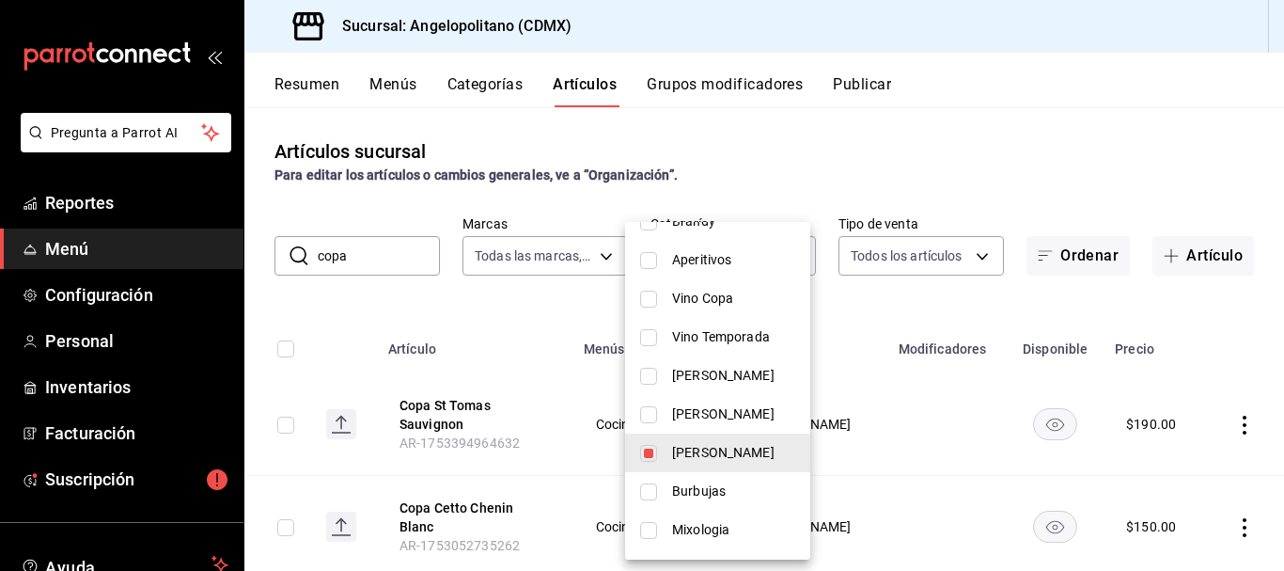
click at [1161, 162] on div at bounding box center [642, 285] width 1284 height 571
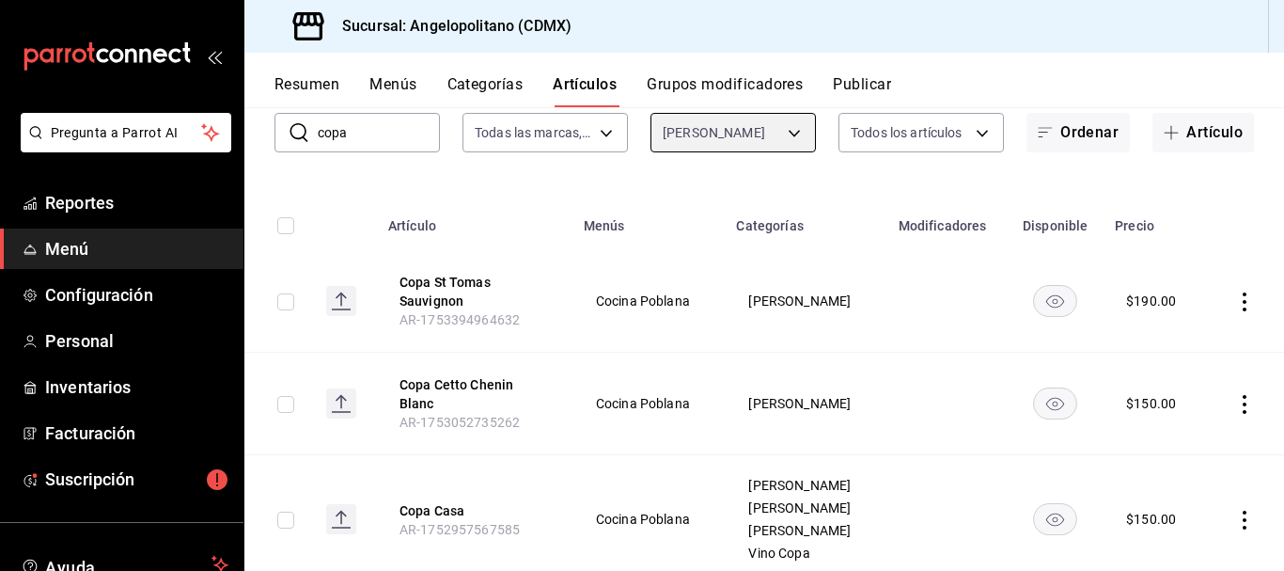
scroll to position [0, 0]
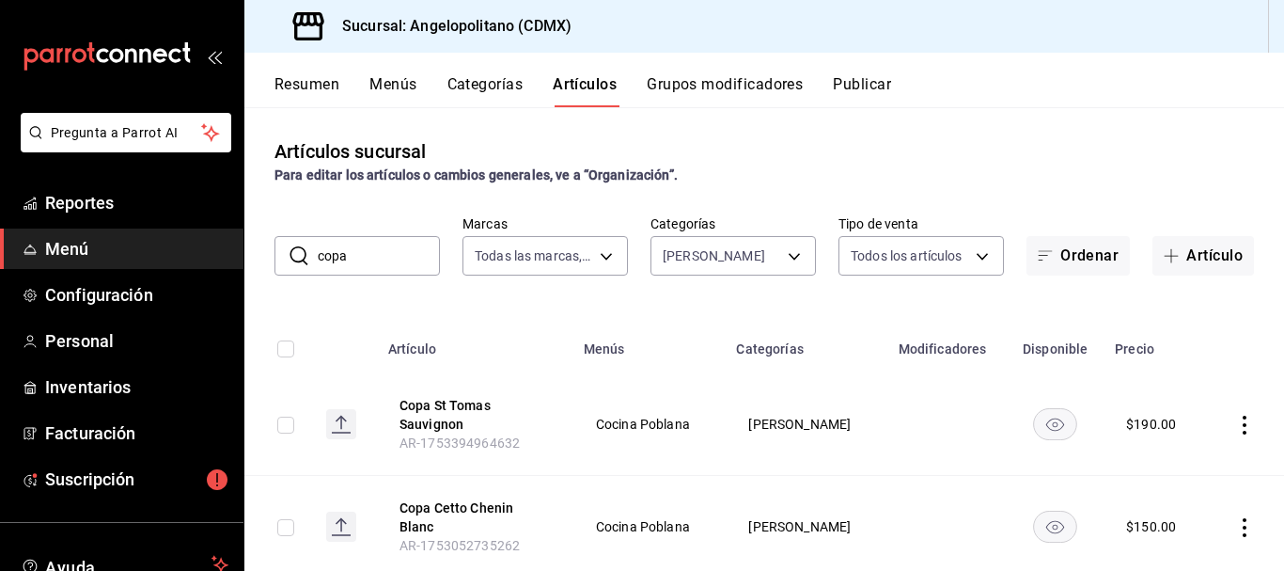
drag, startPoint x: 359, startPoint y: 248, endPoint x: 307, endPoint y: 251, distance: 51.8
click at [307, 251] on div "​ copa ​" at bounding box center [356, 255] width 165 height 39
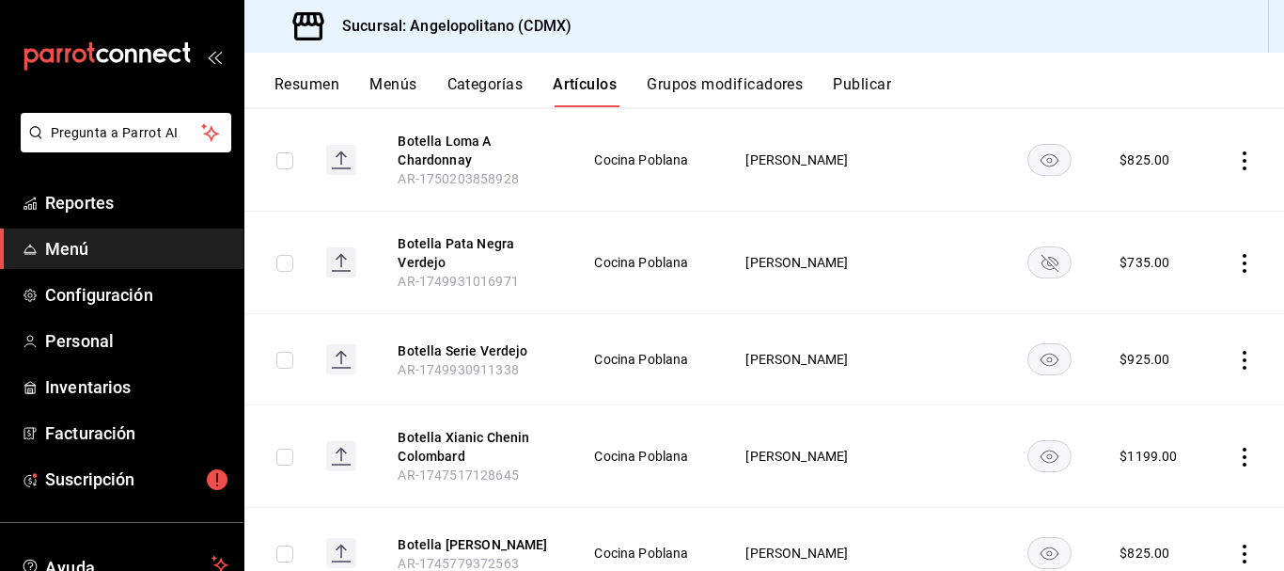
scroll to position [471, 0]
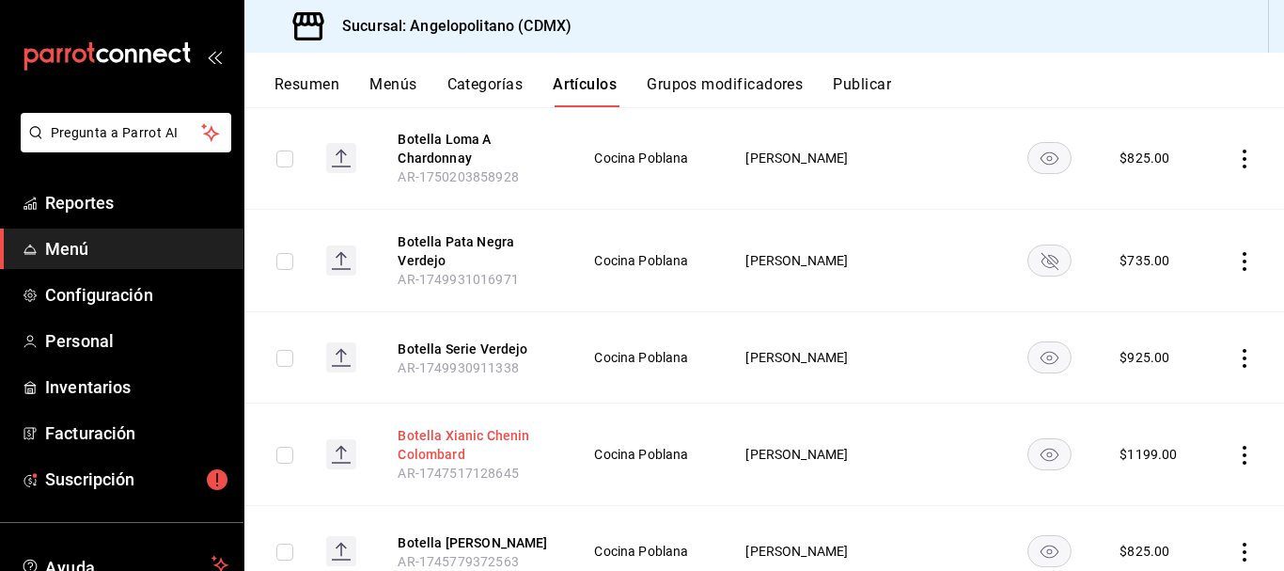
type input "botella"
click at [468, 433] on button "Botella Xianic Chenin Colombard" at bounding box center [473, 445] width 150 height 38
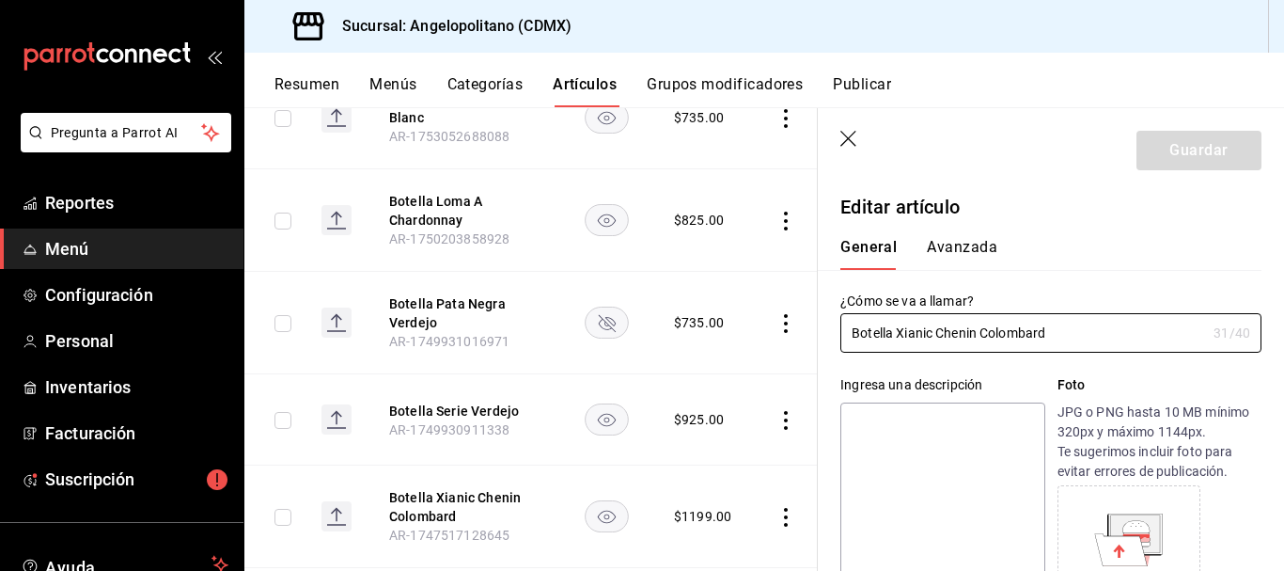
type input "$1199.00"
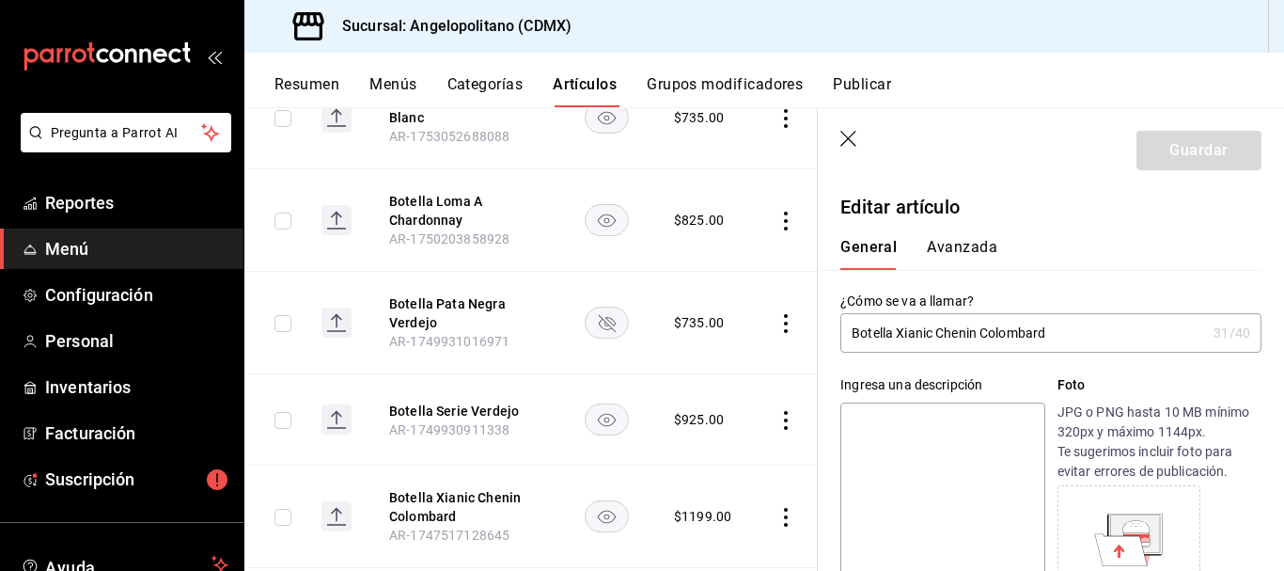
click at [909, 331] on input "Botella Xianic Chenin Colombard" at bounding box center [1023, 333] width 366 height 38
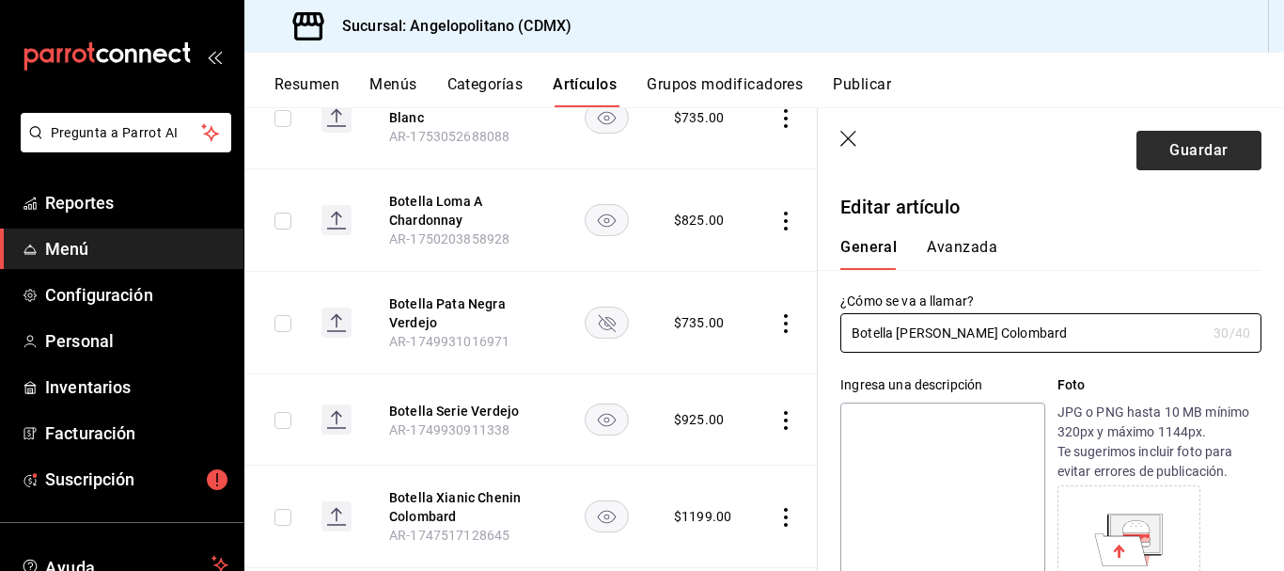
type input "Botella Xanic Chenin Colombard"
click at [1214, 143] on button "Guardar" at bounding box center [1199, 150] width 125 height 39
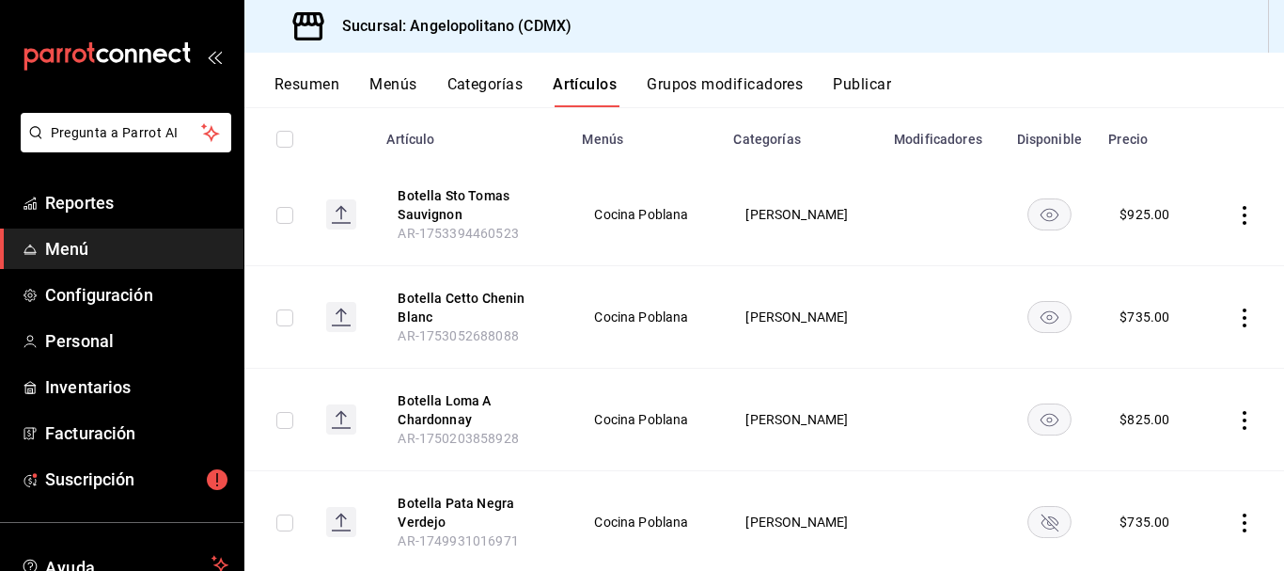
scroll to position [232, 0]
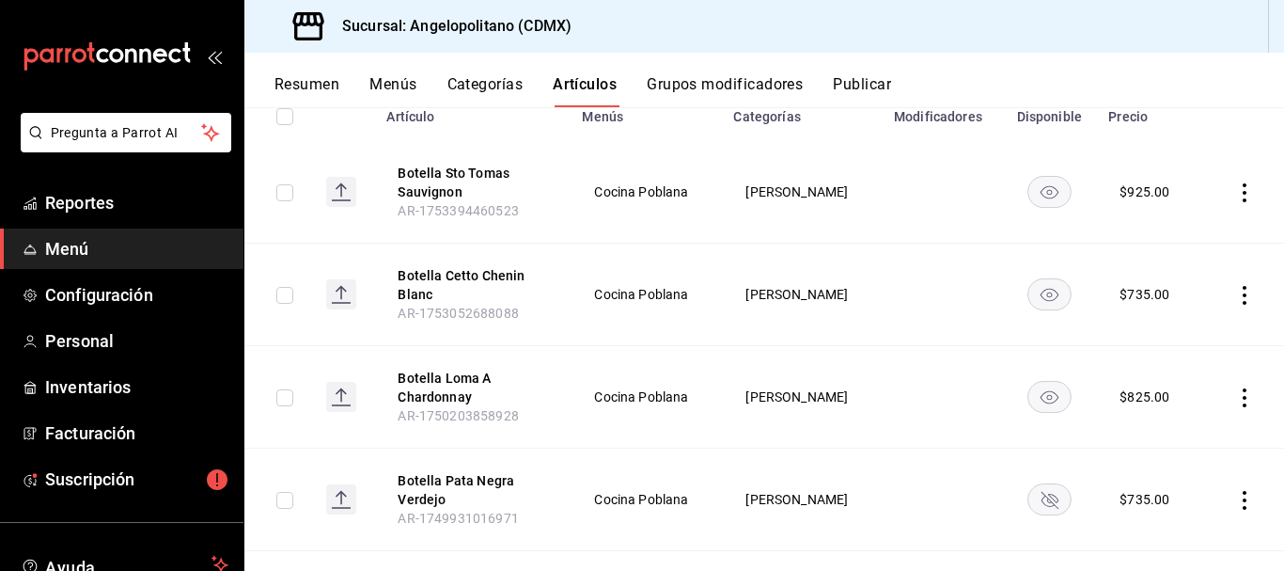
click at [1042, 501] on icon "availability-product" at bounding box center [1050, 500] width 17 height 17
